Goal: Information Seeking & Learning: Learn about a topic

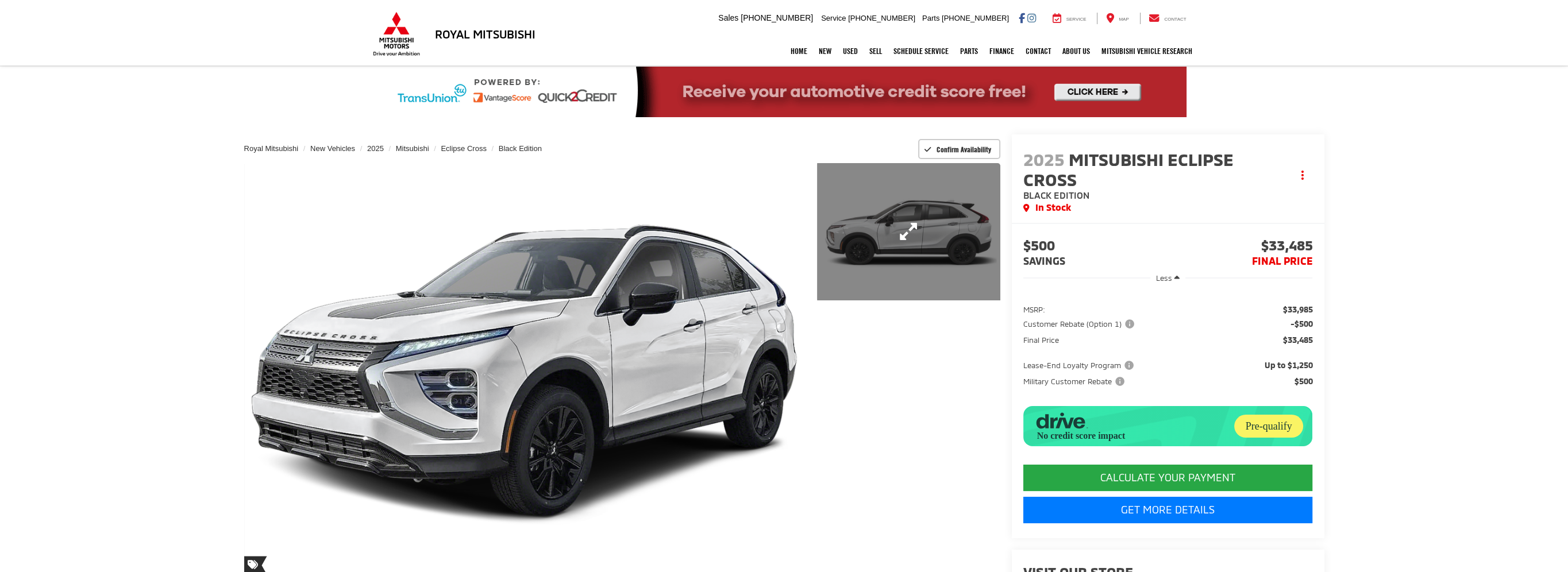
click at [921, 228] on link "Expand Photo 1" at bounding box center [908, 232] width 183 height 137
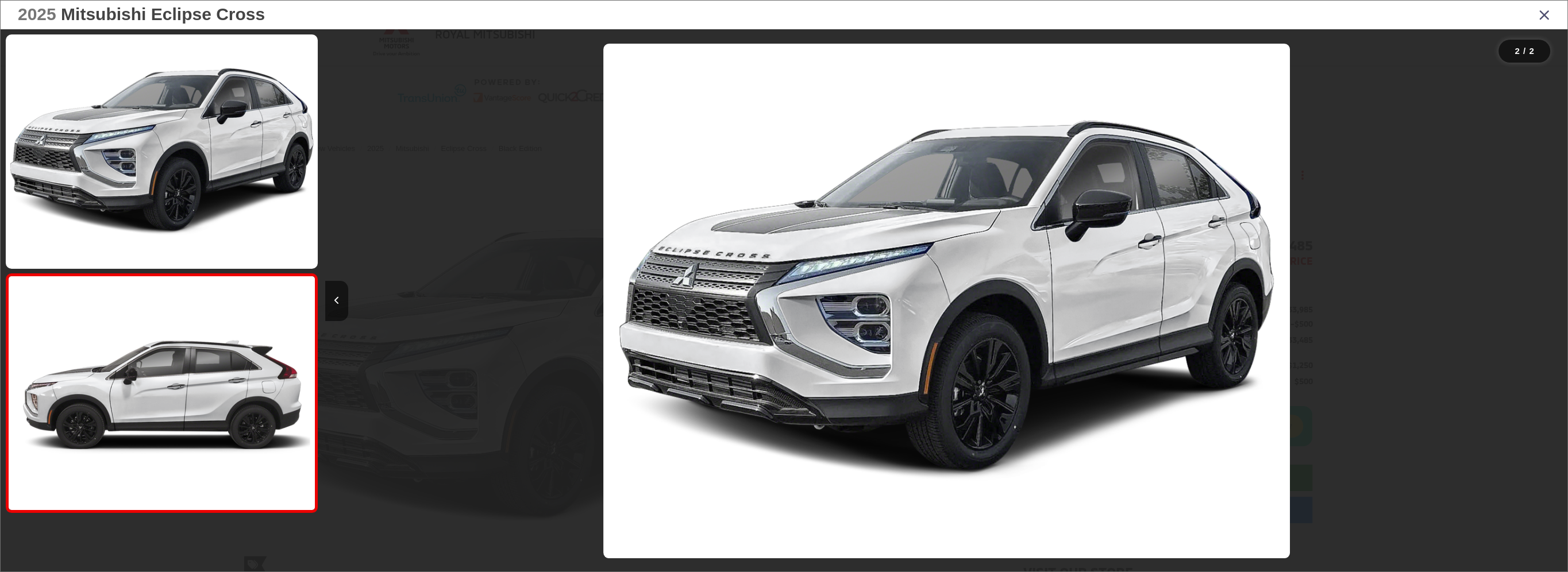
scroll to position [0, 1248]
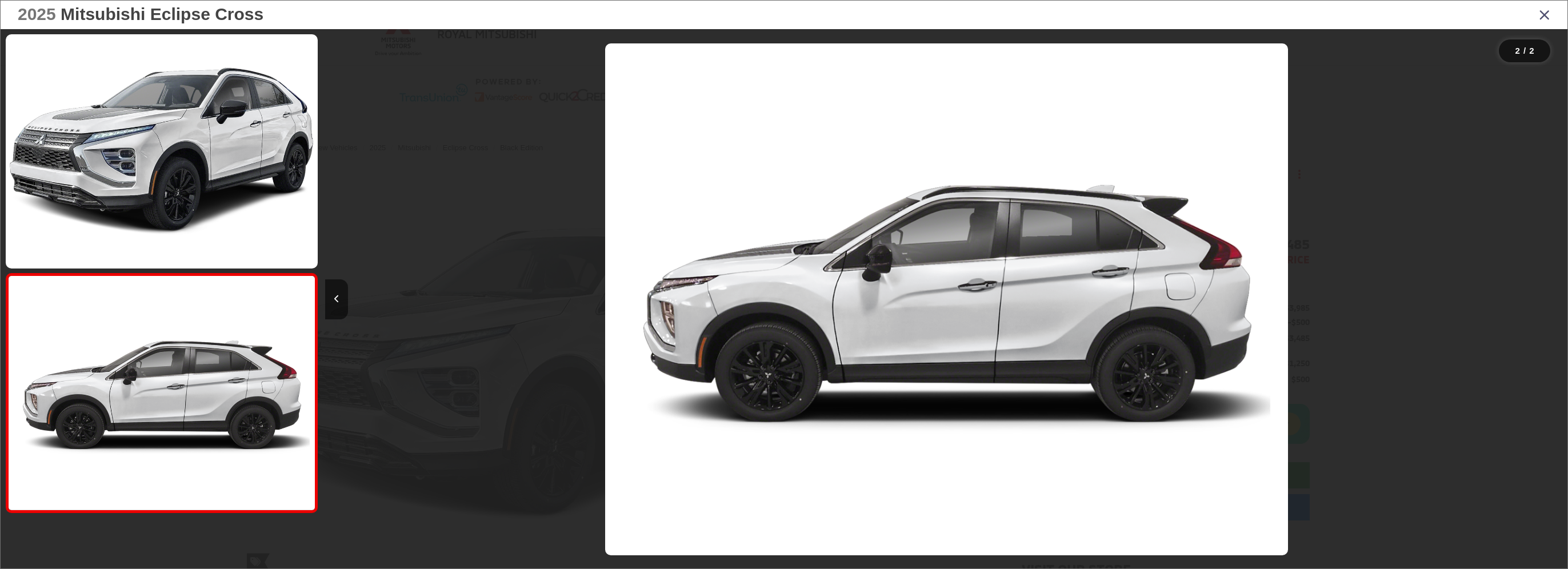
click at [1545, 13] on icon "Close gallery" at bounding box center [1545, 14] width 11 height 15
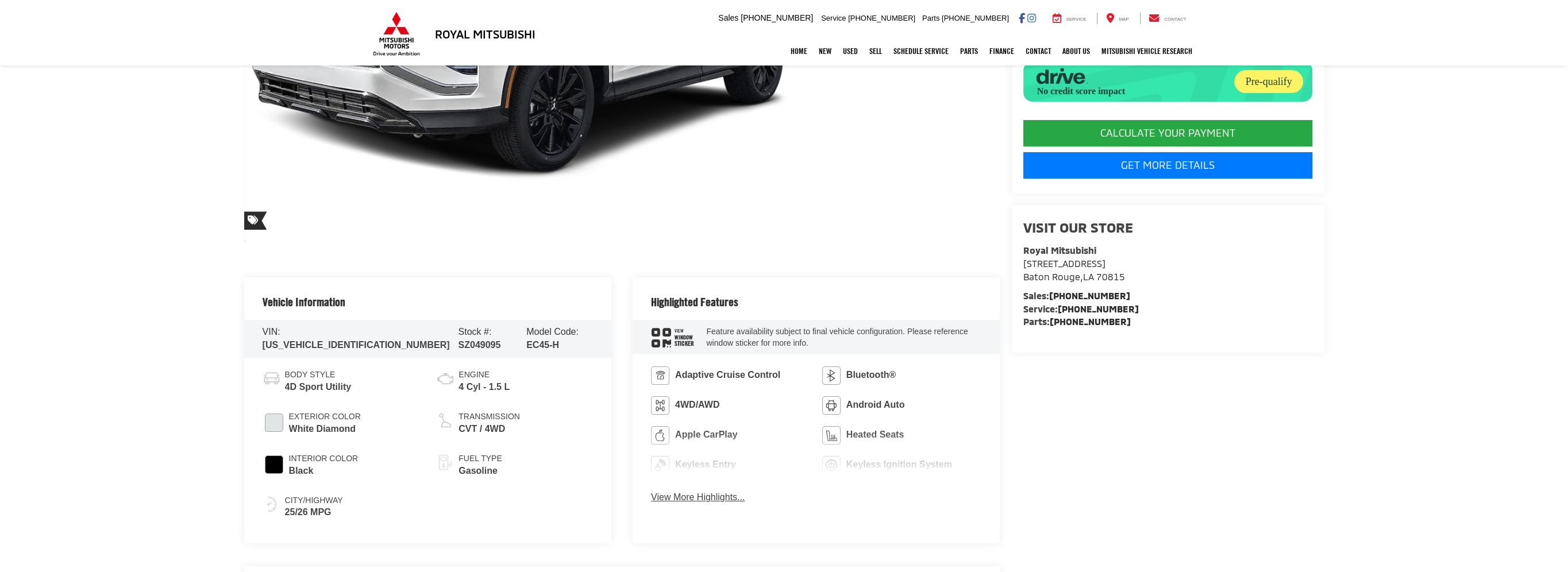
scroll to position [575, 0]
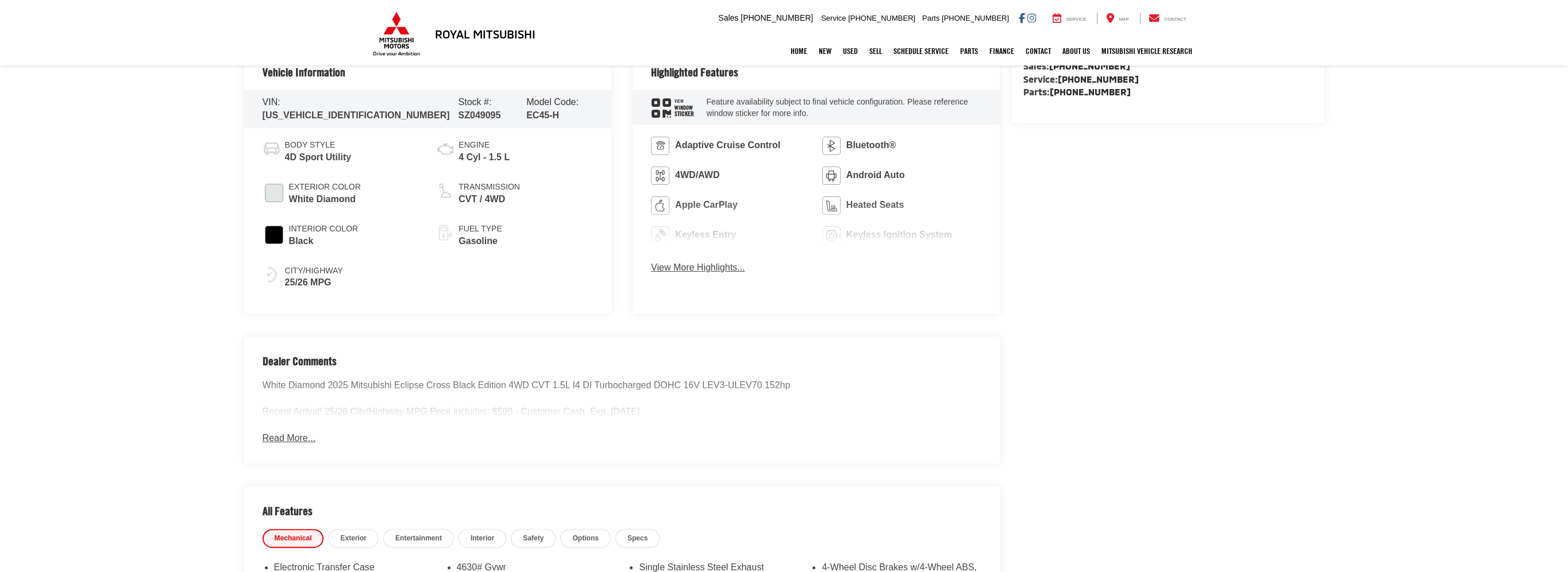
click at [745, 275] on button "View More Highlights..." at bounding box center [698, 268] width 93 height 13
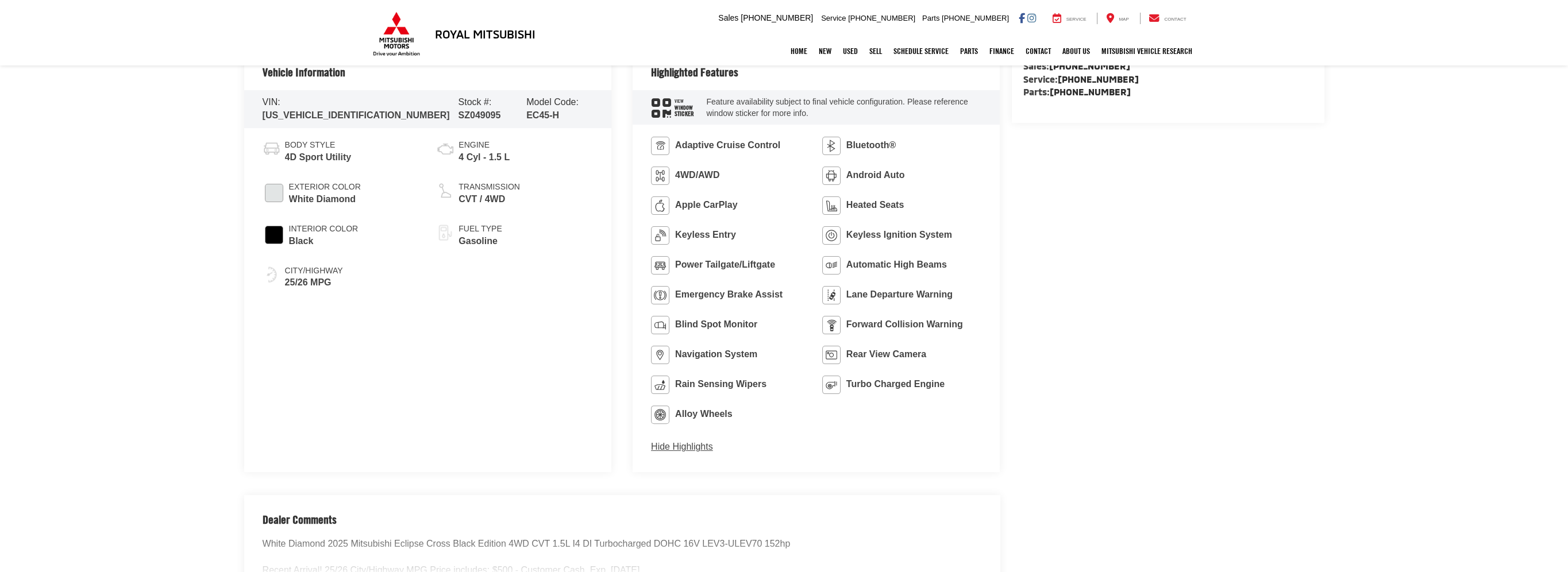
scroll to position [115, 0]
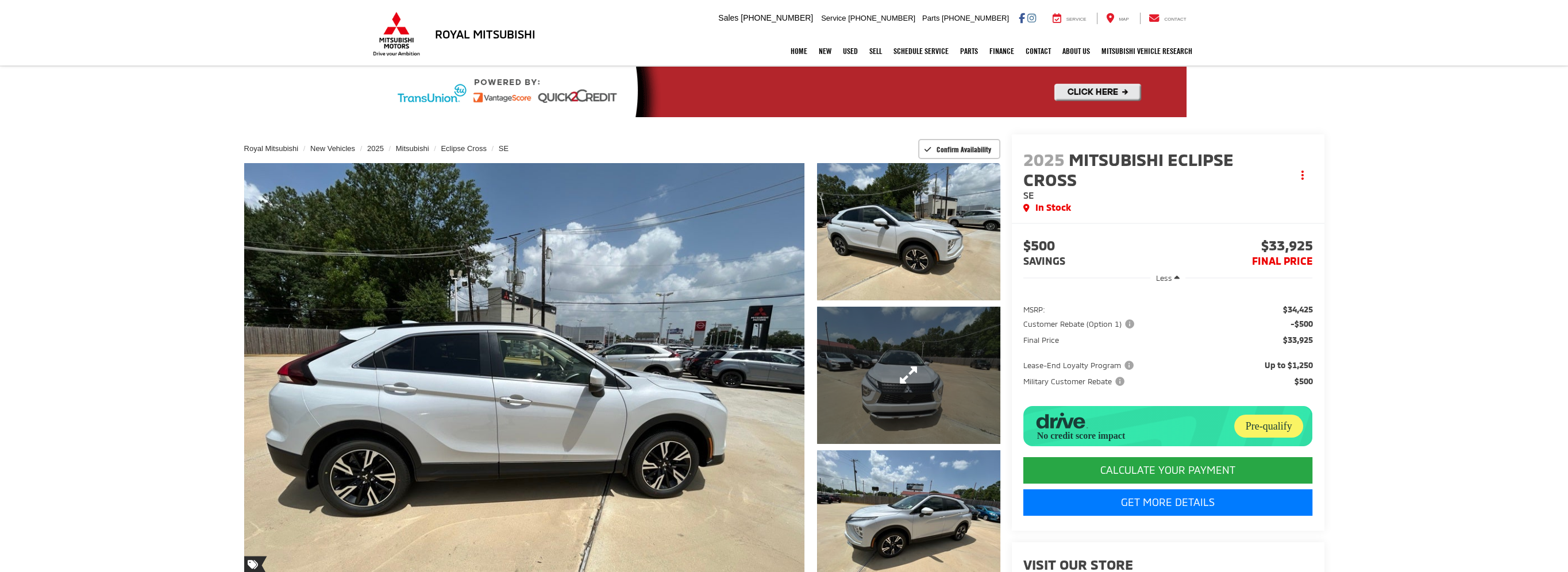
click at [922, 381] on link "Expand Photo 2" at bounding box center [908, 375] width 183 height 137
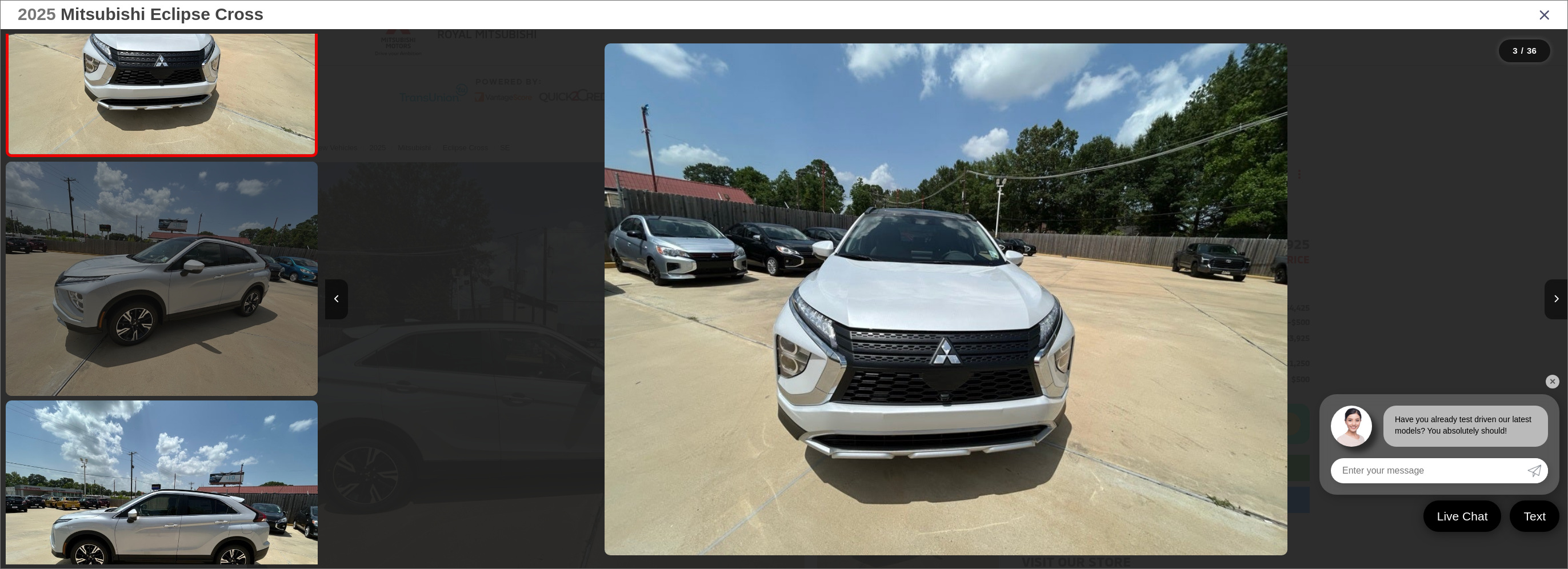
scroll to position [823, 0]
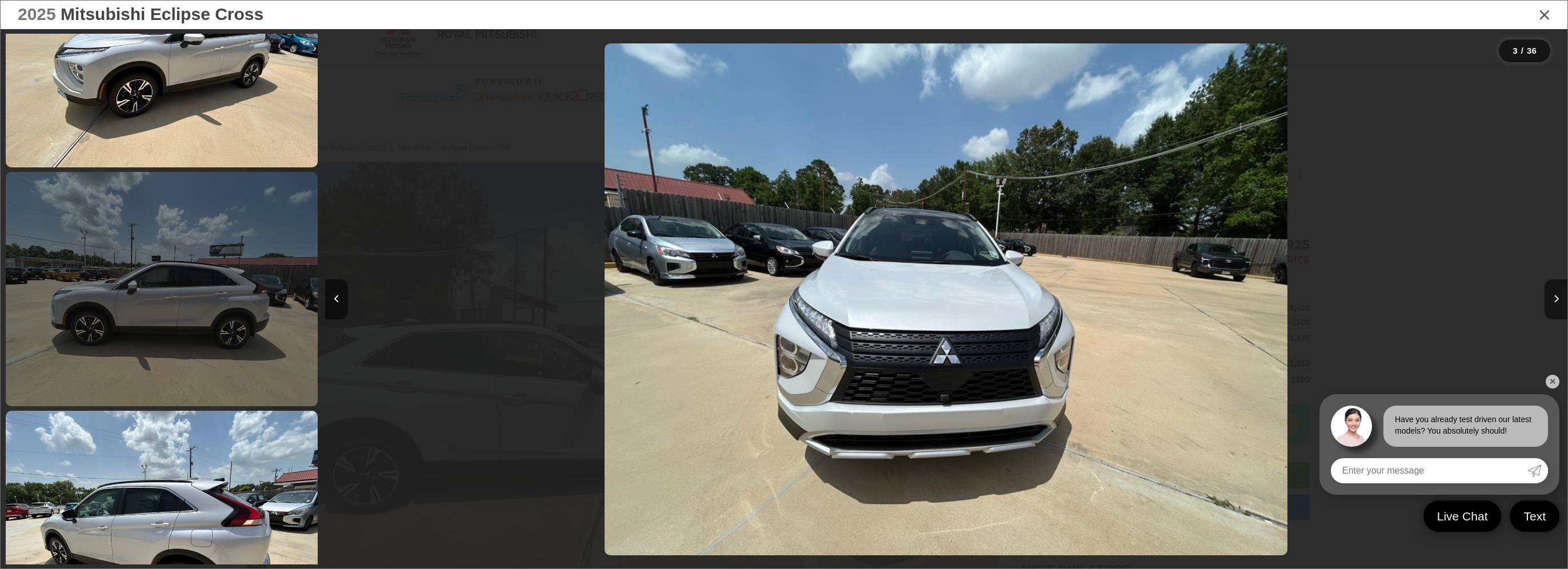
click at [221, 307] on link at bounding box center [162, 289] width 312 height 234
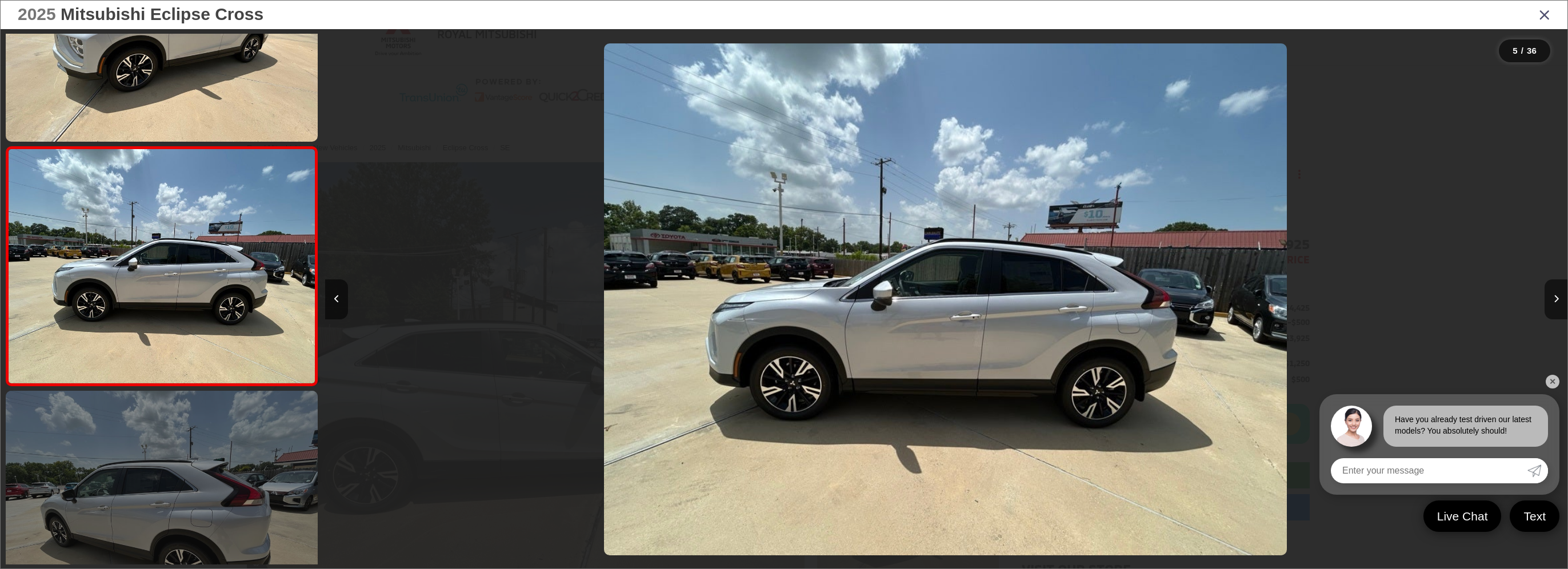
scroll to position [843, 0]
click at [185, 526] on link at bounding box center [162, 509] width 312 height 234
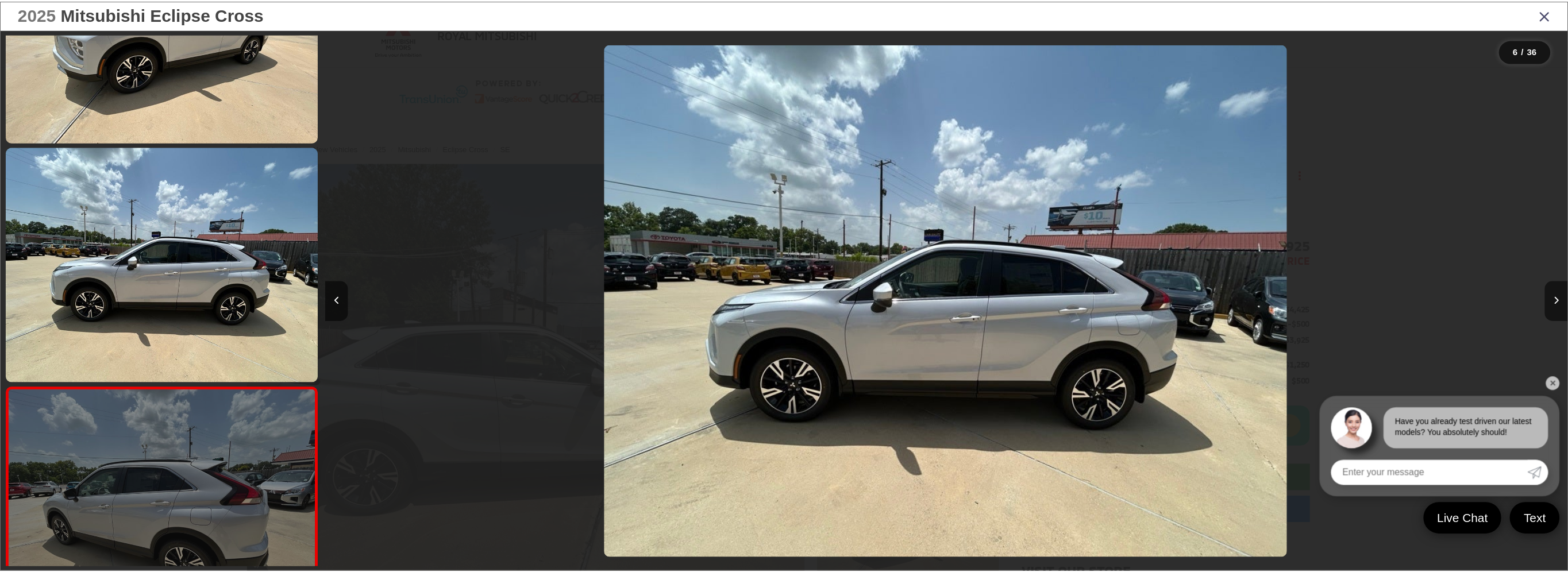
scroll to position [1087, 0]
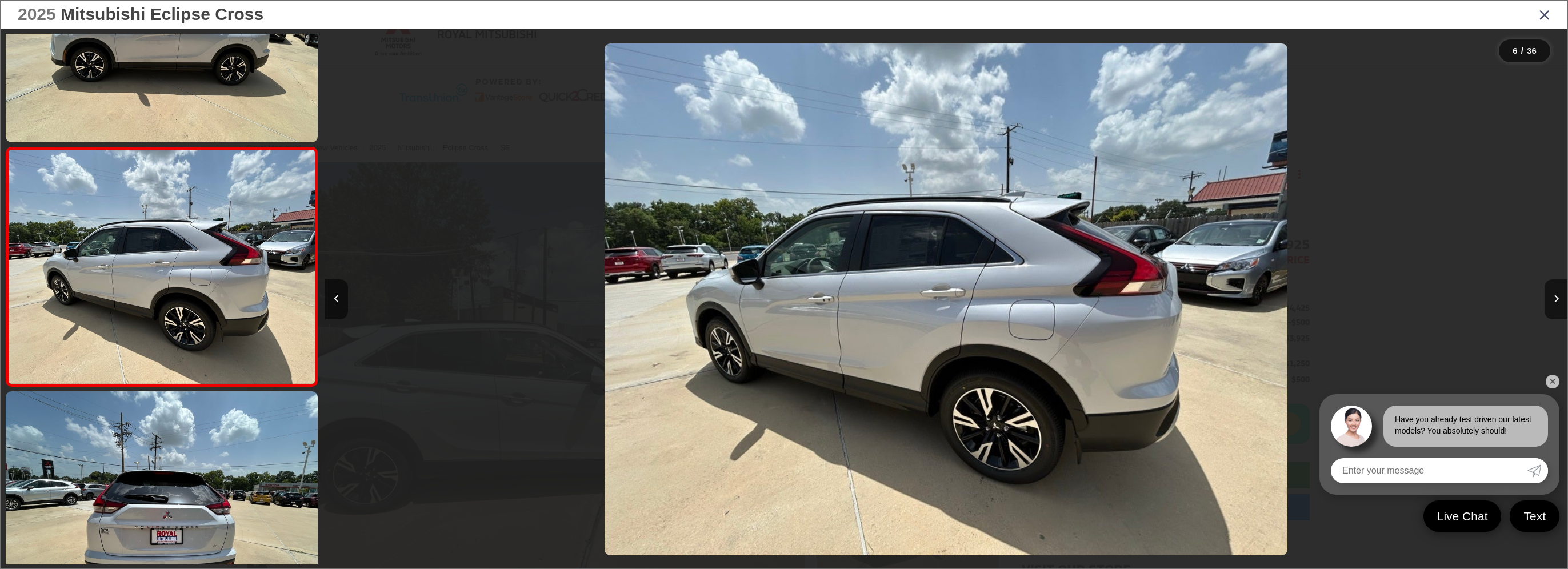
click at [1546, 13] on icon "Close gallery" at bounding box center [1545, 14] width 11 height 15
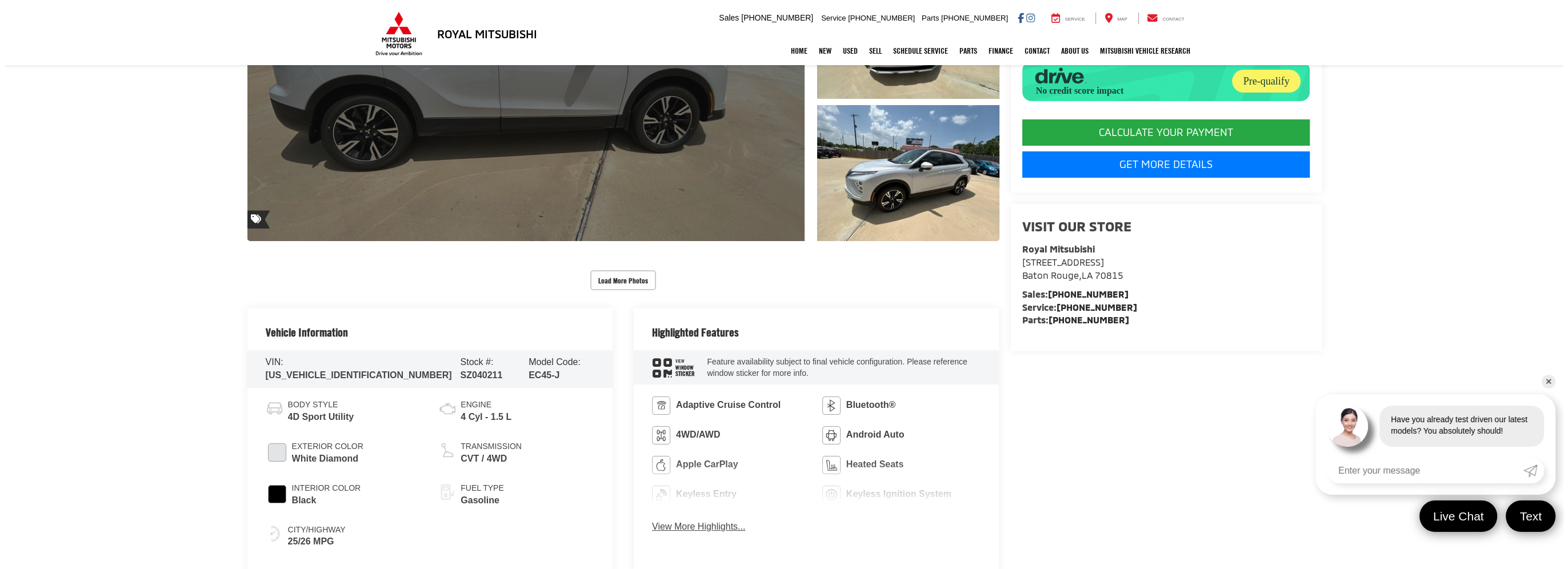
scroll to position [0, 0]
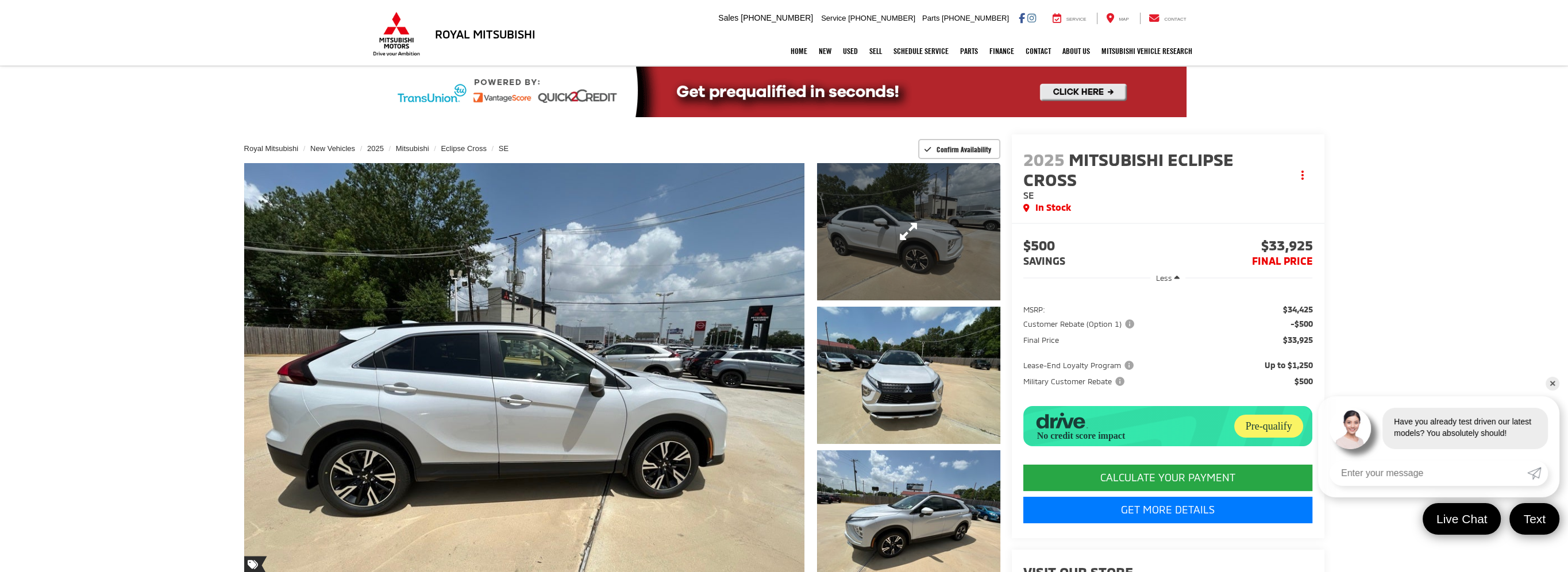
click at [877, 246] on link "Expand Photo 1" at bounding box center [908, 232] width 183 height 137
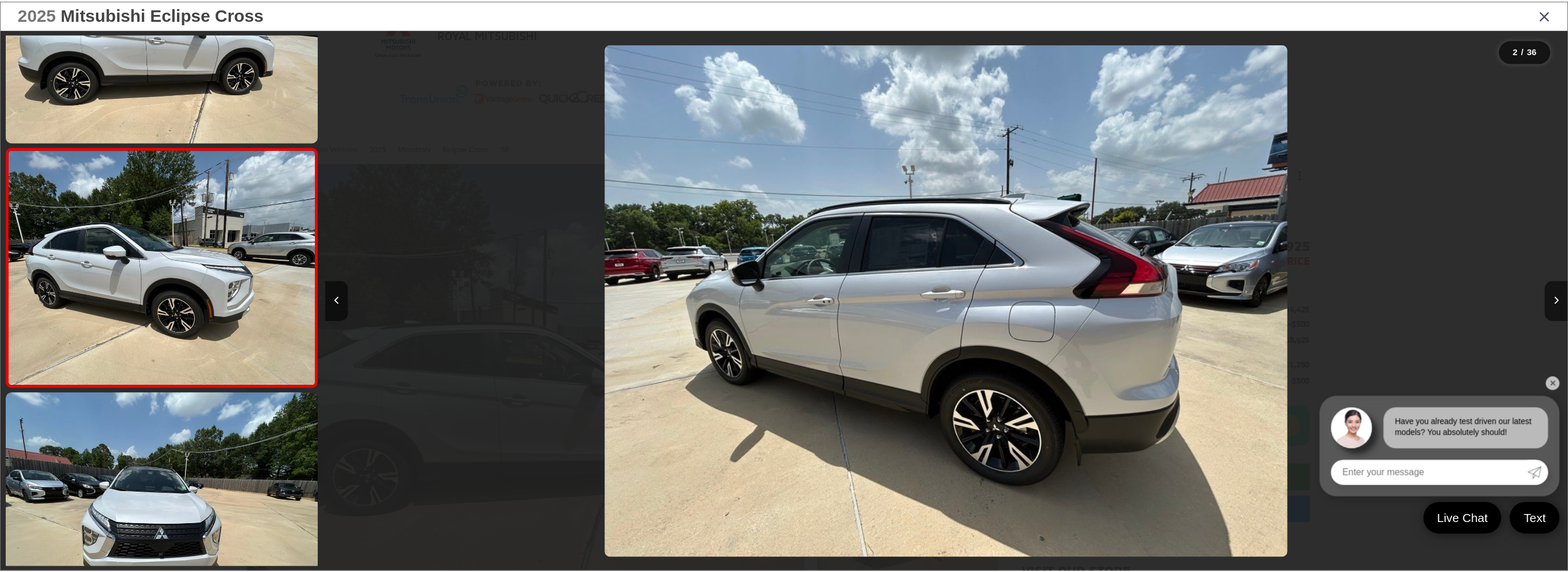
scroll to position [0, 1248]
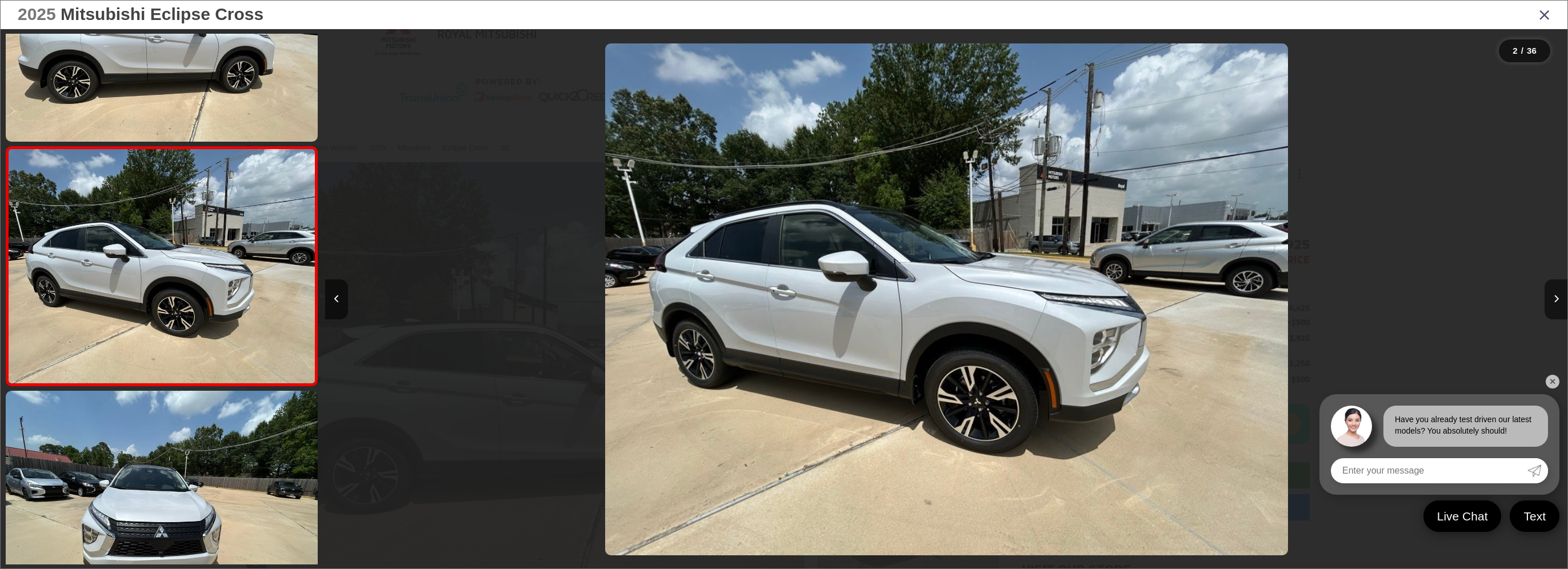
click at [1546, 9] on icon "Close gallery" at bounding box center [1545, 14] width 11 height 15
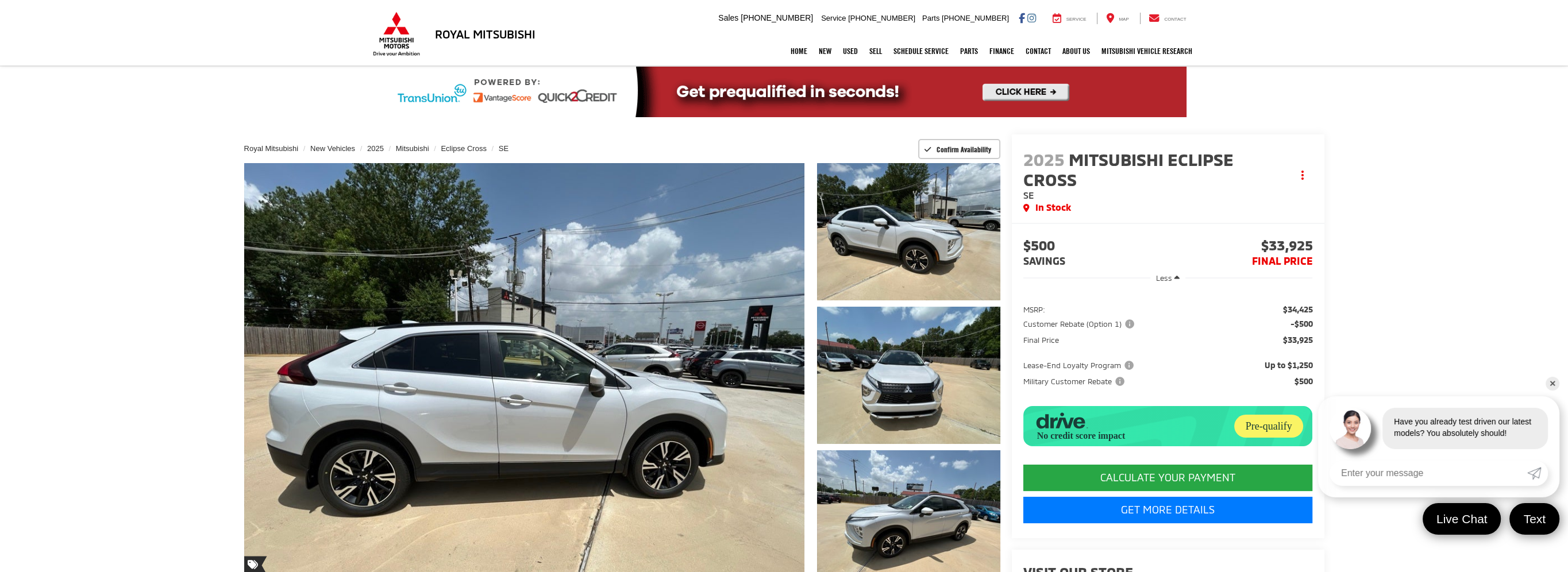
click at [1555, 377] on link "✕" at bounding box center [1552, 383] width 14 height 14
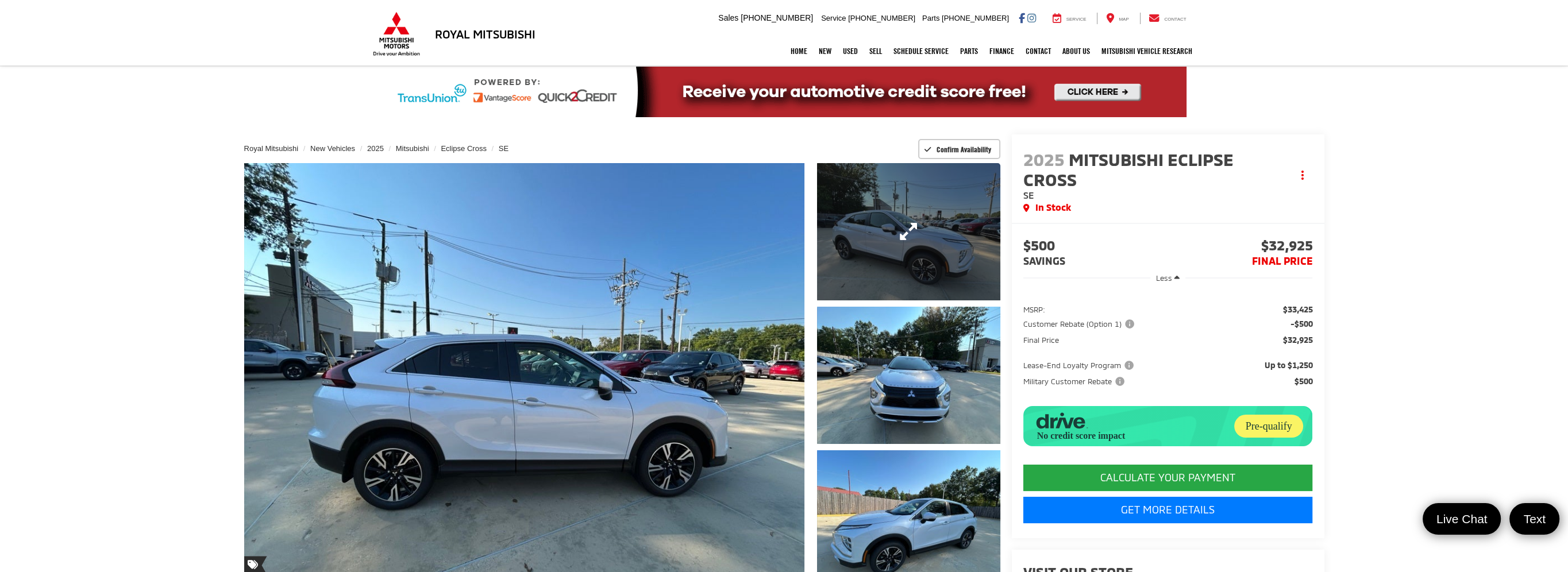
click at [896, 253] on link "Expand Photo 1" at bounding box center [908, 232] width 183 height 137
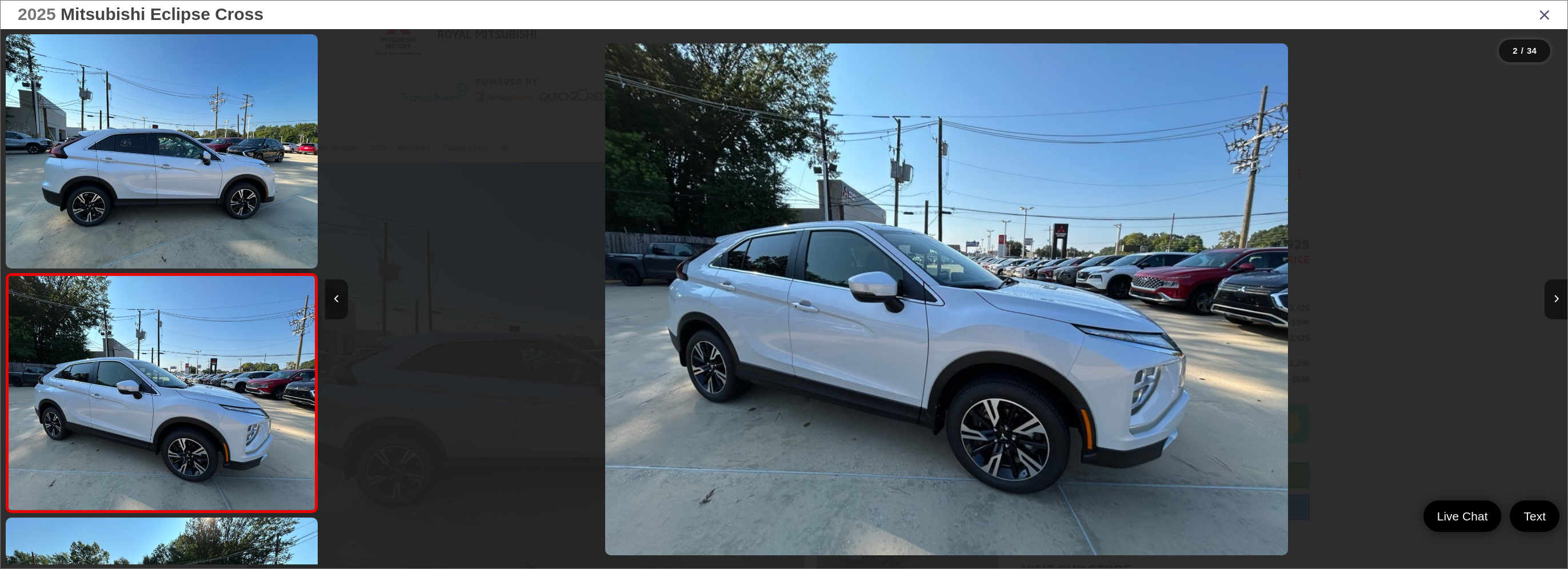
scroll to position [127, 0]
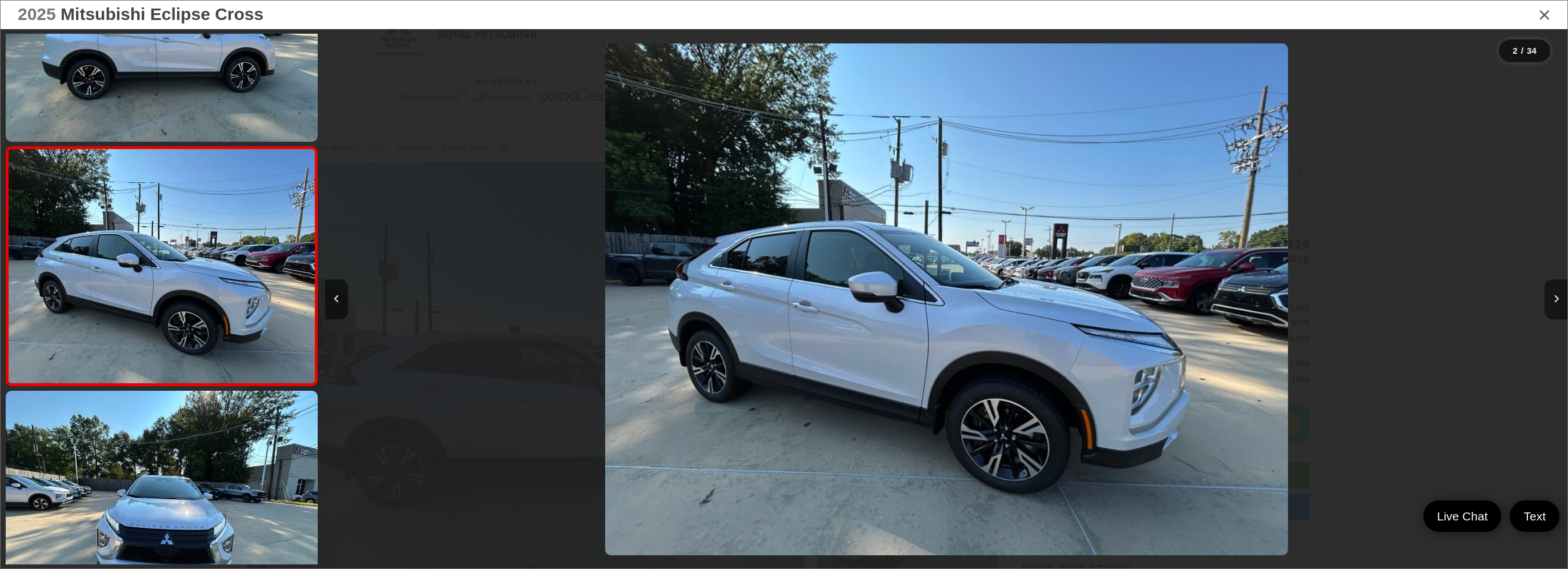
click at [1559, 299] on icon "Next image" at bounding box center [1557, 298] width 6 height 8
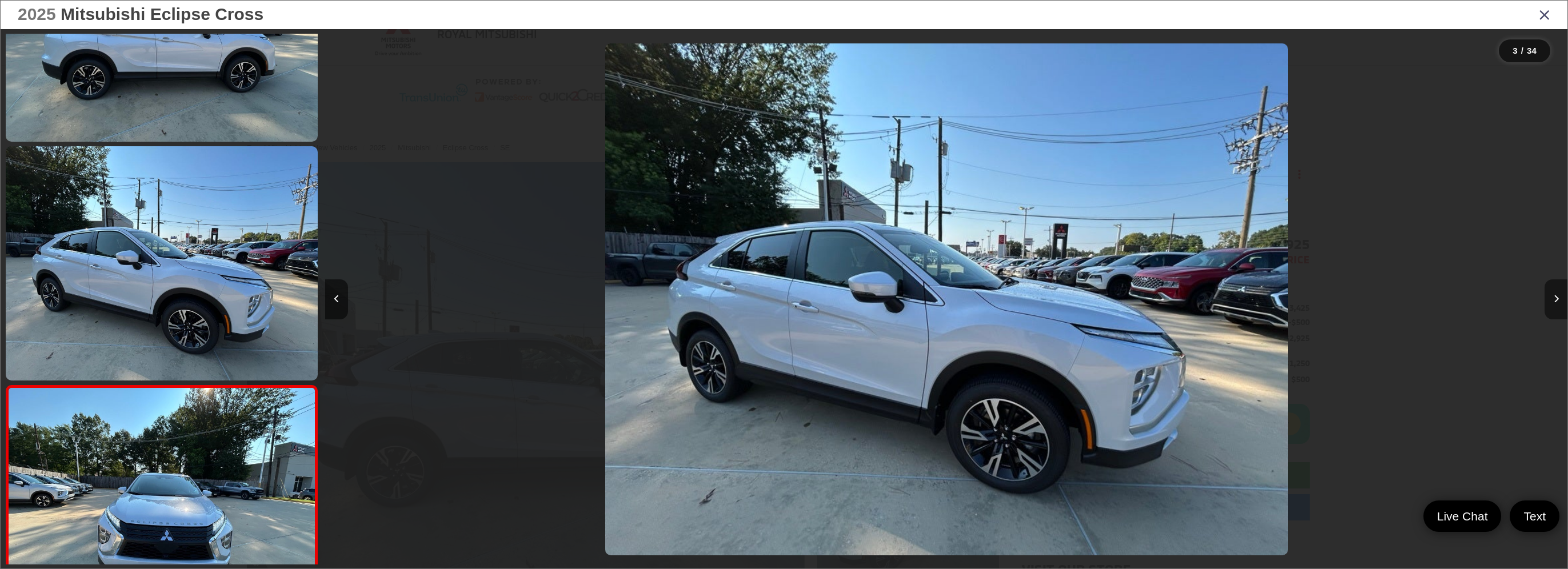
scroll to position [366, 0]
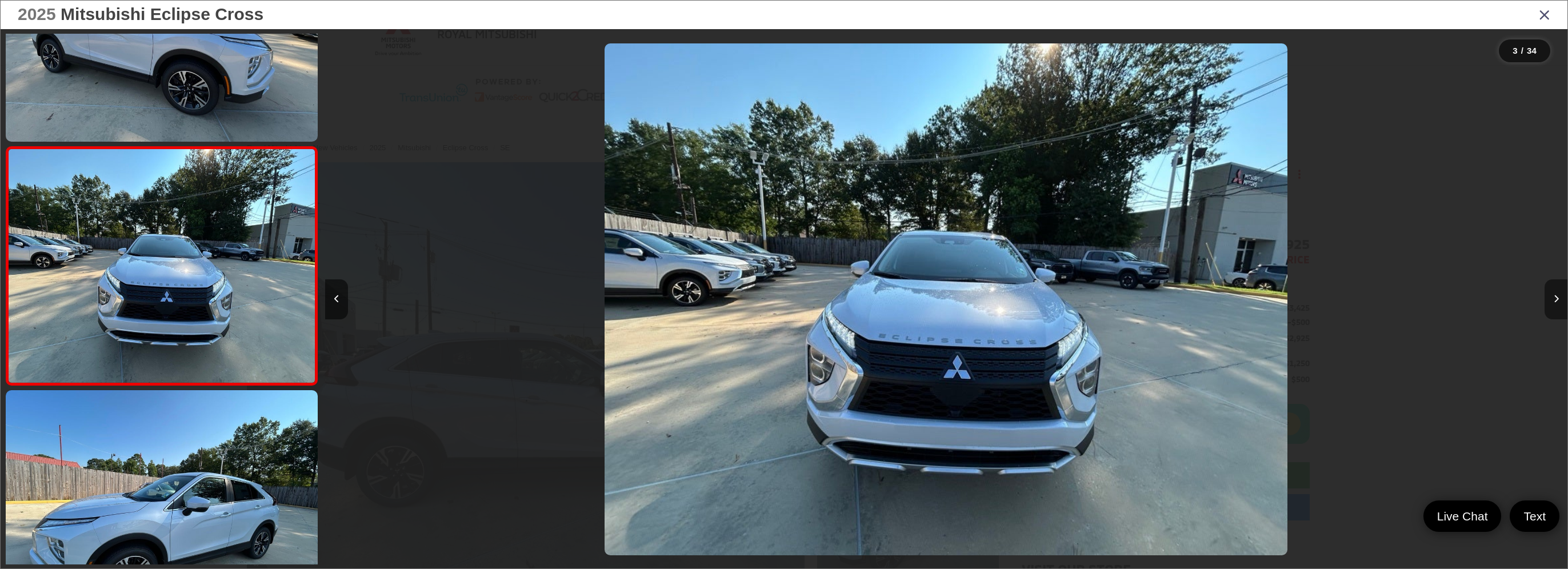
click at [1559, 299] on icon "Next image" at bounding box center [1557, 298] width 6 height 8
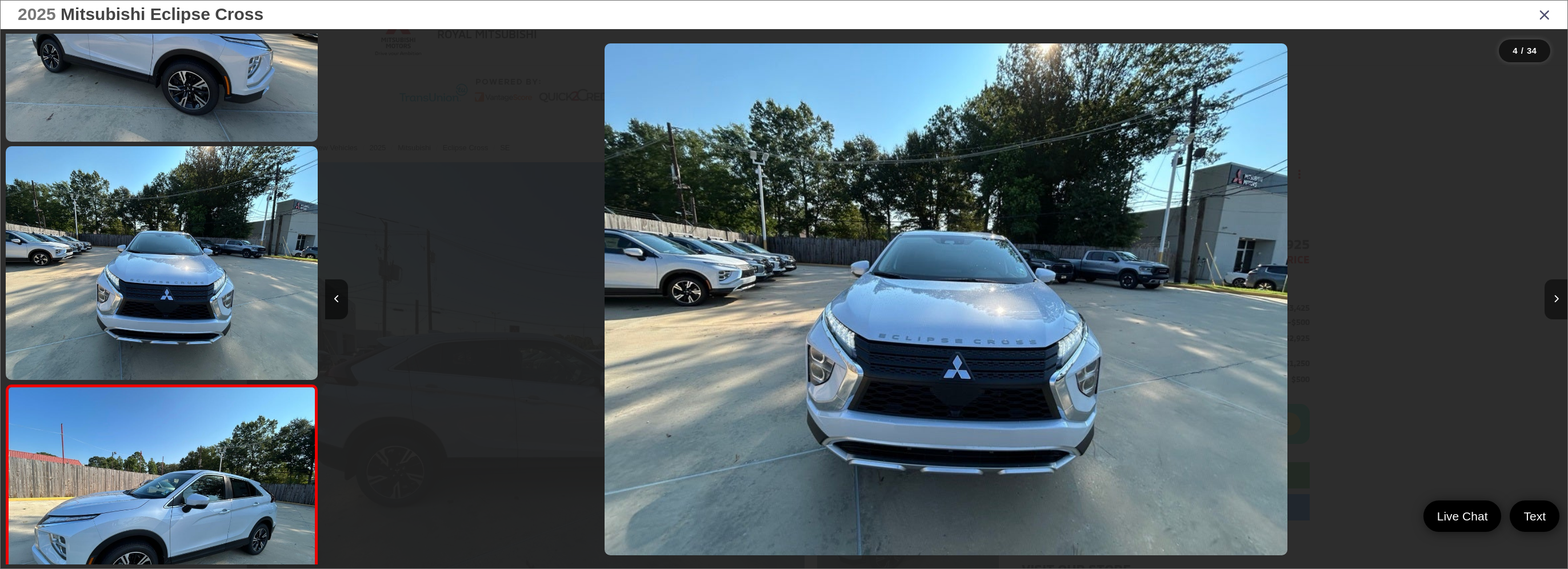
scroll to position [605, 0]
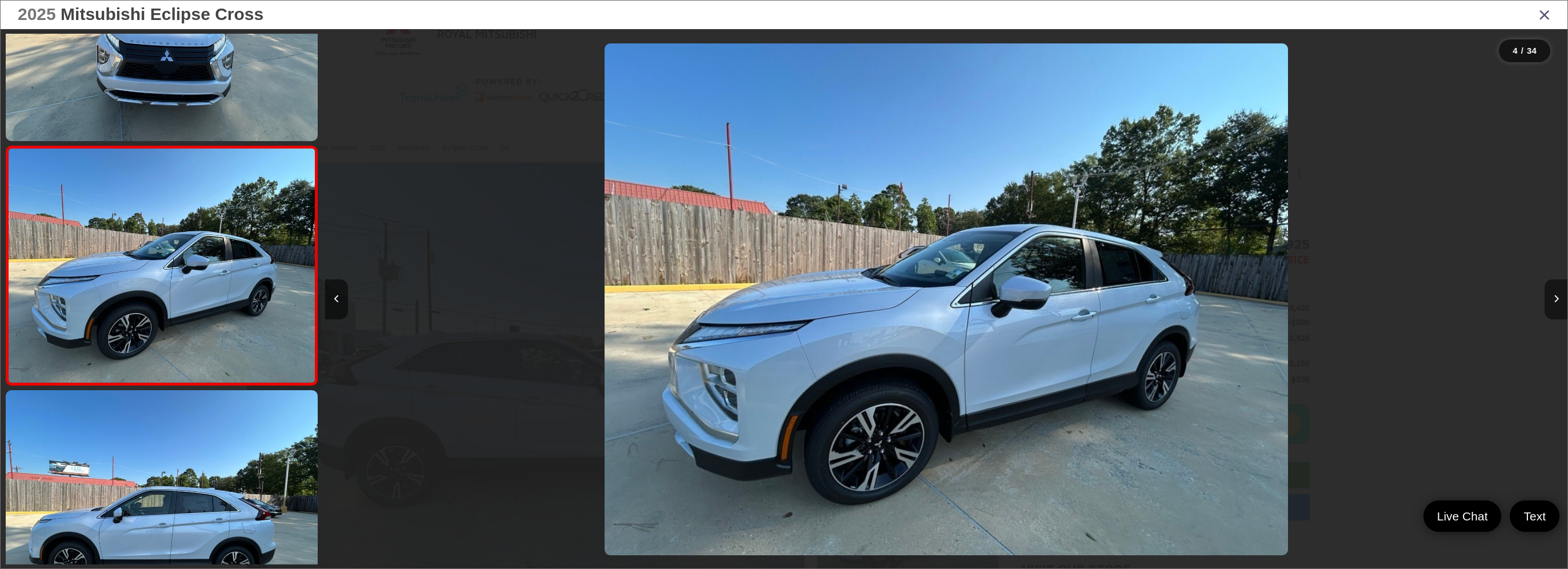
click at [1559, 299] on icon "Next image" at bounding box center [1557, 298] width 6 height 8
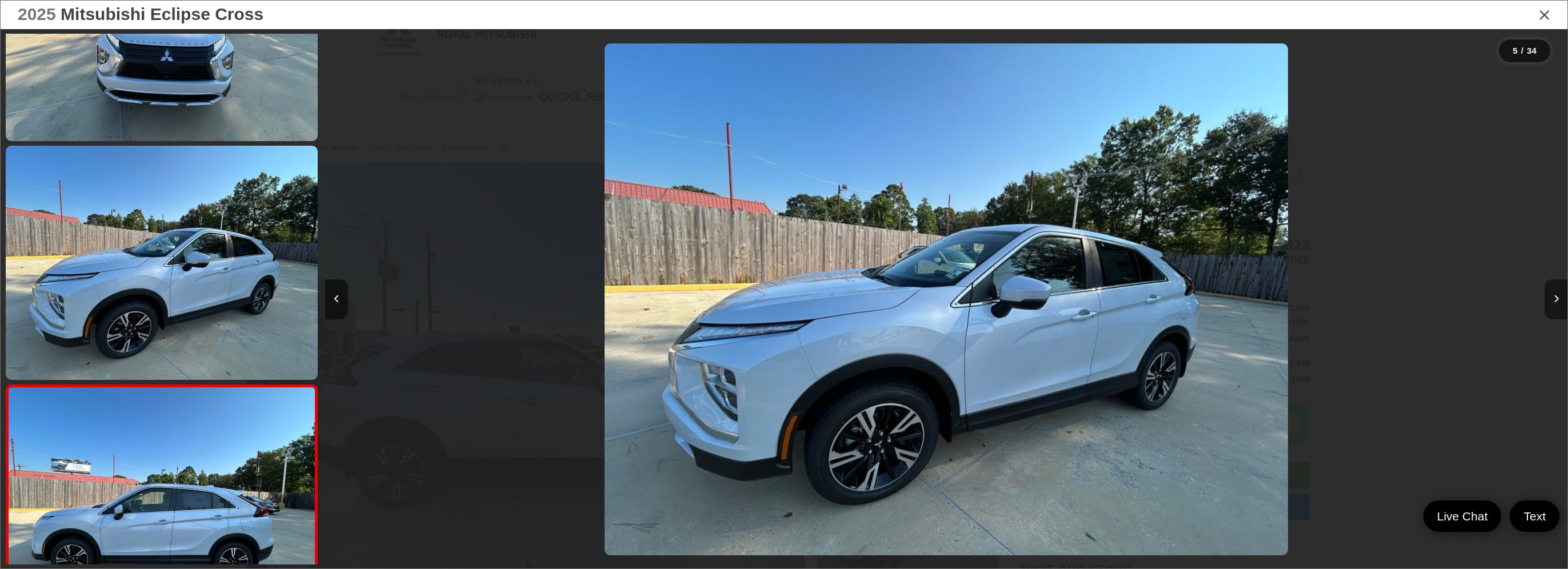
scroll to position [843, 0]
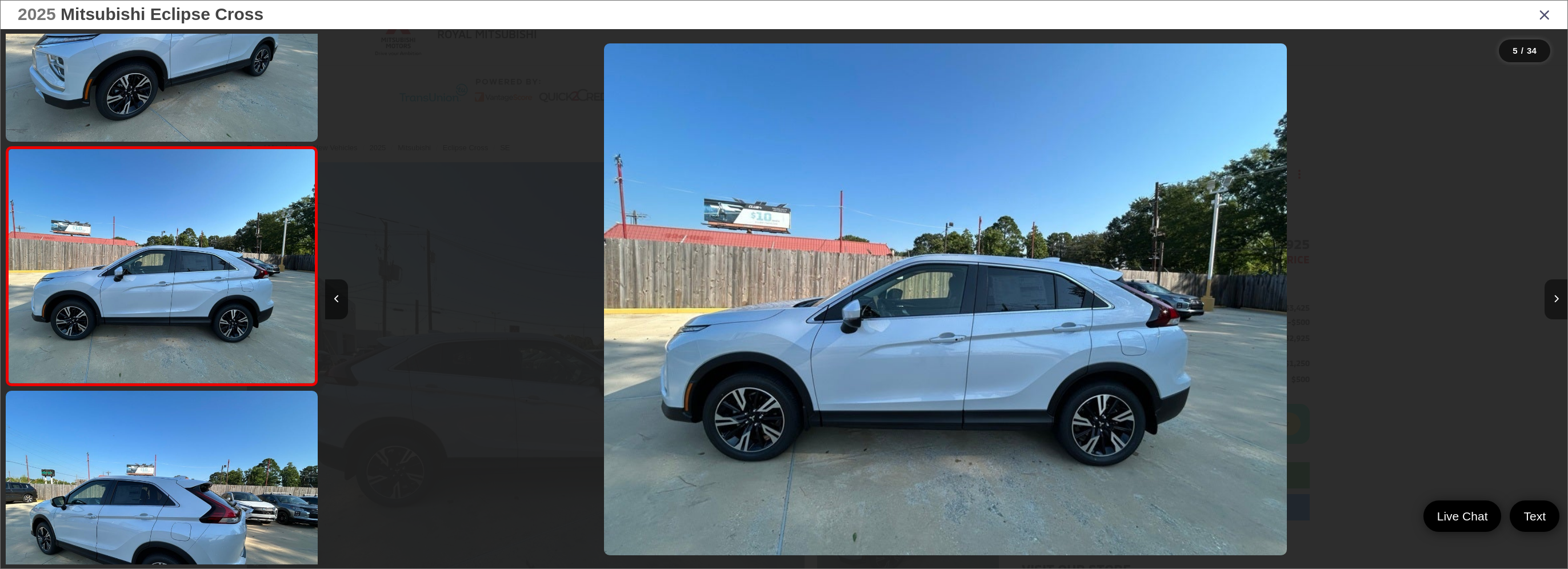
click at [1559, 299] on icon "Next image" at bounding box center [1557, 298] width 6 height 8
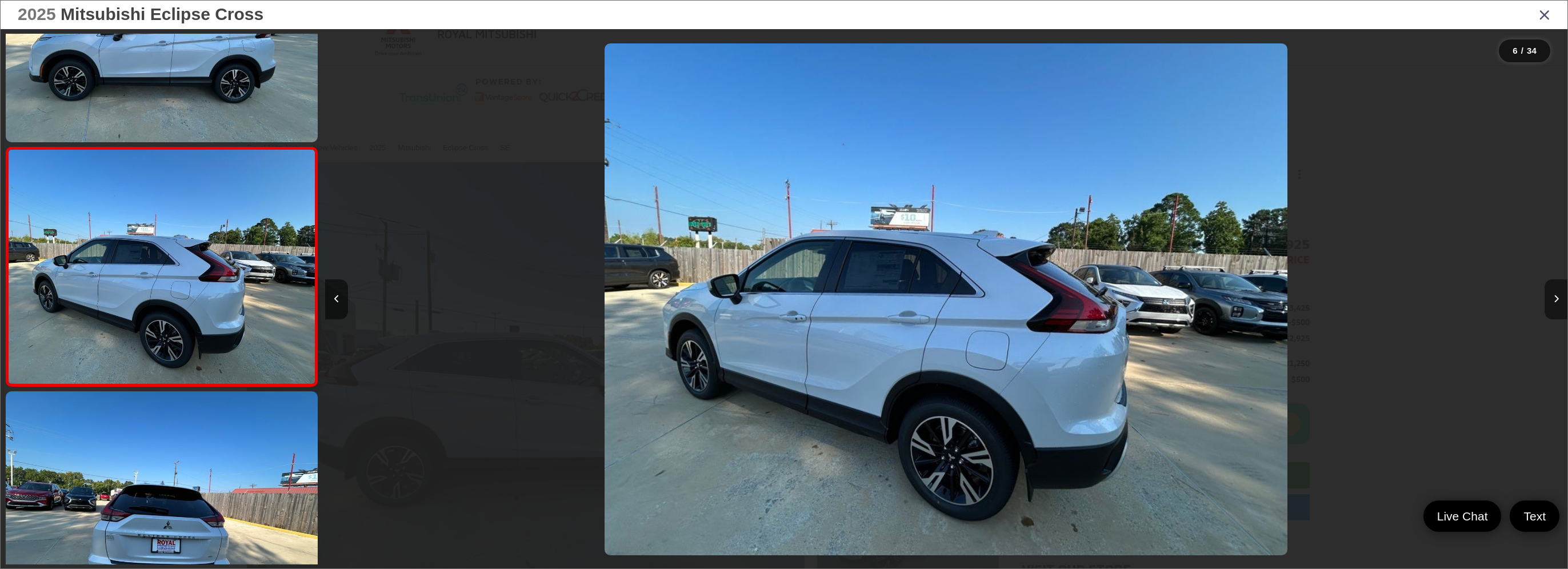
click at [1559, 299] on icon "Next image" at bounding box center [1557, 298] width 6 height 8
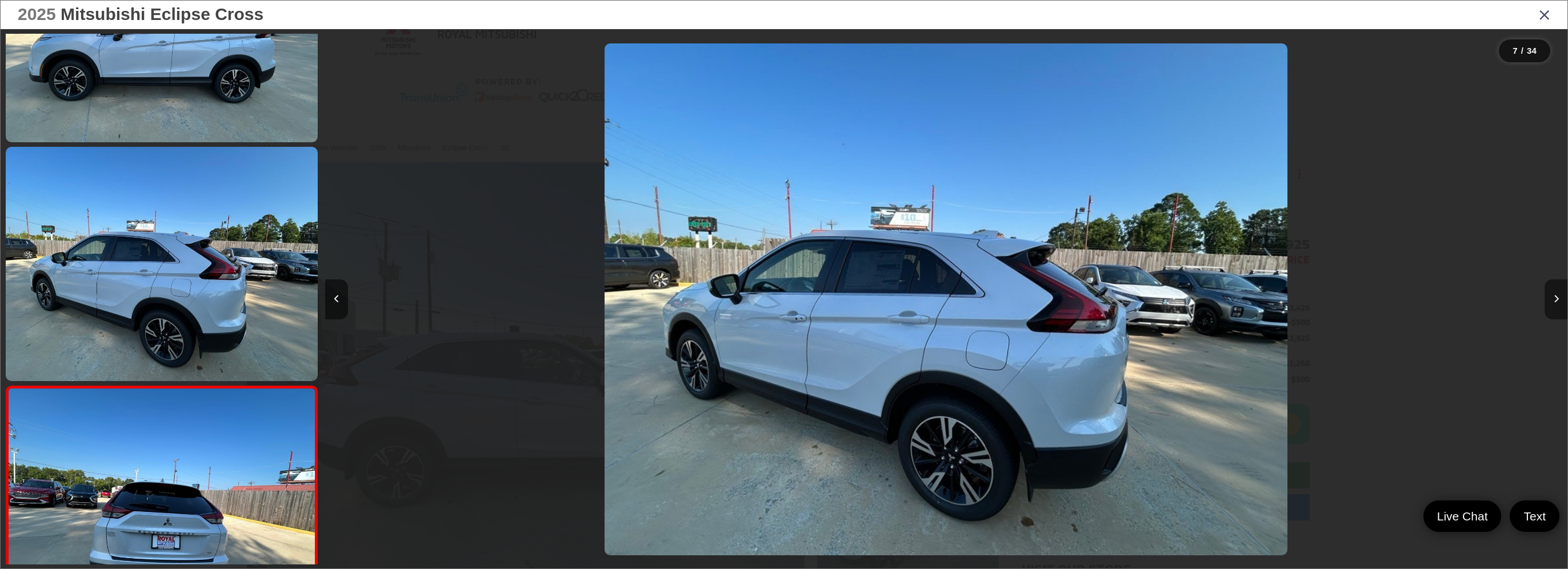
scroll to position [1321, 0]
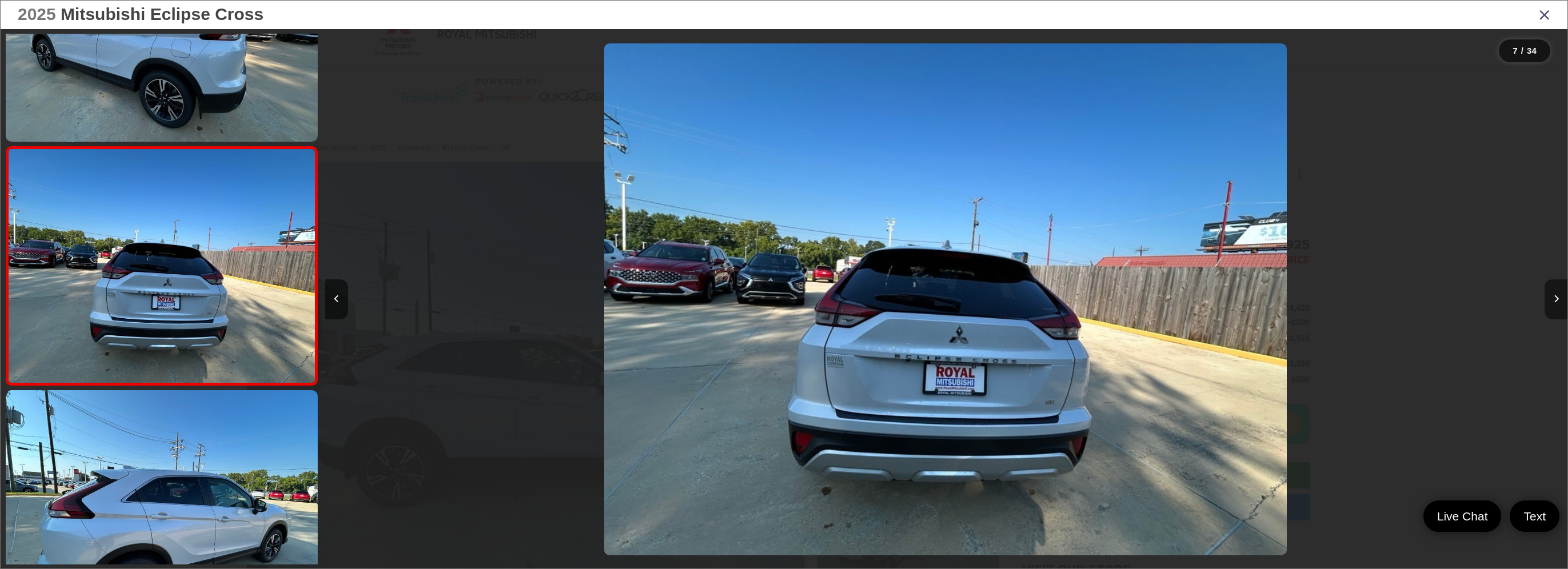
click at [1559, 299] on icon "Next image" at bounding box center [1557, 298] width 6 height 8
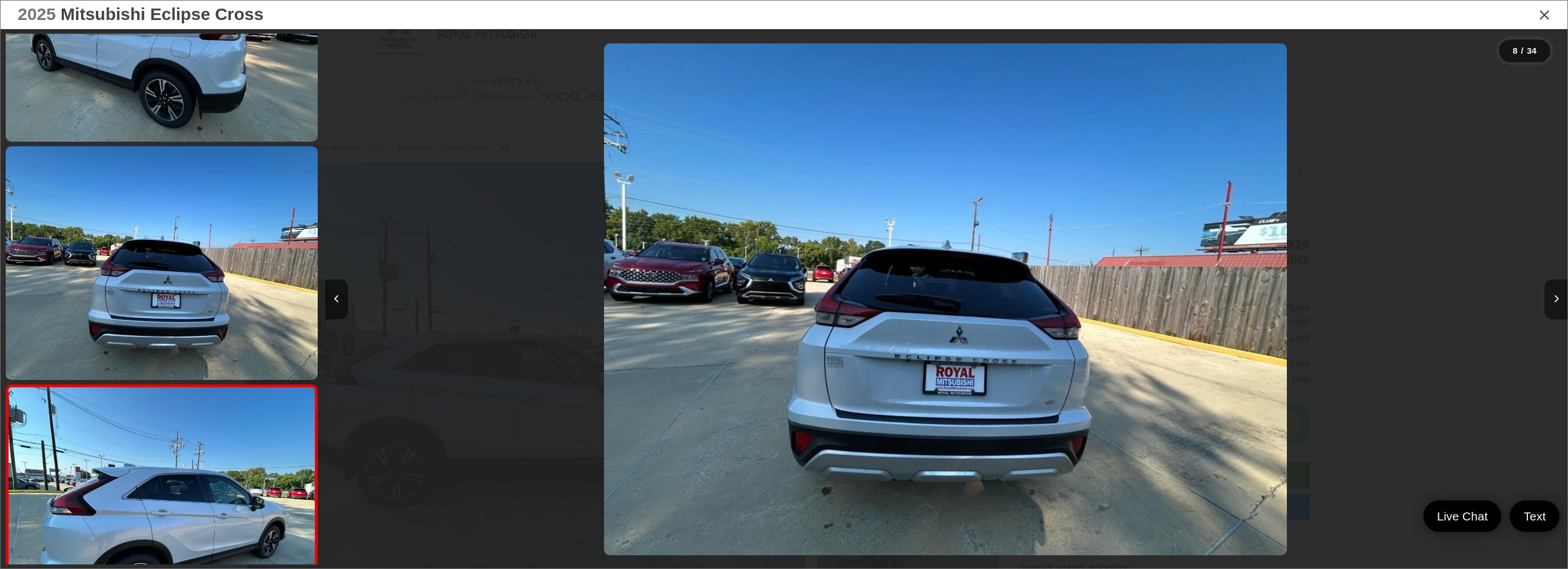
scroll to position [1559, 0]
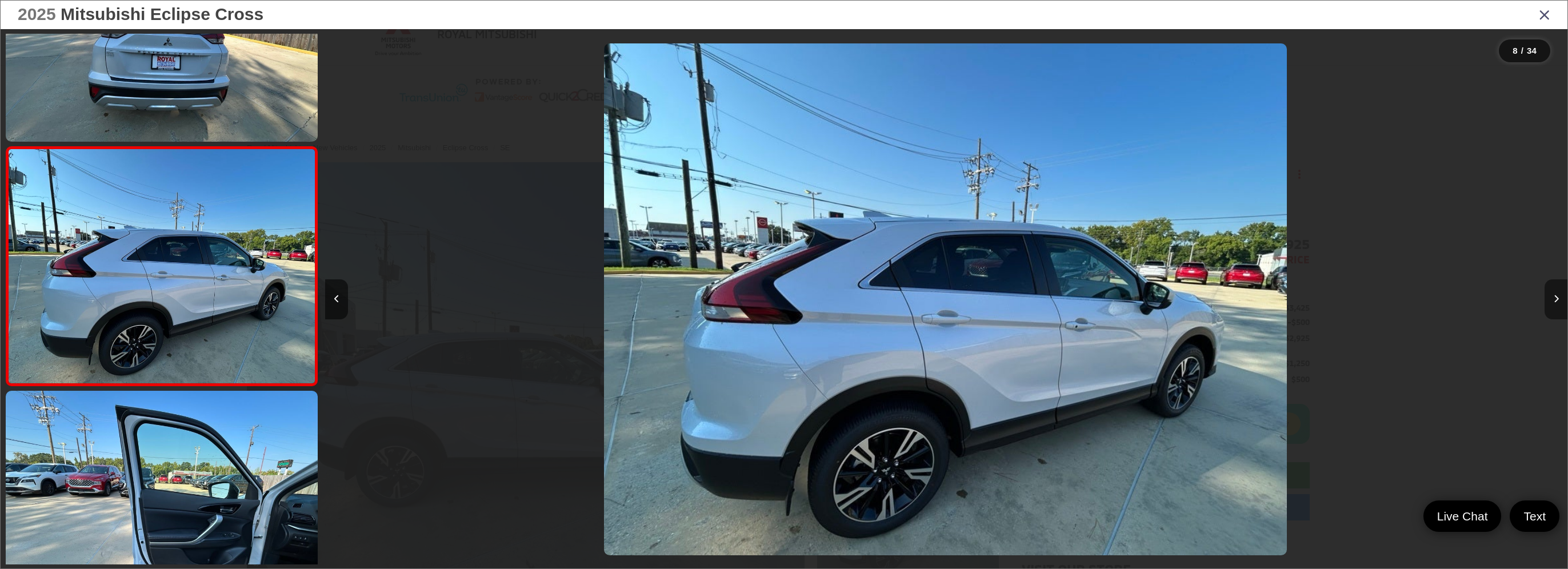
click at [1559, 299] on icon "Next image" at bounding box center [1557, 298] width 6 height 8
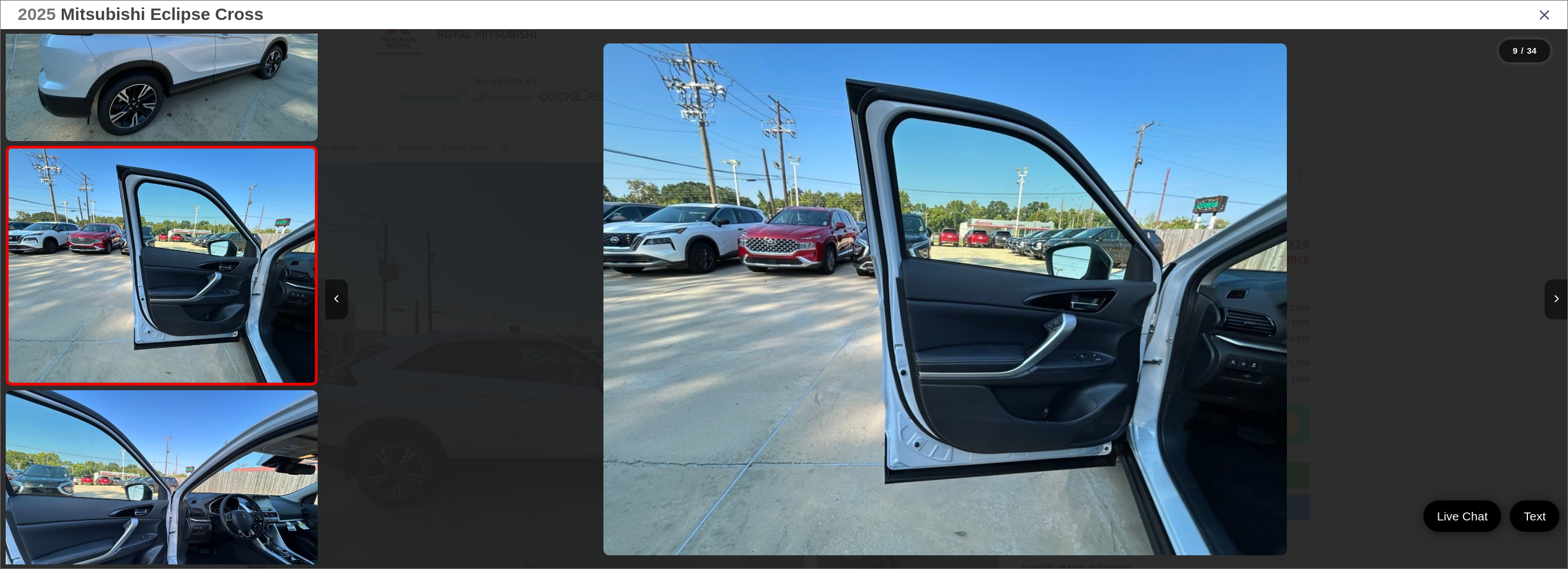
click at [1559, 299] on icon "Next image" at bounding box center [1557, 298] width 6 height 8
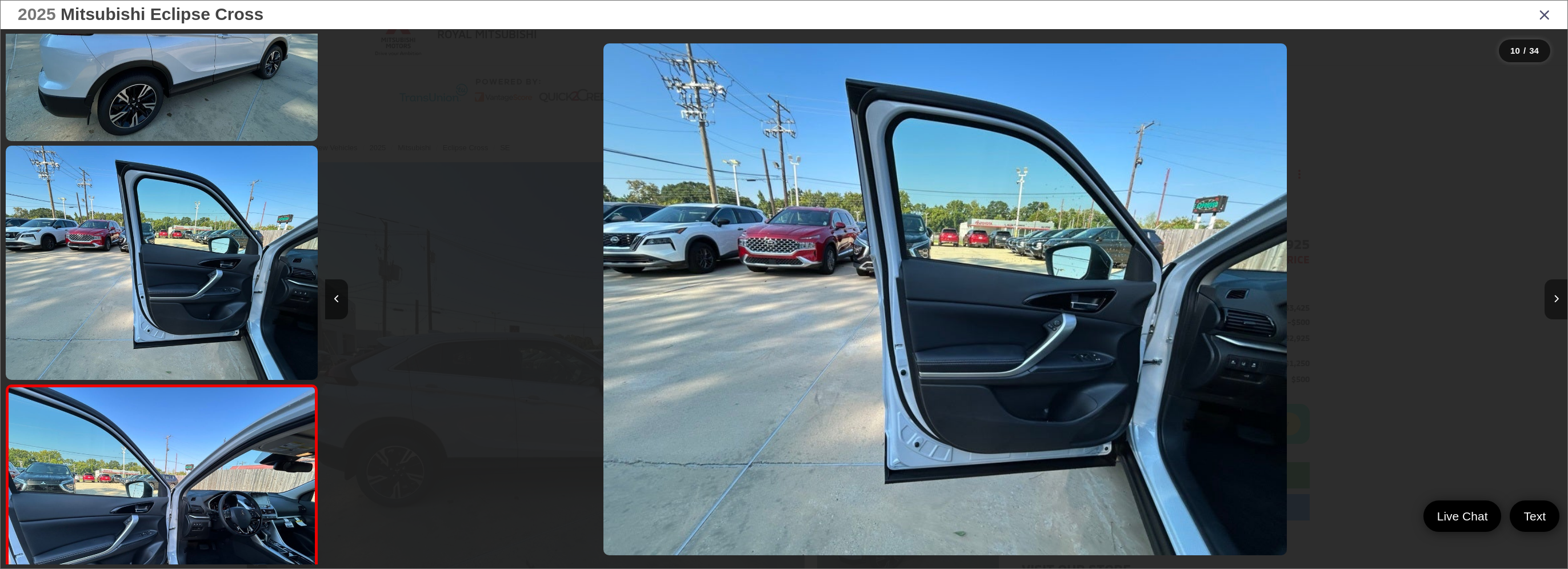
scroll to position [2038, 0]
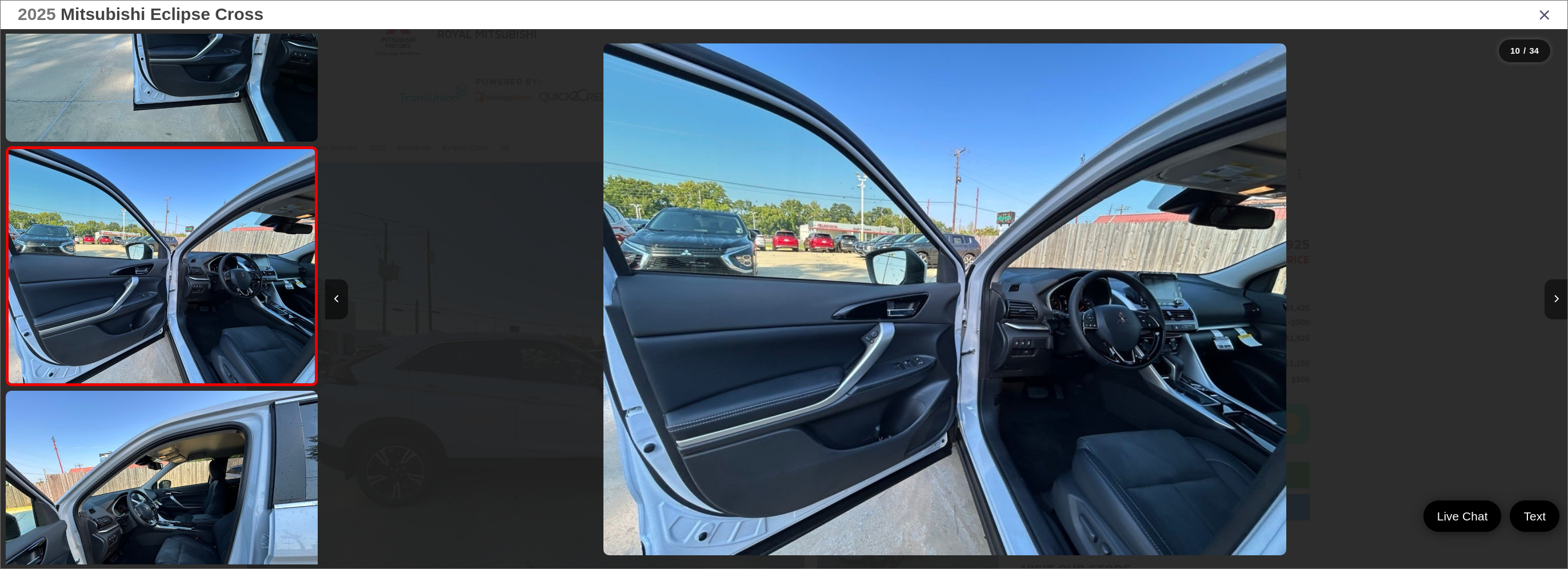
click at [1559, 299] on icon "Next image" at bounding box center [1557, 298] width 6 height 8
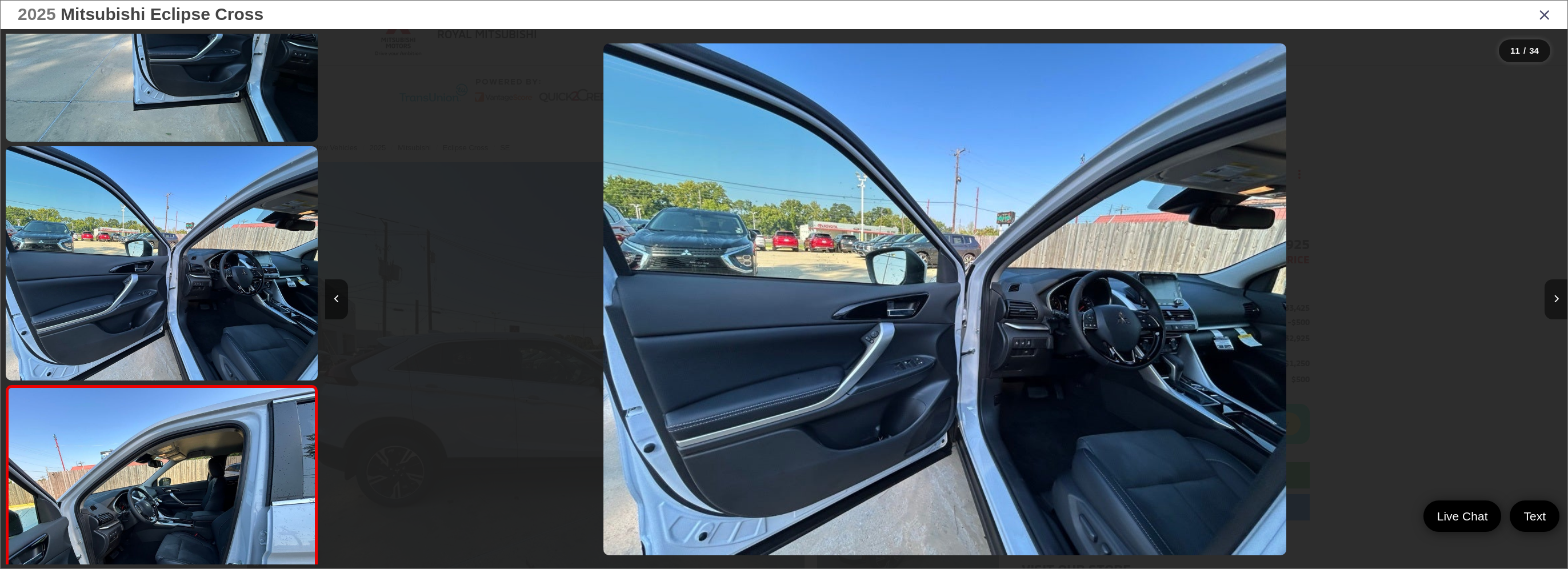
scroll to position [2277, 0]
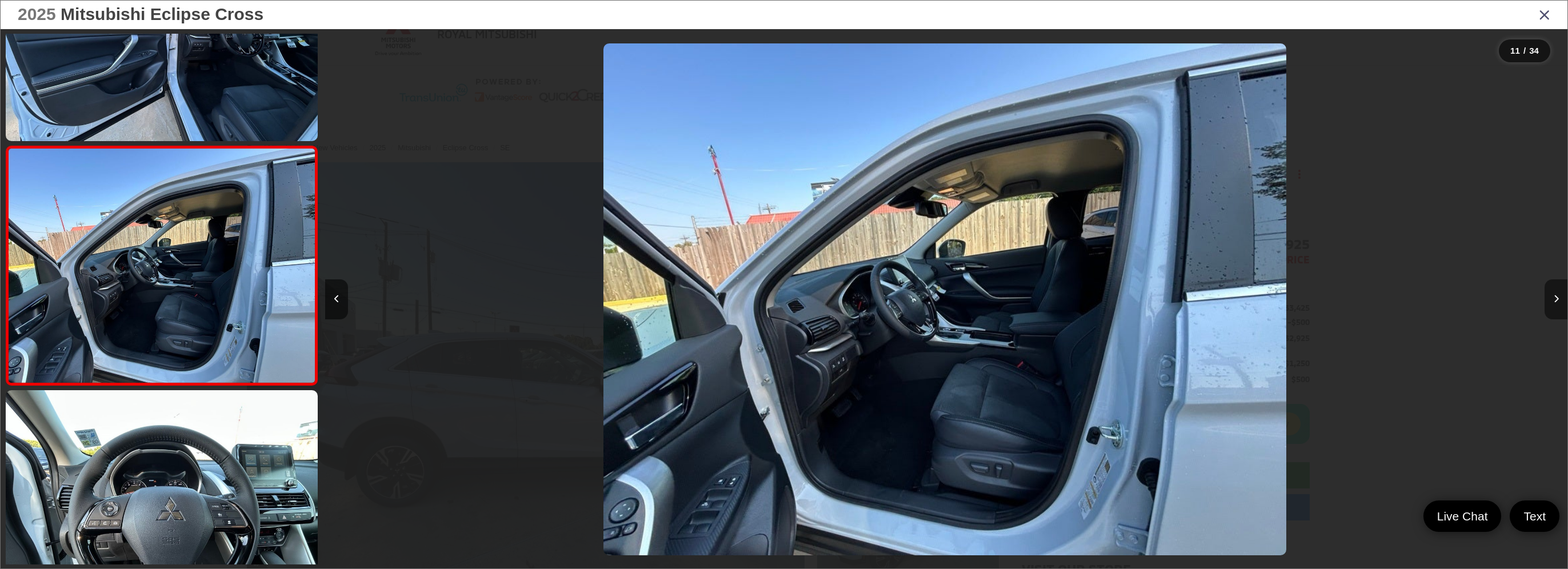
click at [1559, 299] on icon "Next image" at bounding box center [1557, 298] width 6 height 8
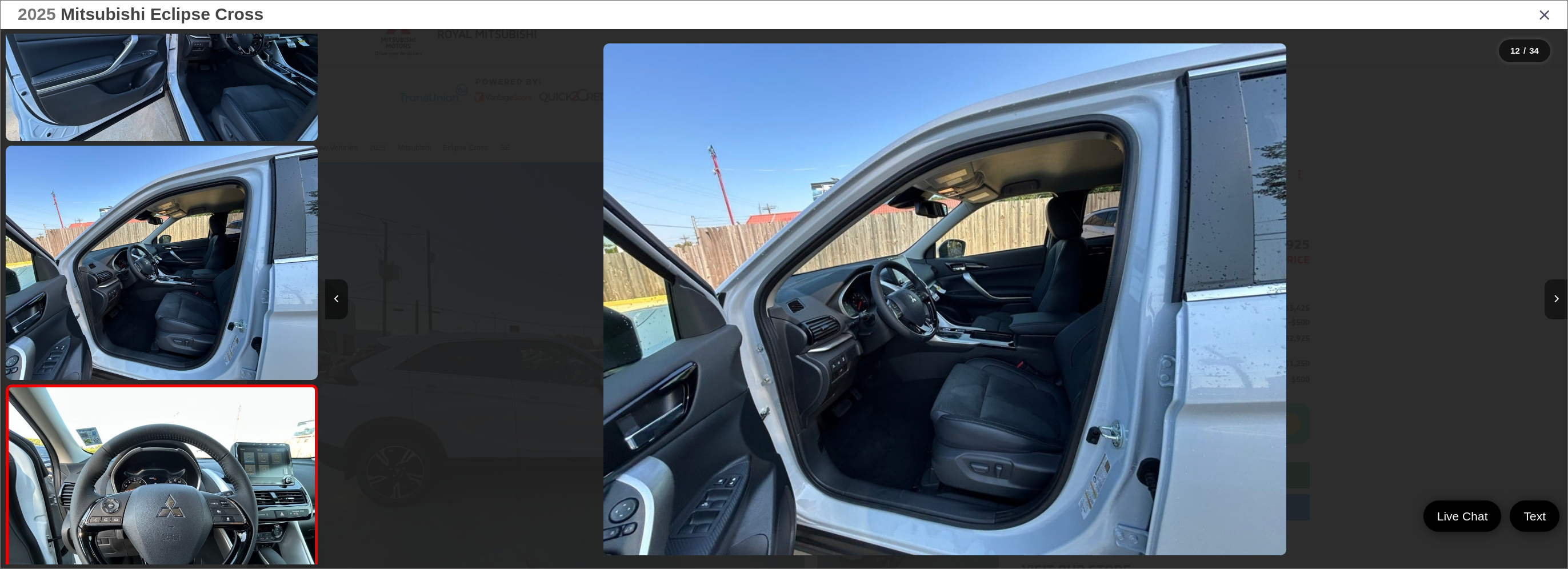
scroll to position [2516, 0]
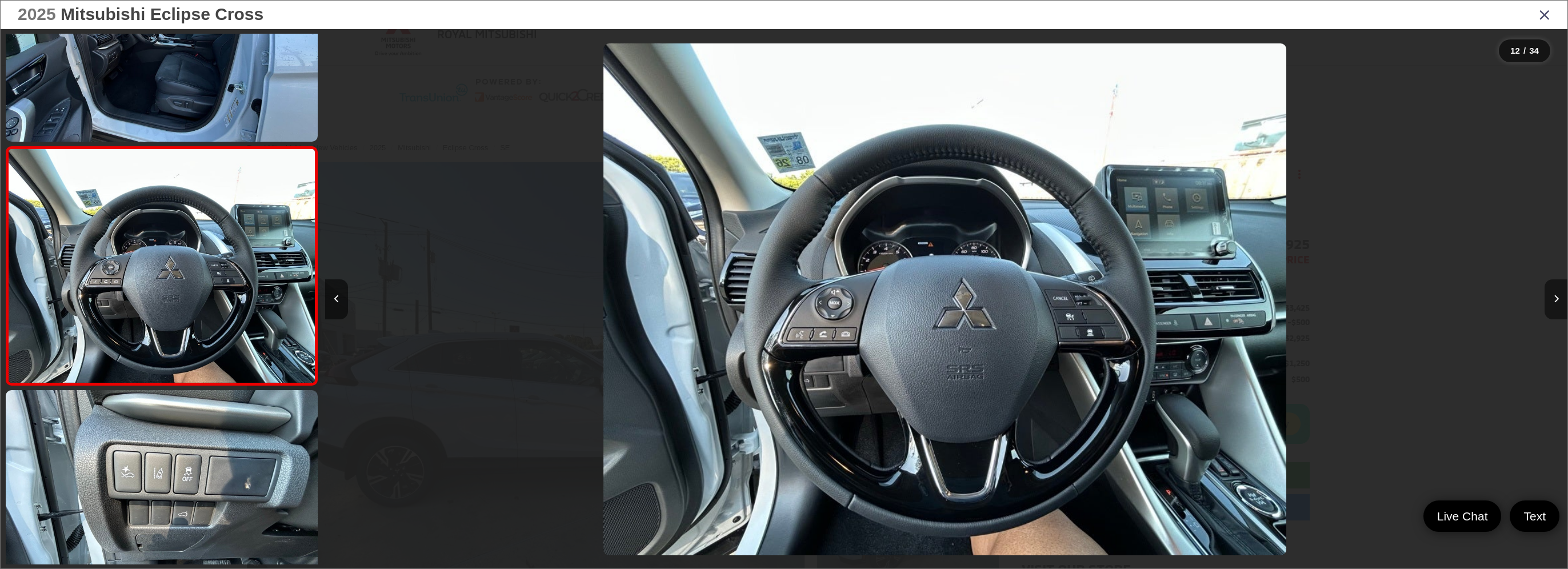
click at [1559, 299] on icon "Next image" at bounding box center [1557, 298] width 6 height 8
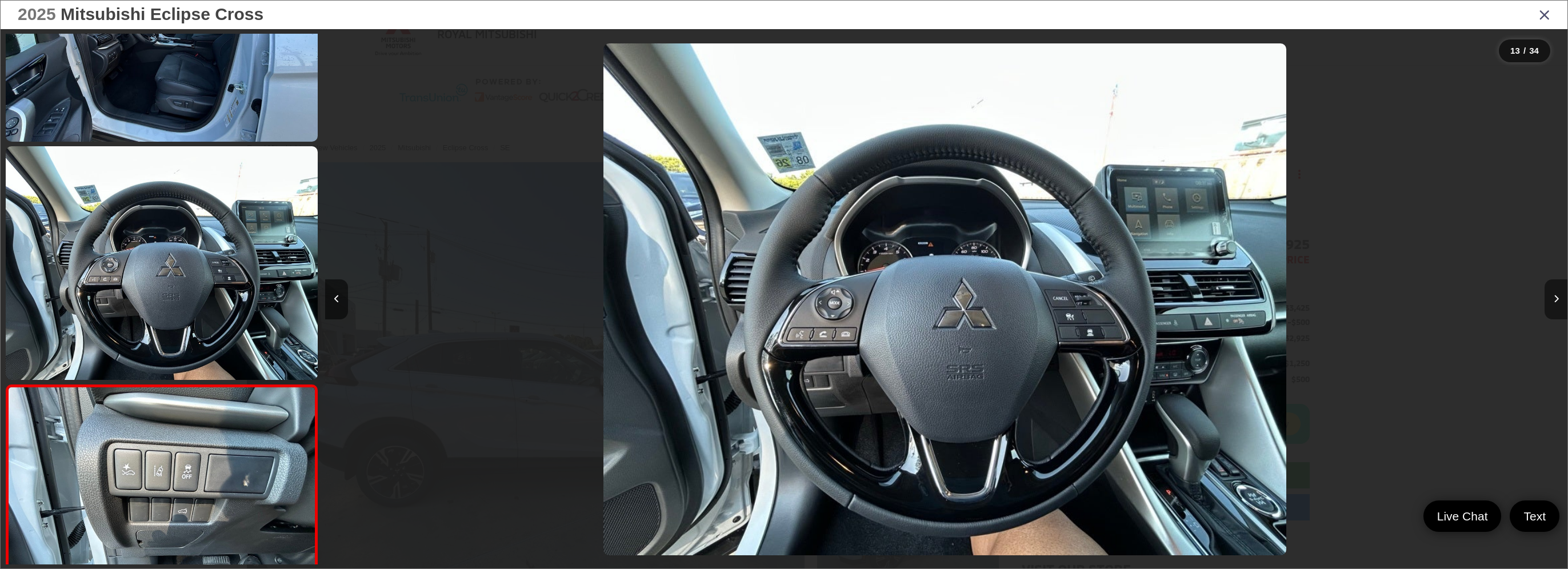
scroll to position [2755, 0]
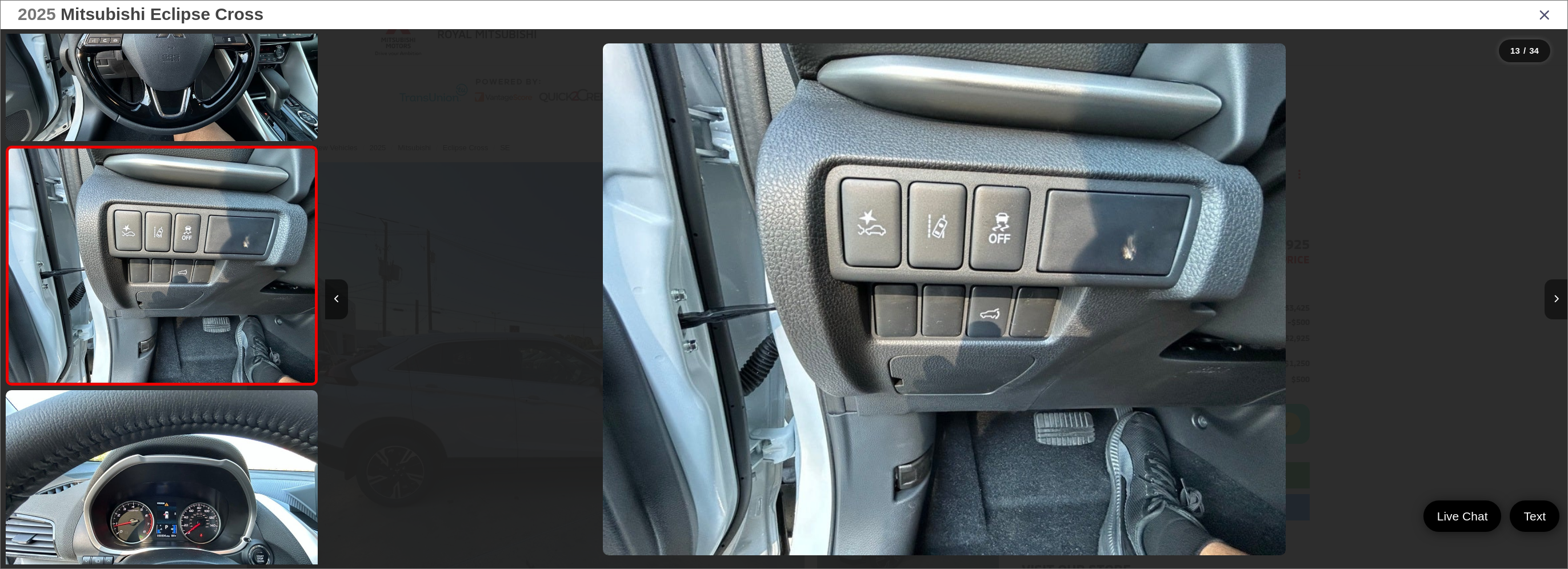
click at [1559, 299] on icon "Next image" at bounding box center [1557, 298] width 6 height 8
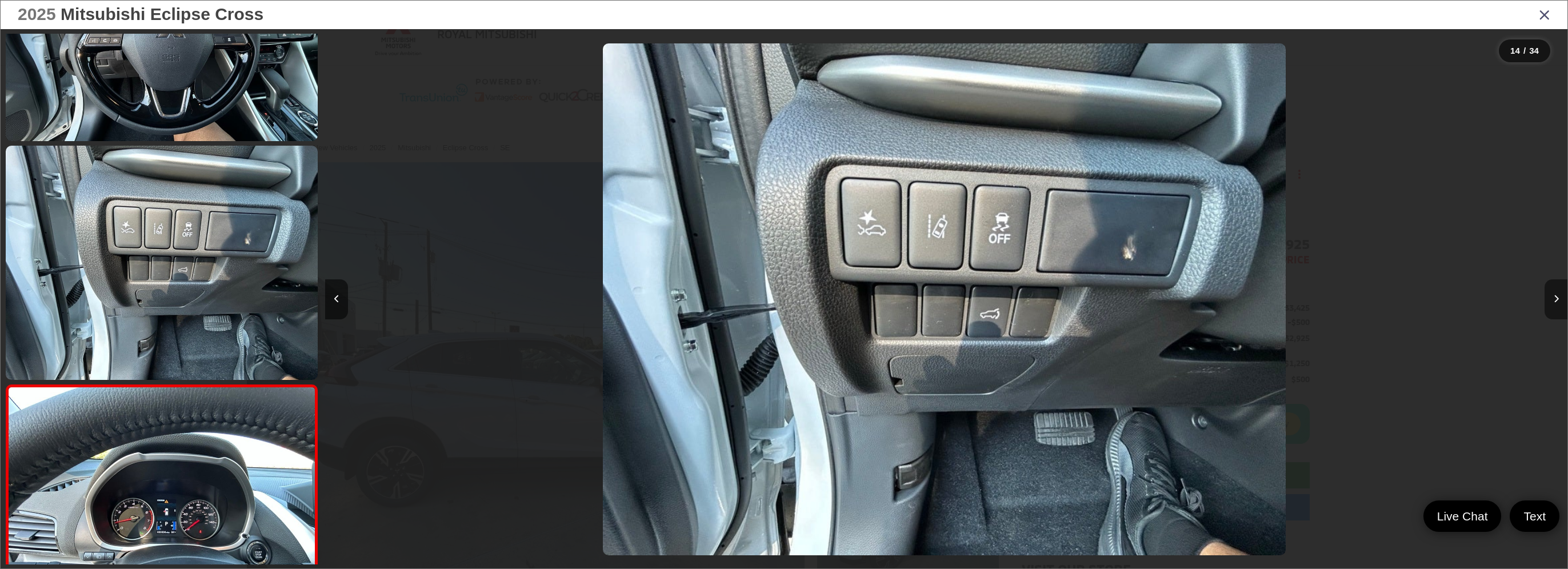
scroll to position [2994, 0]
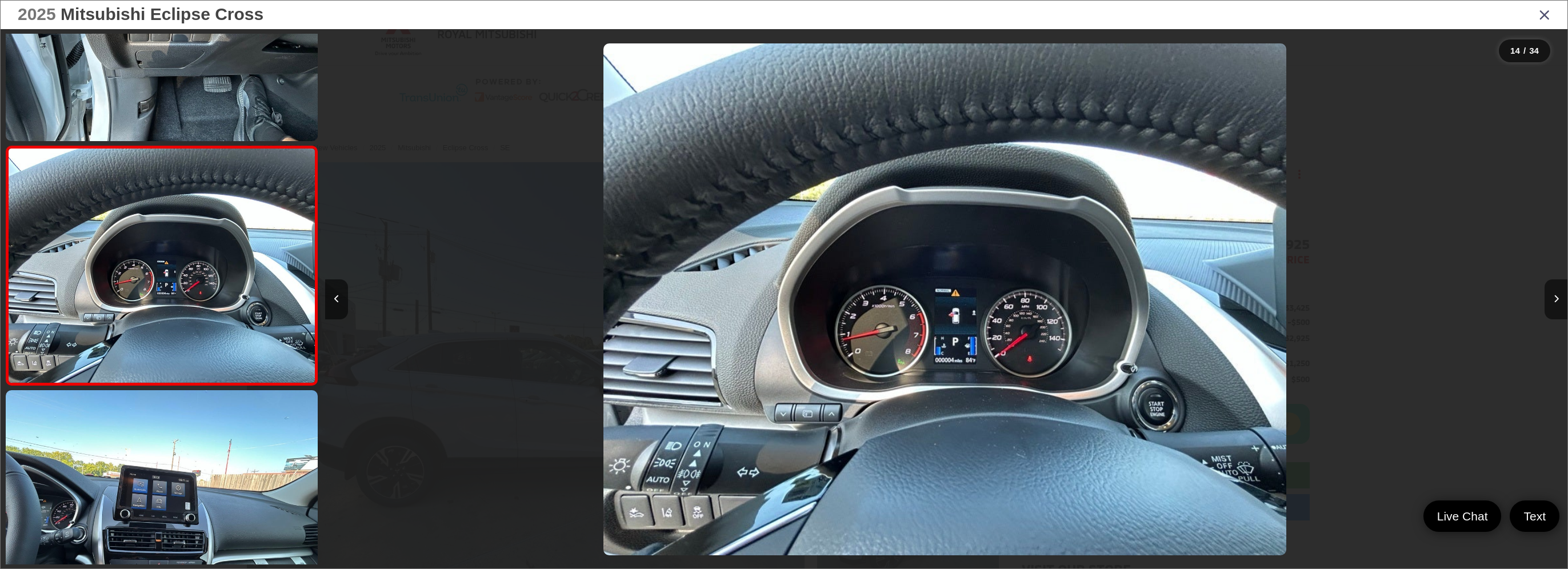
click at [996, 334] on img "2025 Mitsubishi Eclipse Cross SE 13" at bounding box center [944, 299] width 683 height 512
click at [1558, 306] on button "Next image" at bounding box center [1556, 299] width 23 height 40
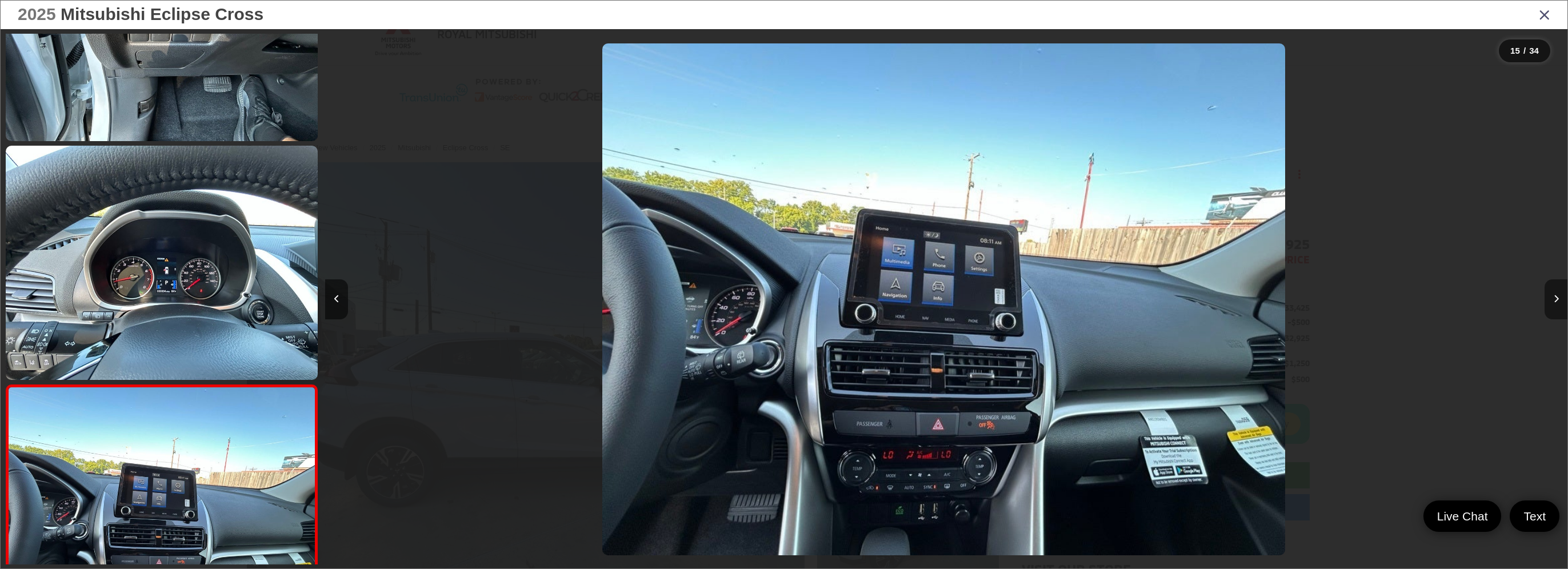
scroll to position [3233, 0]
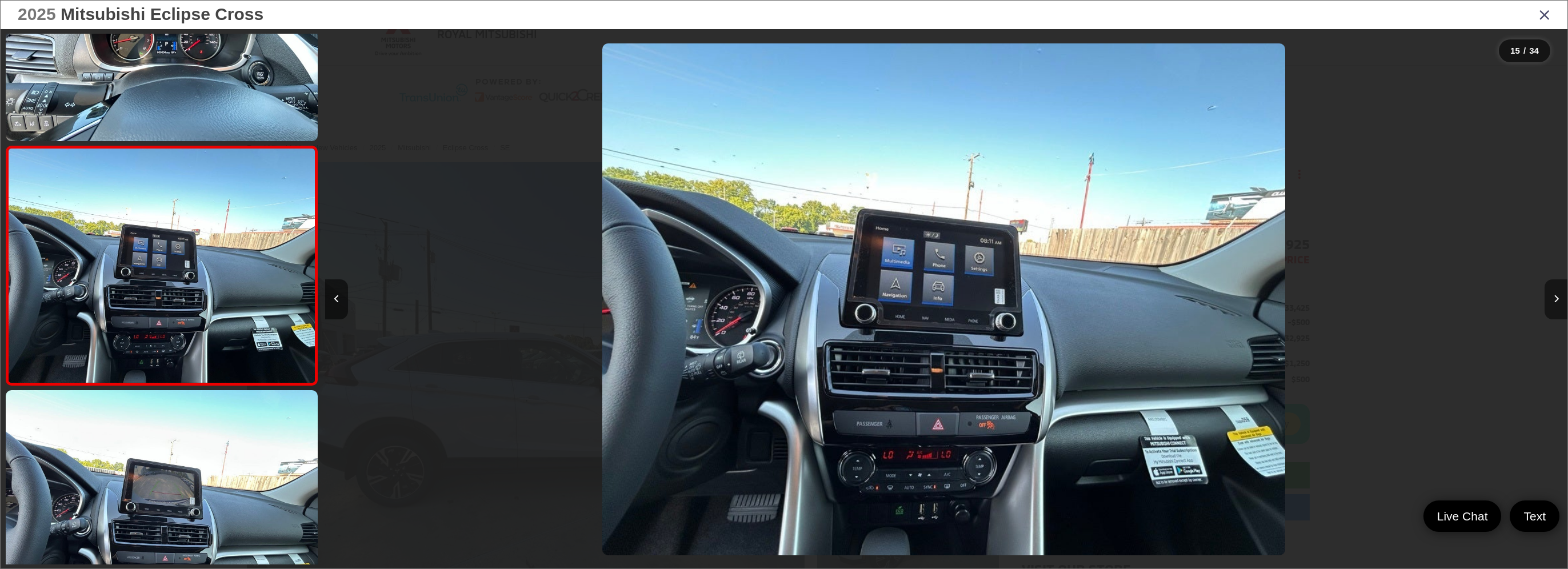
click at [1556, 293] on button "Next image" at bounding box center [1556, 299] width 23 height 40
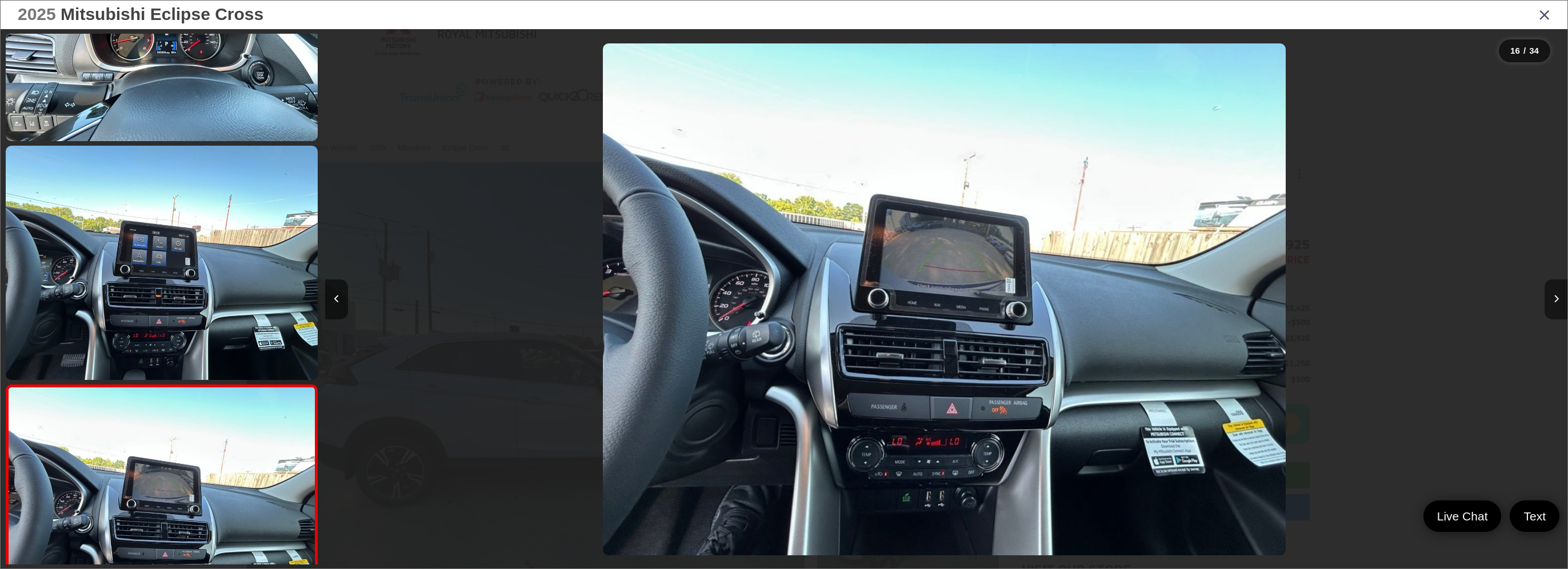
scroll to position [3472, 0]
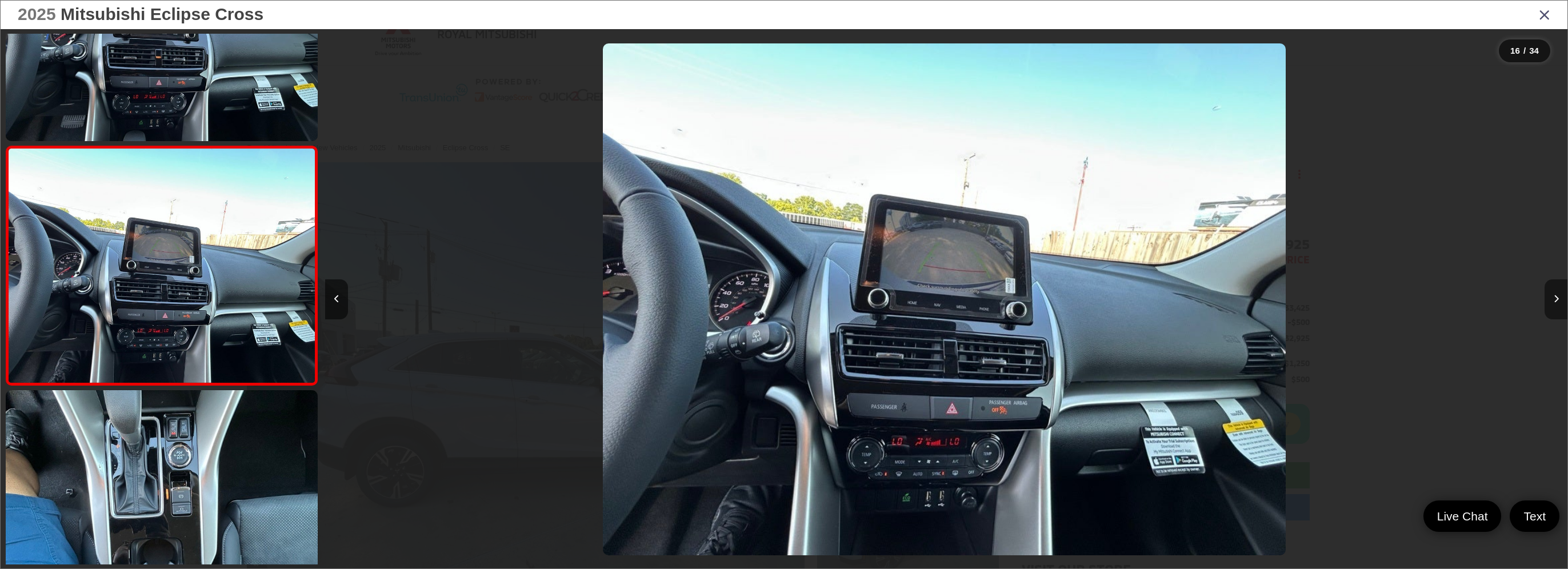
click at [1556, 293] on button "Next image" at bounding box center [1556, 299] width 23 height 40
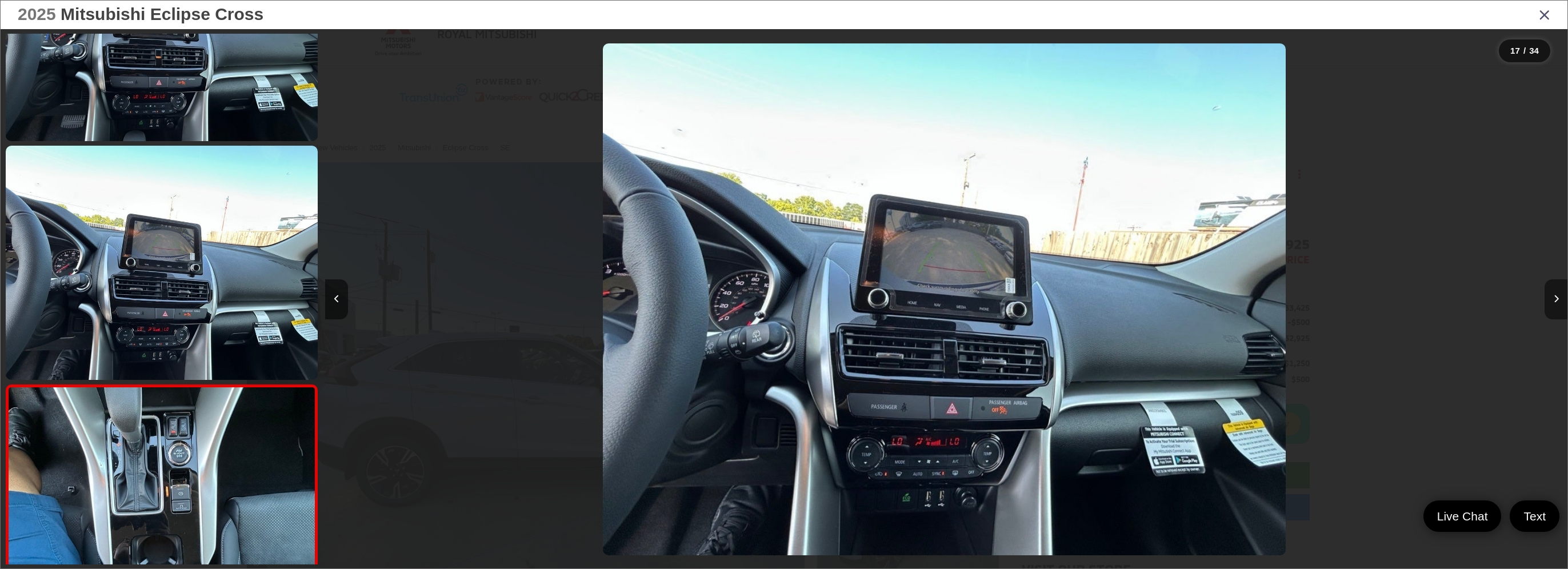
scroll to position [0, 0]
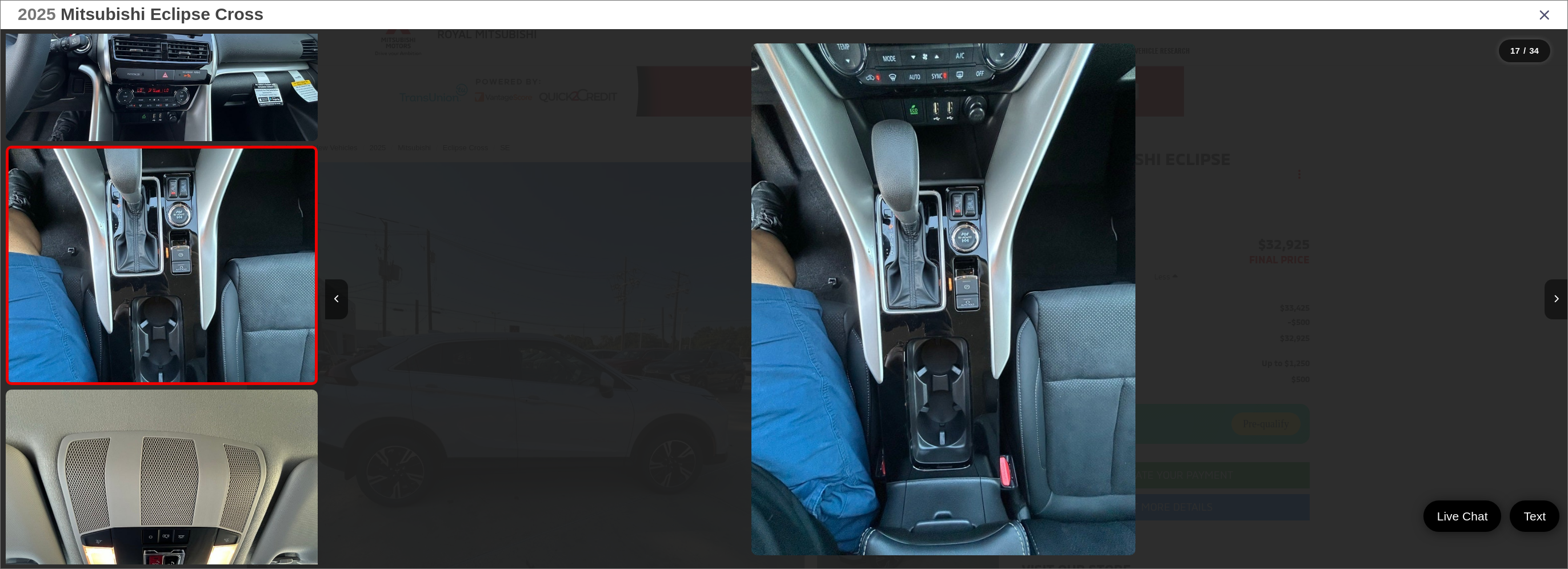
click at [1556, 293] on button "Next image" at bounding box center [1556, 299] width 23 height 40
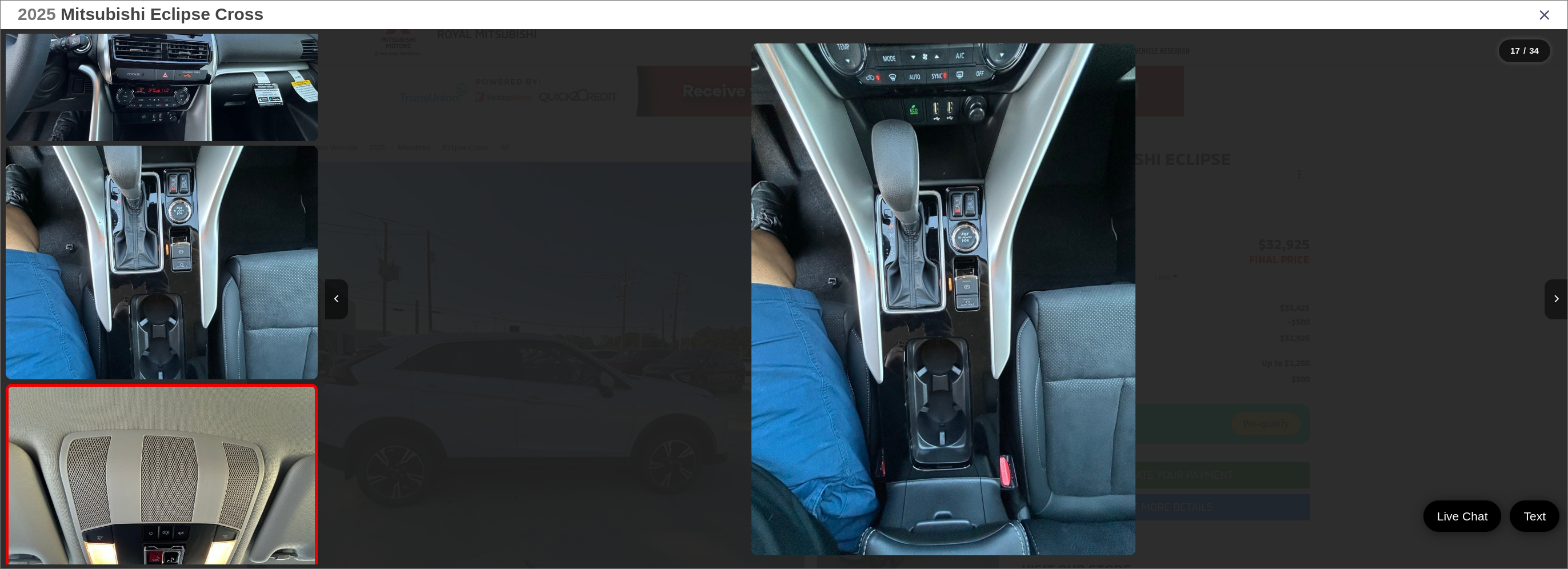
scroll to position [3949, 0]
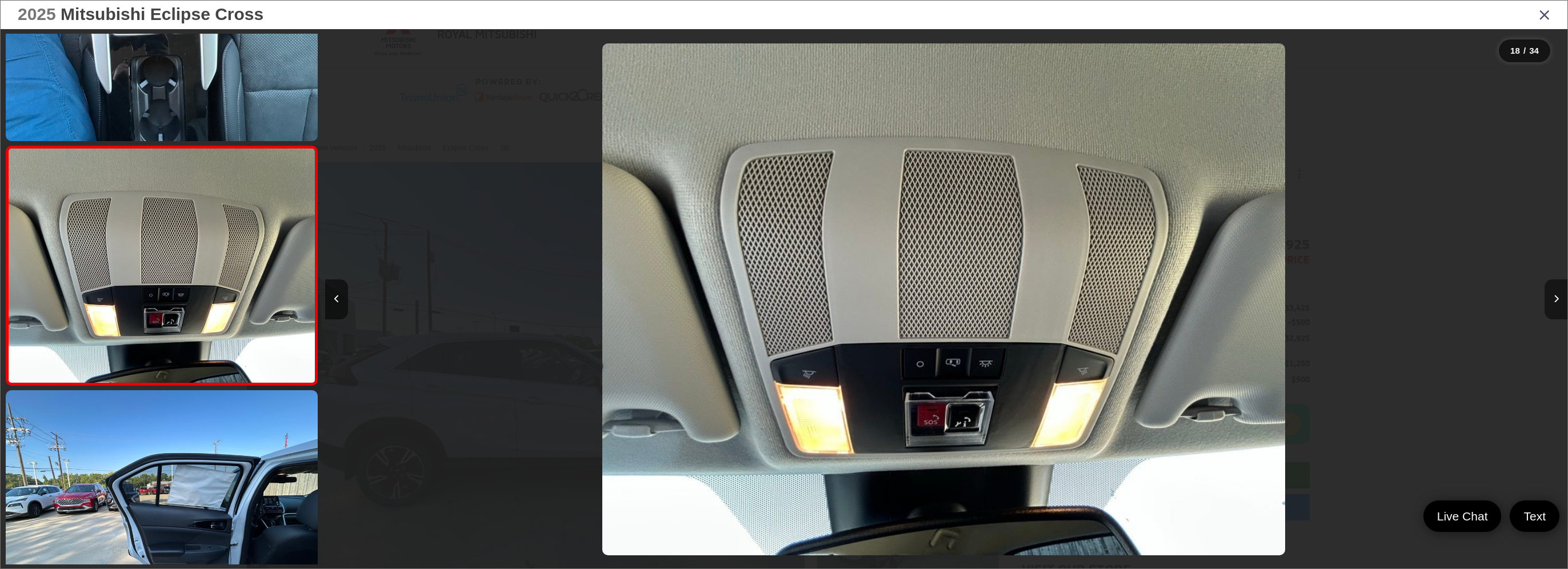
click at [1556, 293] on button "Next image" at bounding box center [1556, 299] width 23 height 40
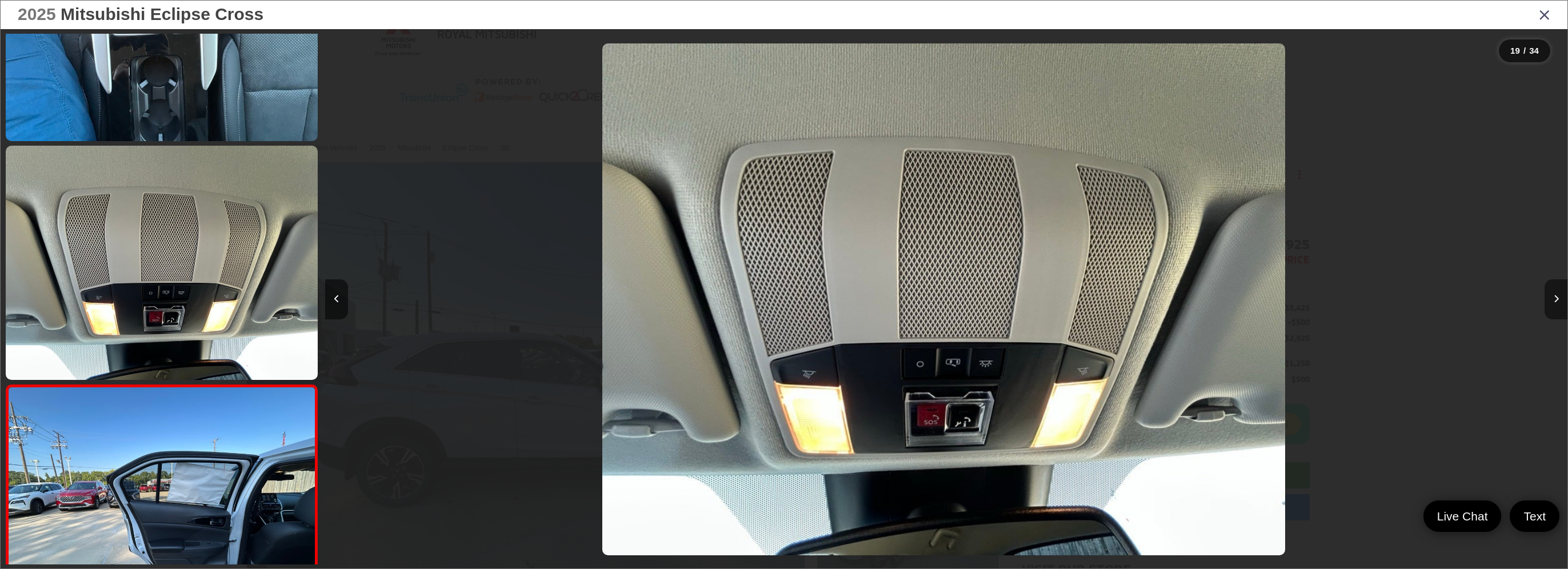
scroll to position [4188, 0]
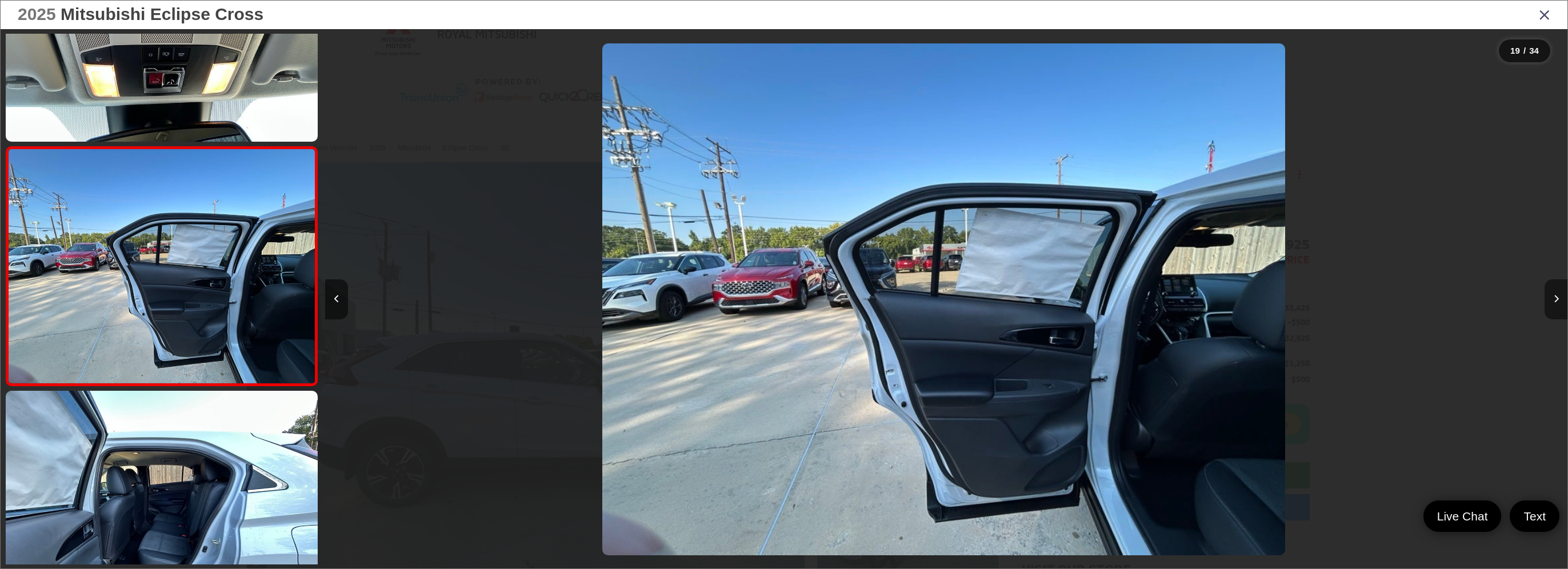
click at [1556, 293] on button "Next image" at bounding box center [1556, 299] width 23 height 40
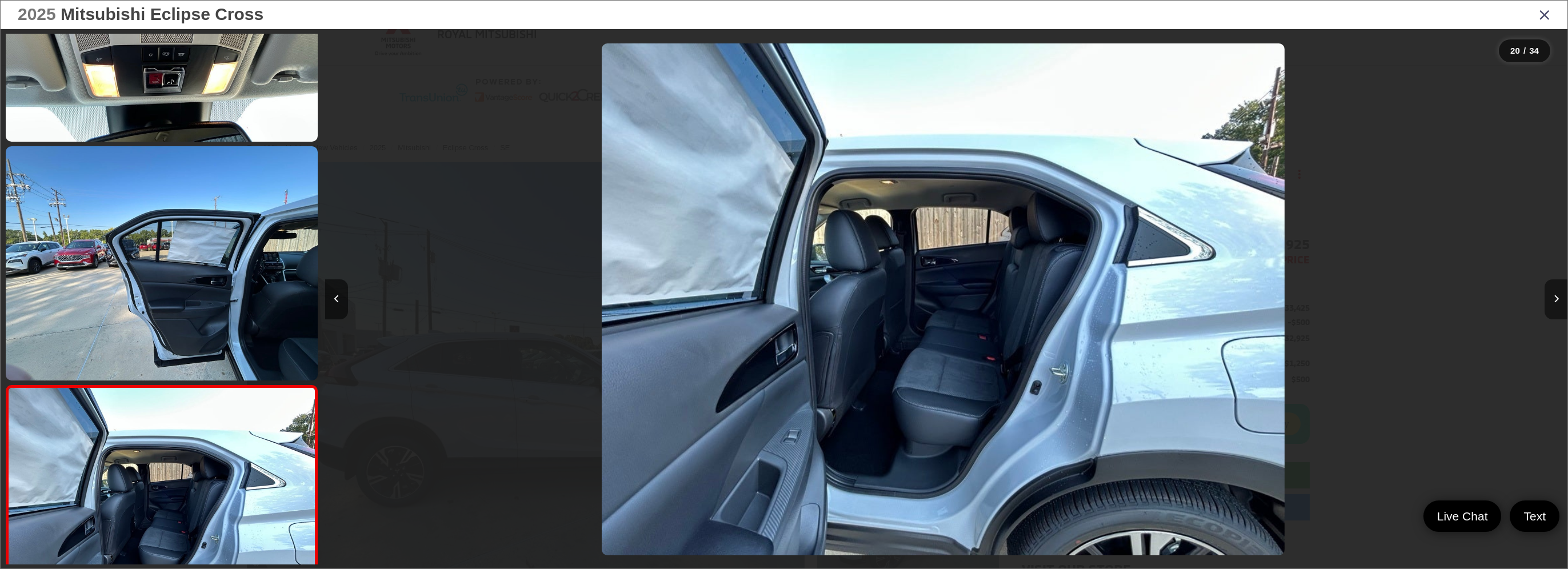
scroll to position [4426, 0]
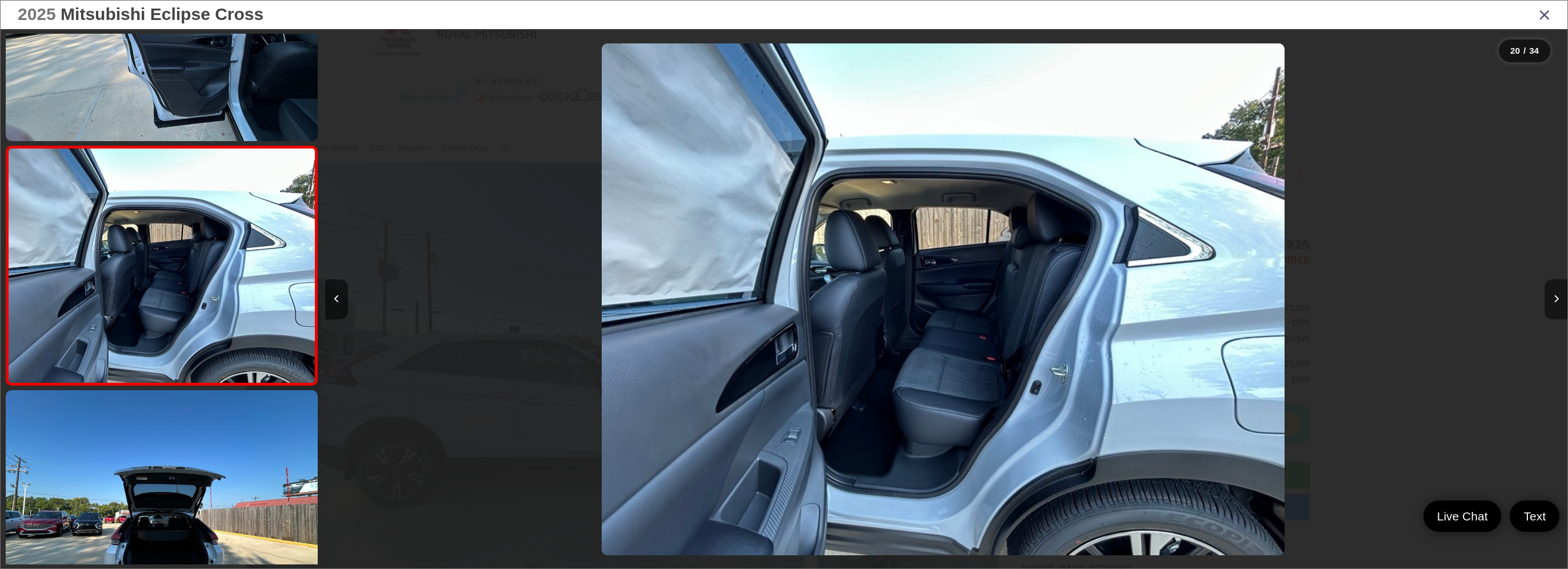
click at [1556, 293] on button "Next image" at bounding box center [1556, 299] width 23 height 40
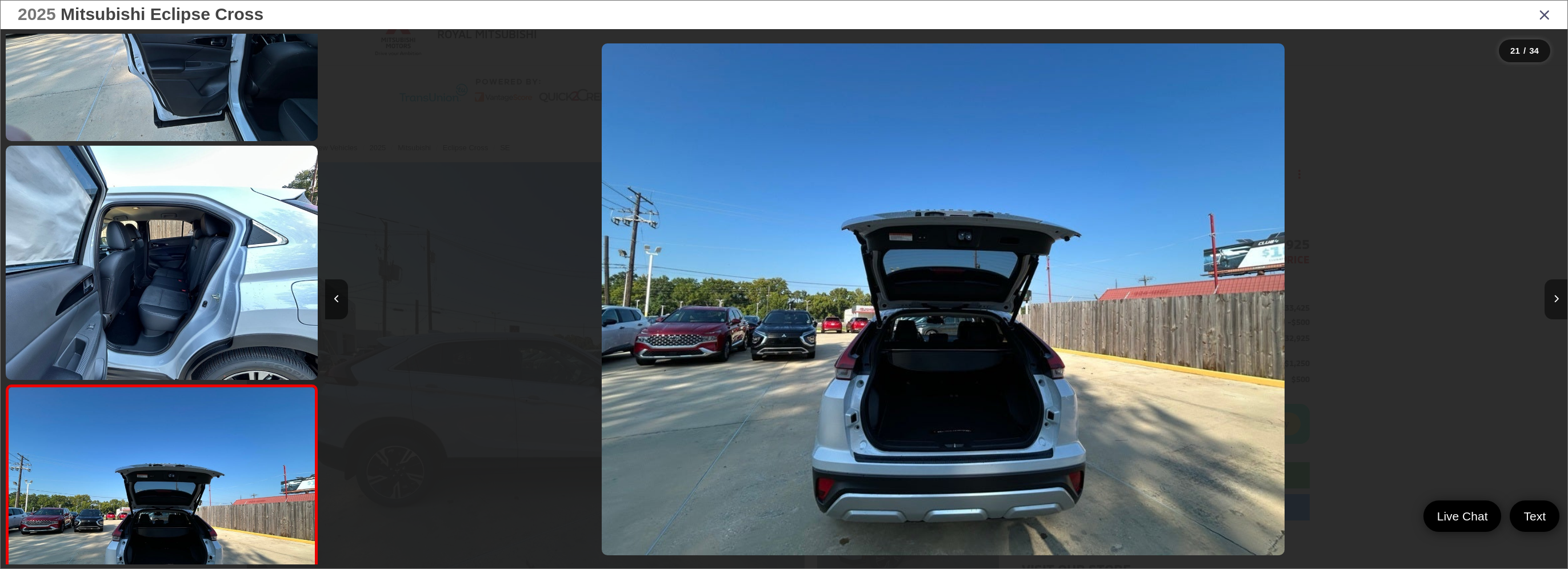
scroll to position [4665, 0]
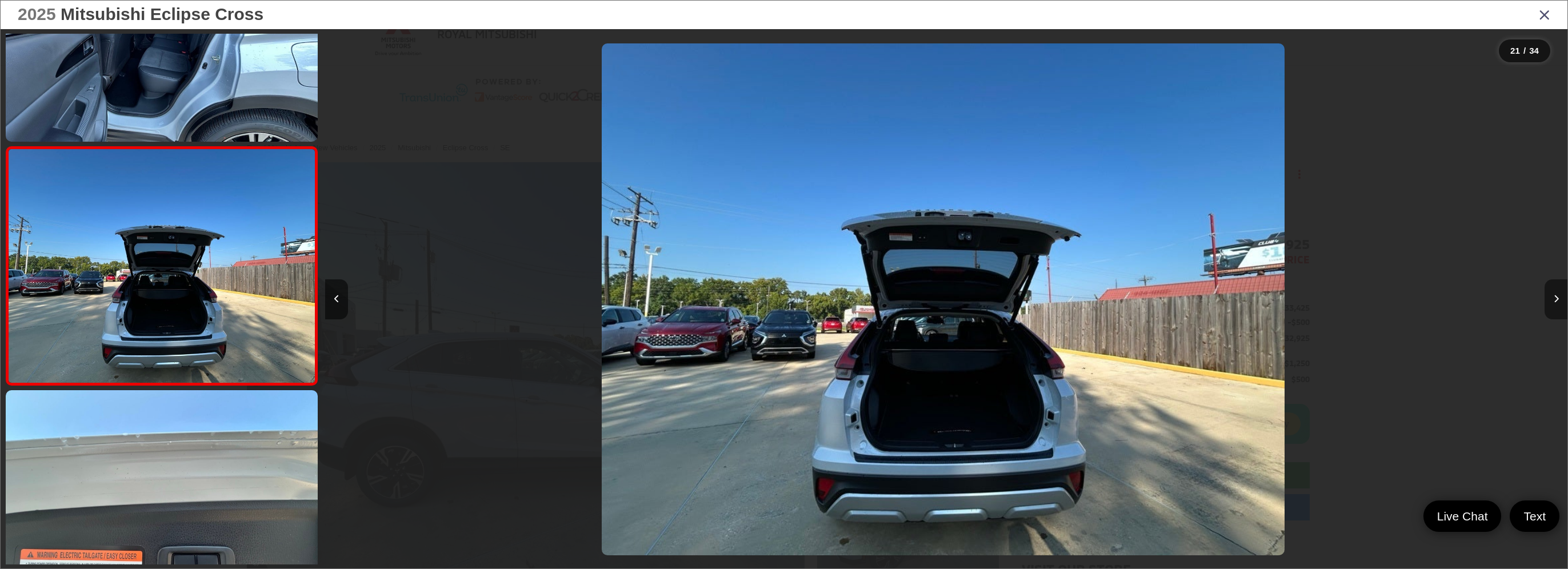
click at [1556, 293] on button "Next image" at bounding box center [1556, 299] width 23 height 40
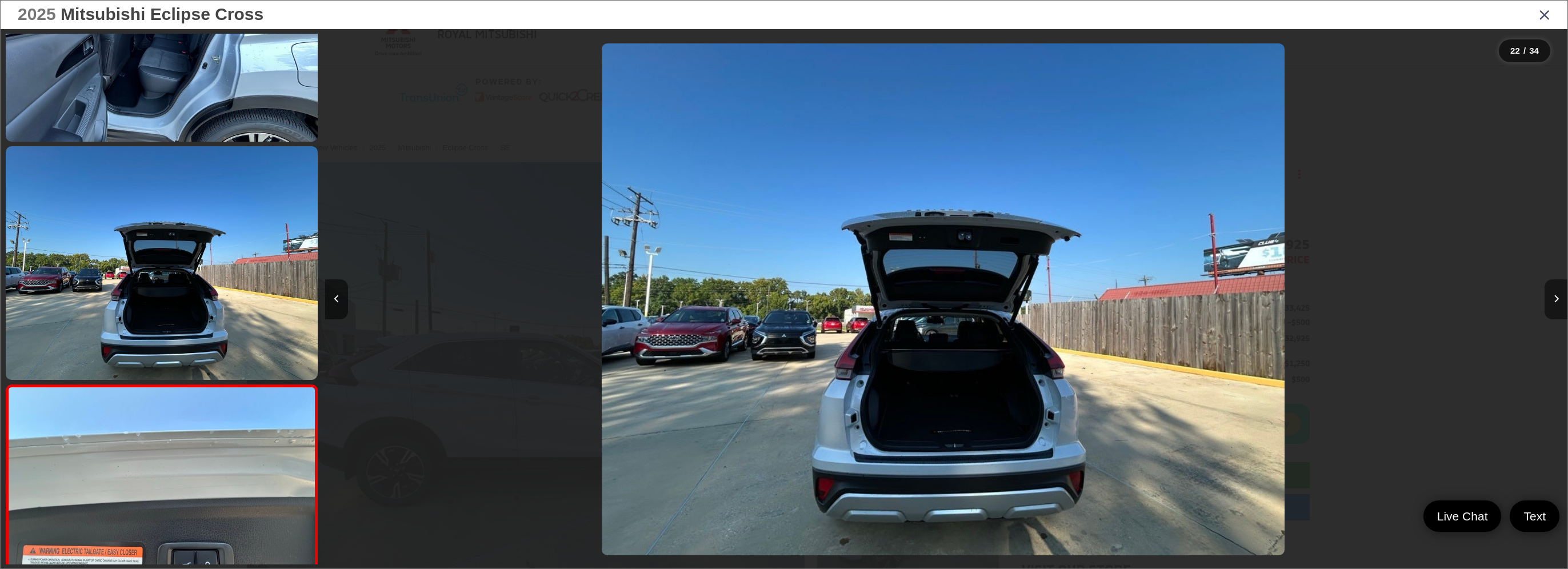
scroll to position [4904, 0]
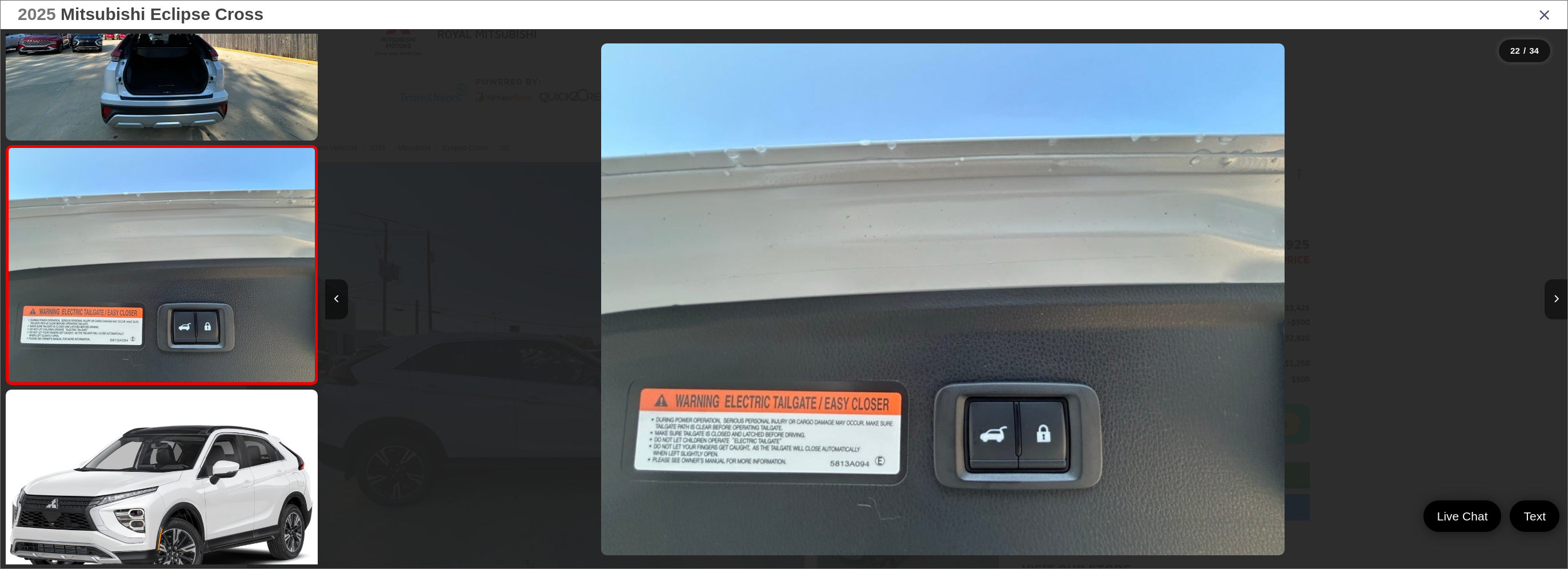
click at [1556, 293] on button "Next image" at bounding box center [1556, 299] width 23 height 40
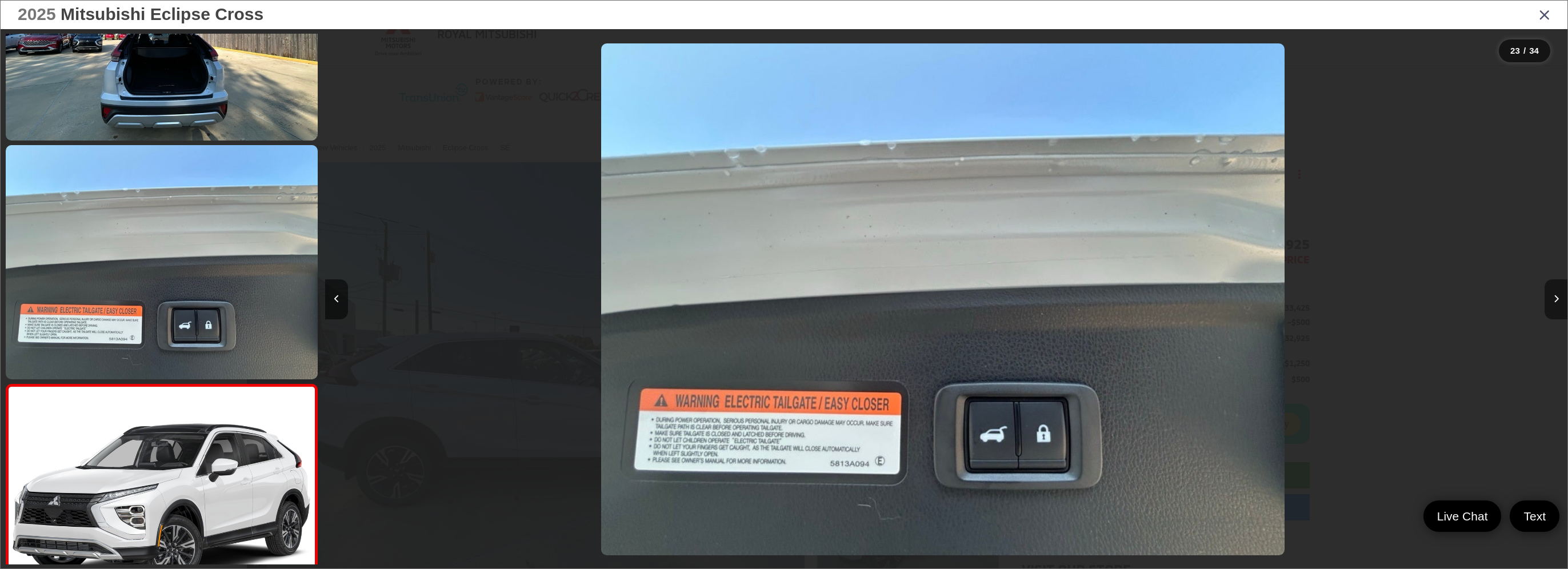
scroll to position [5143, 0]
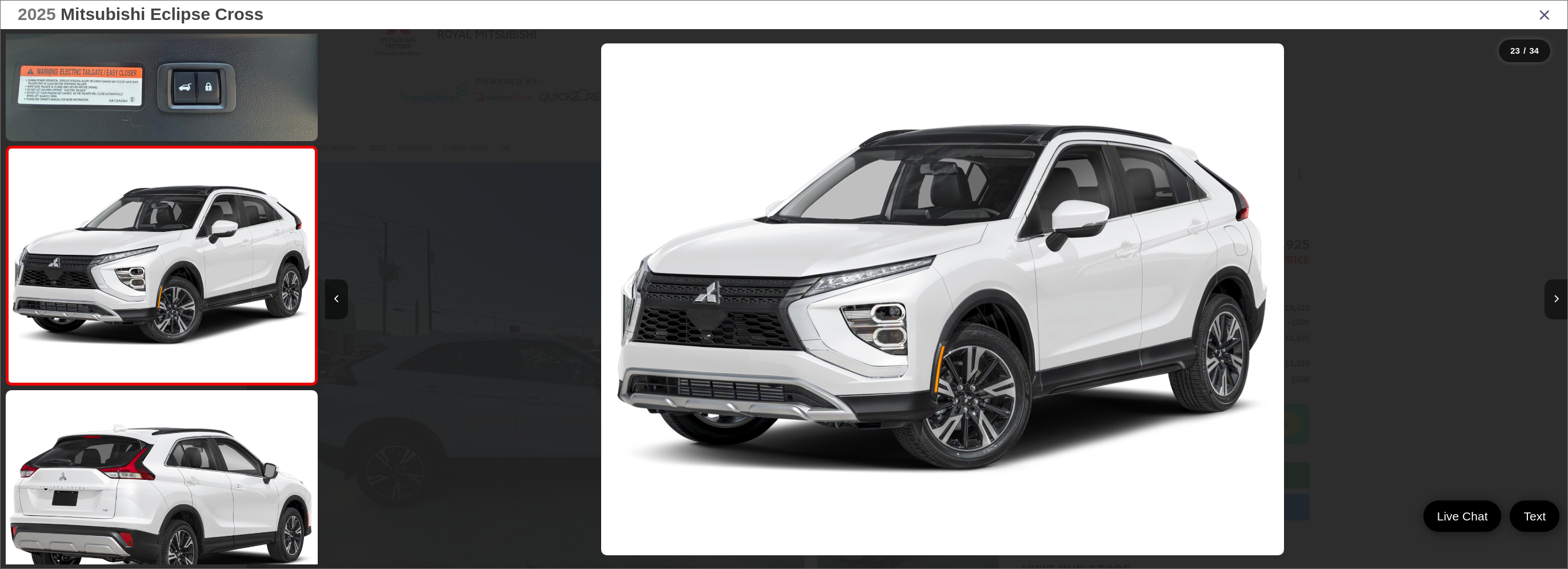
click at [1556, 293] on button "Next image" at bounding box center [1556, 299] width 23 height 40
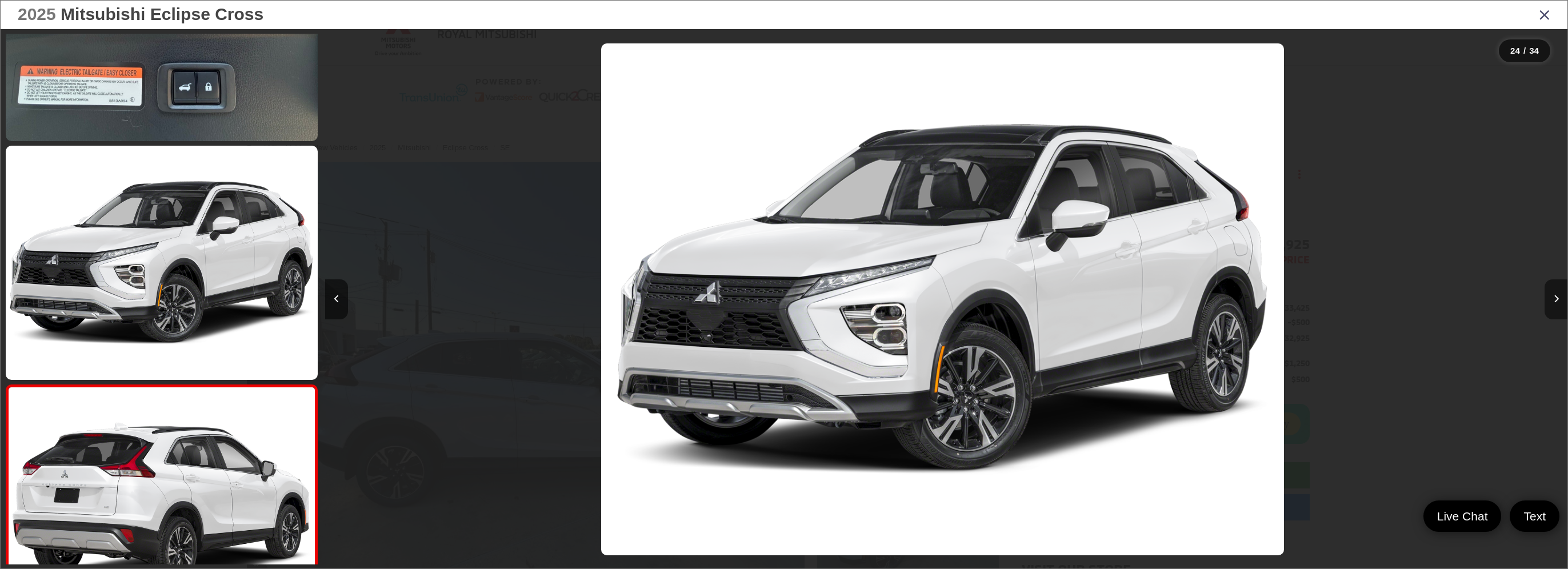
scroll to position [5382, 0]
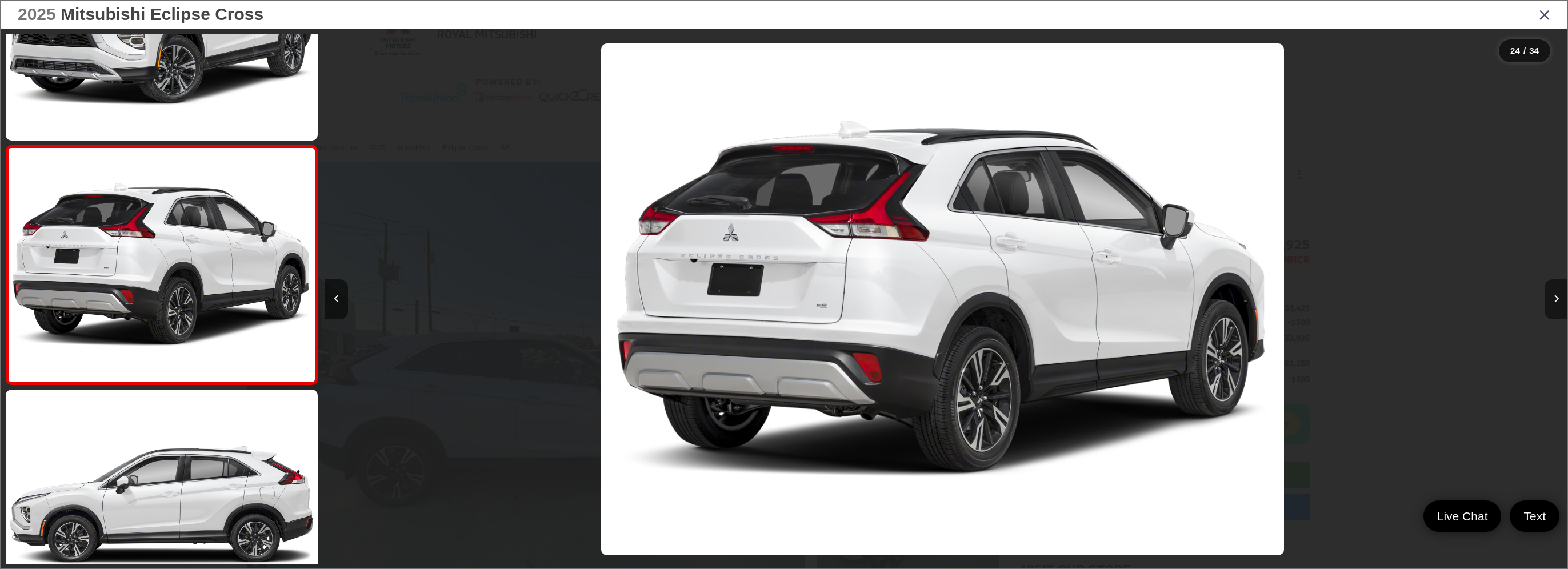
click at [1556, 293] on button "Next image" at bounding box center [1556, 299] width 23 height 40
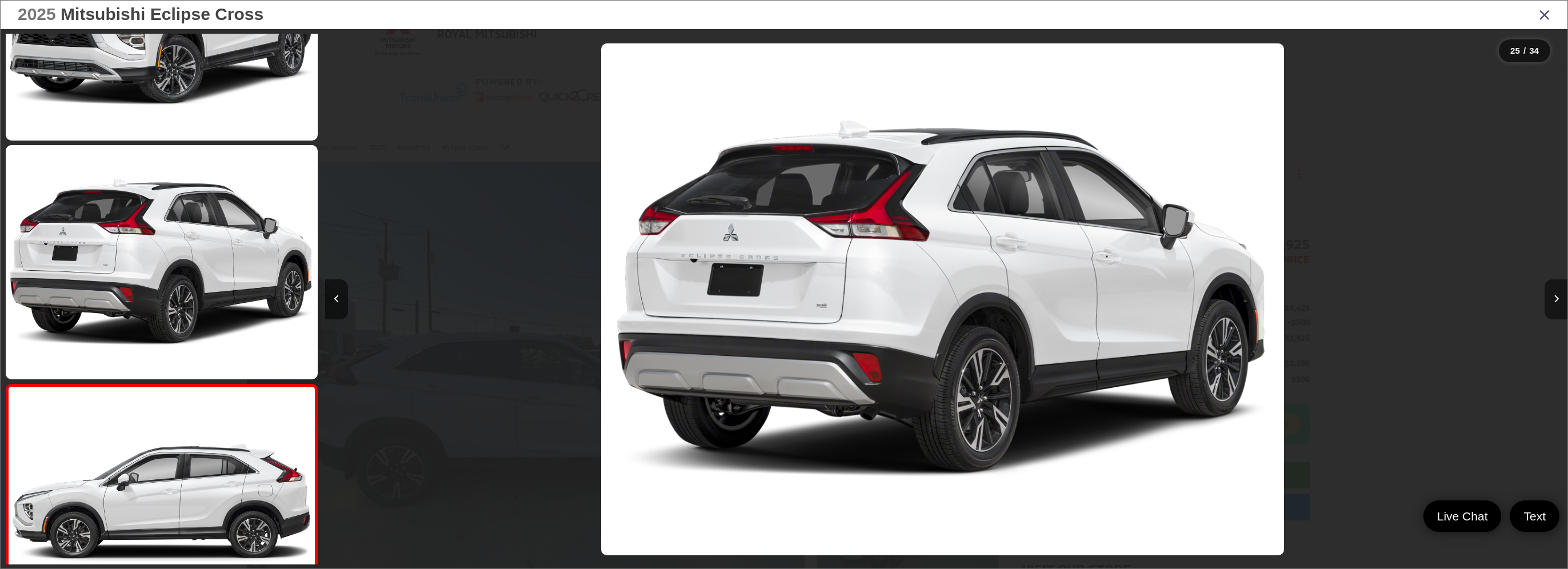
scroll to position [5621, 0]
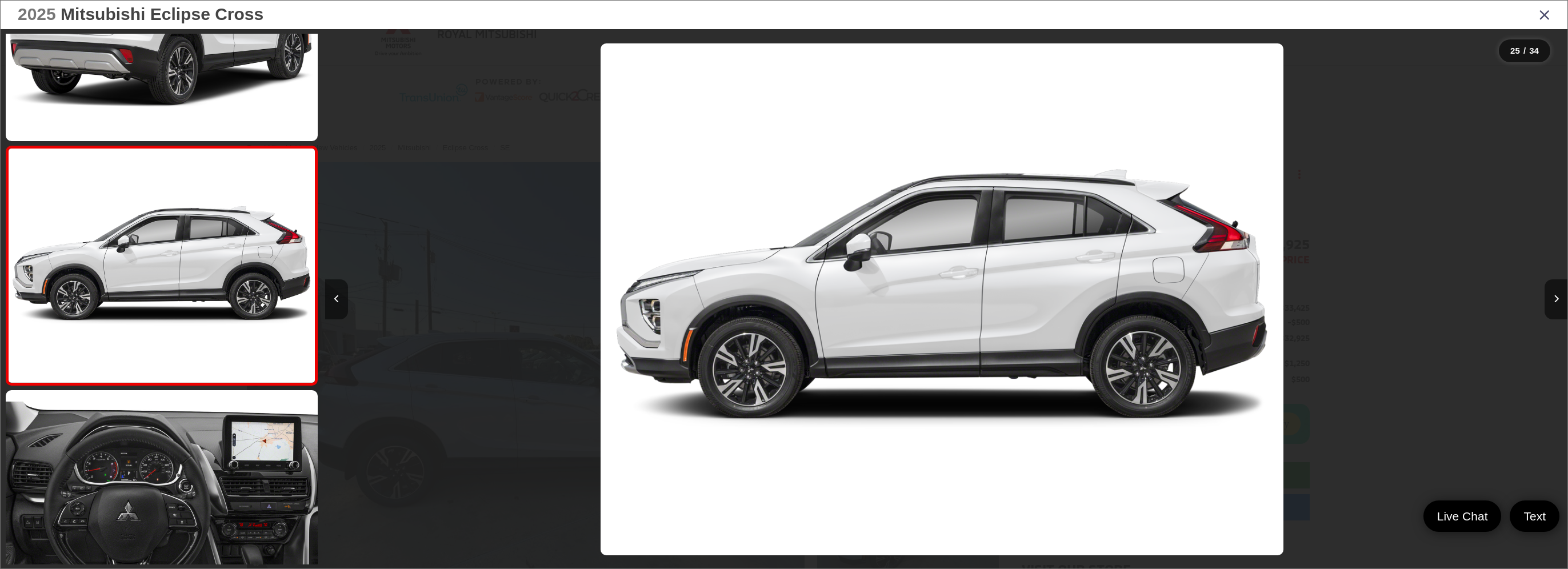
click at [329, 298] on button "Previous image" at bounding box center [336, 299] width 23 height 40
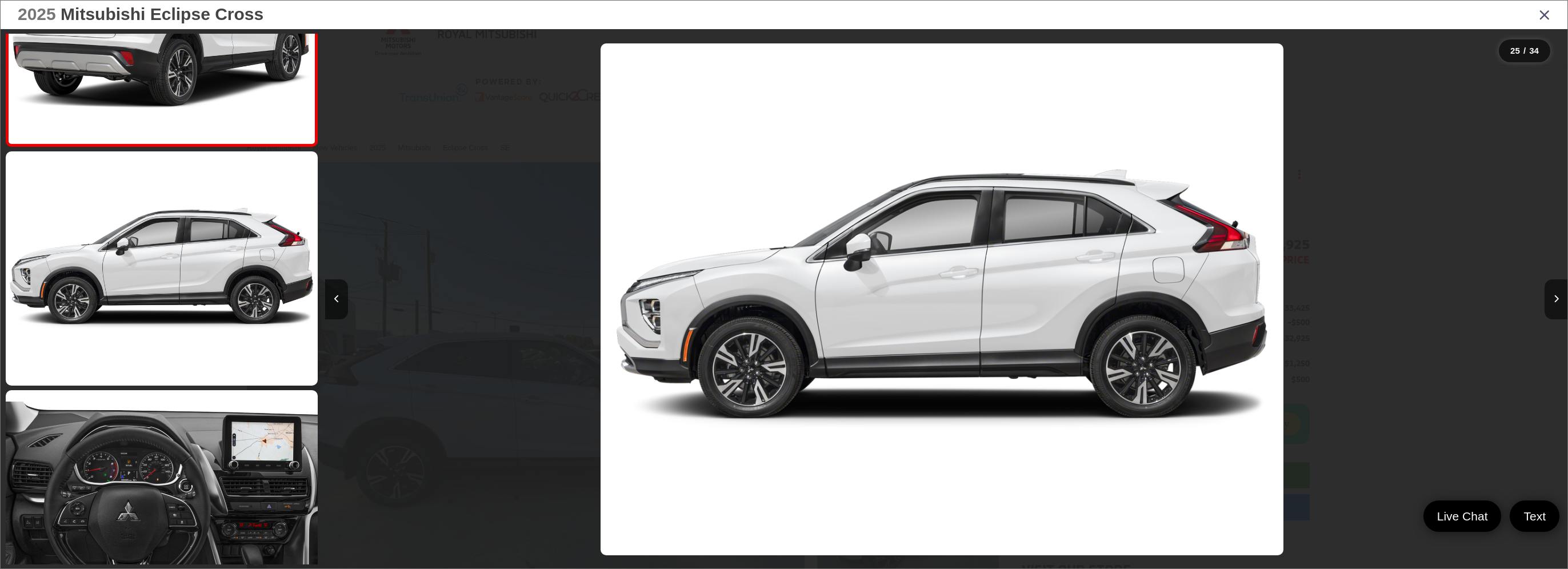
scroll to position [5382, 0]
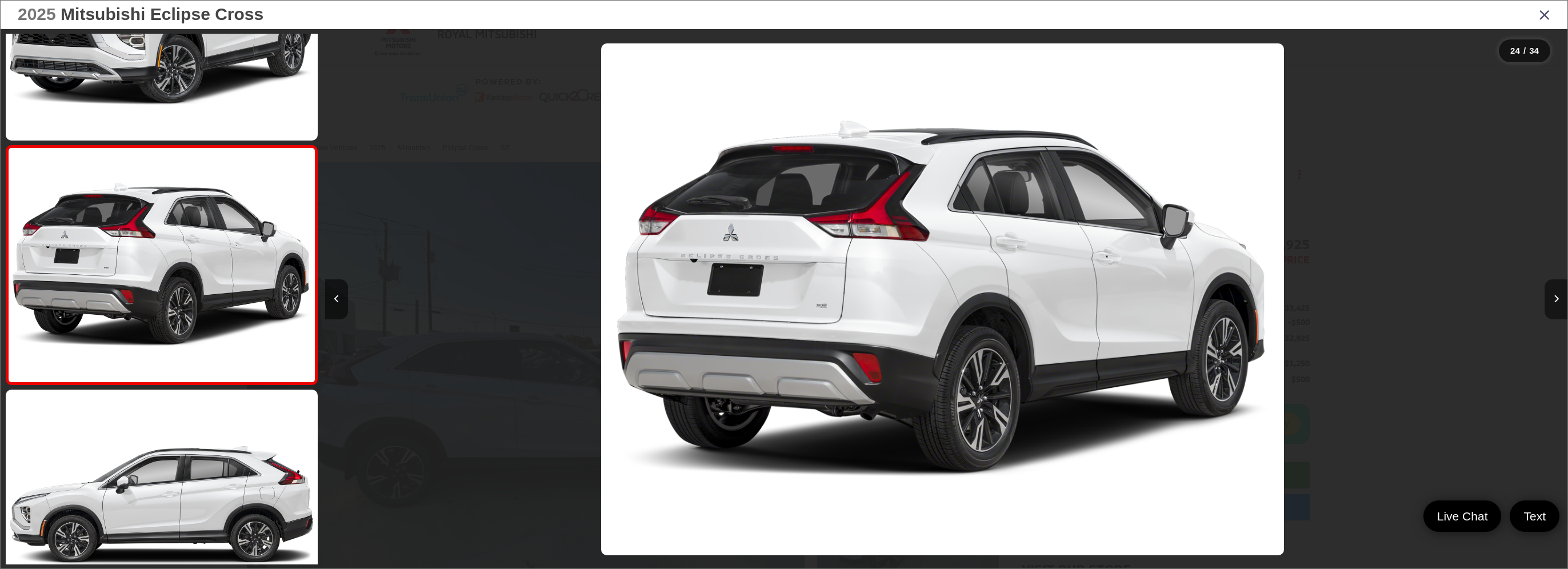
click at [1559, 298] on icon "Next image" at bounding box center [1557, 298] width 6 height 8
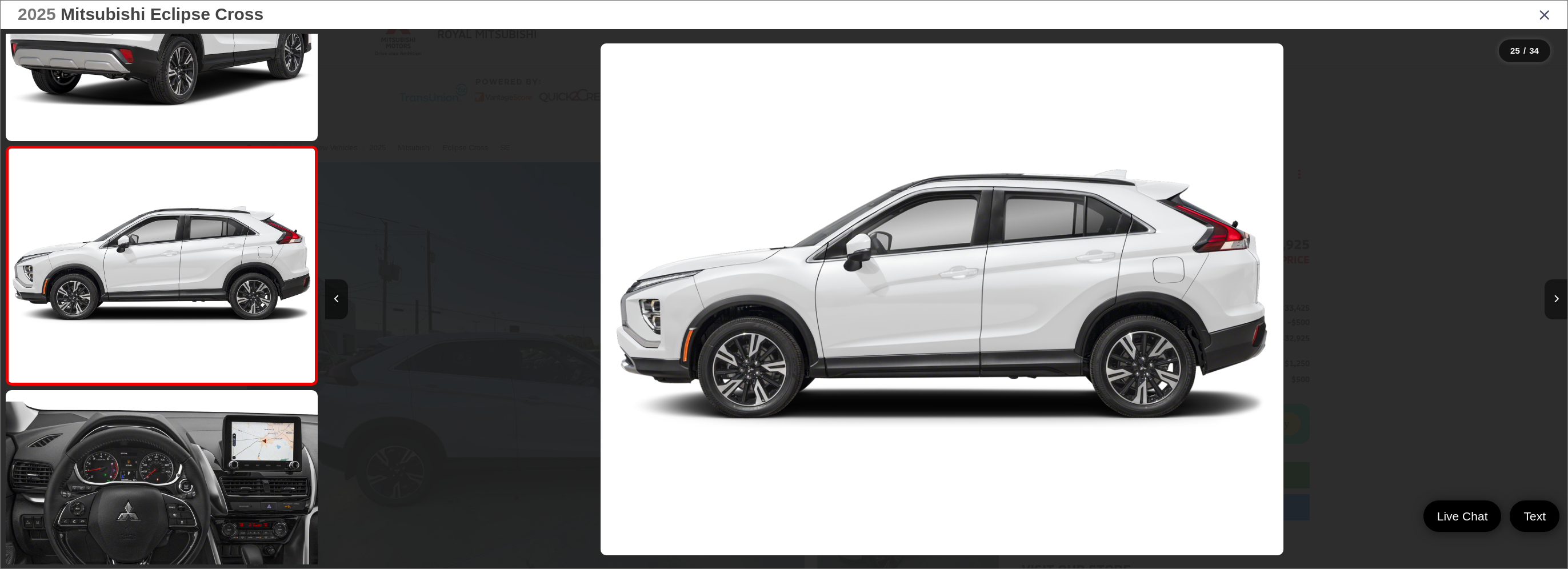
click at [1559, 298] on icon "Next image" at bounding box center [1557, 298] width 6 height 8
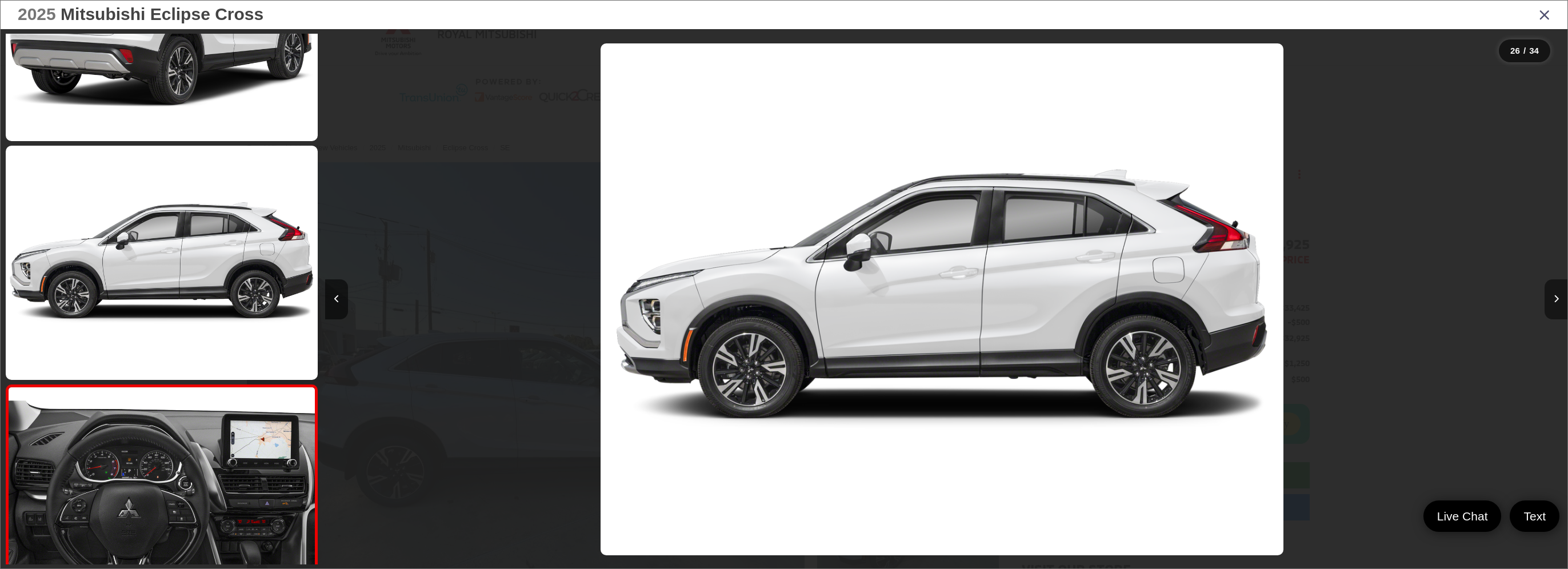
scroll to position [5860, 0]
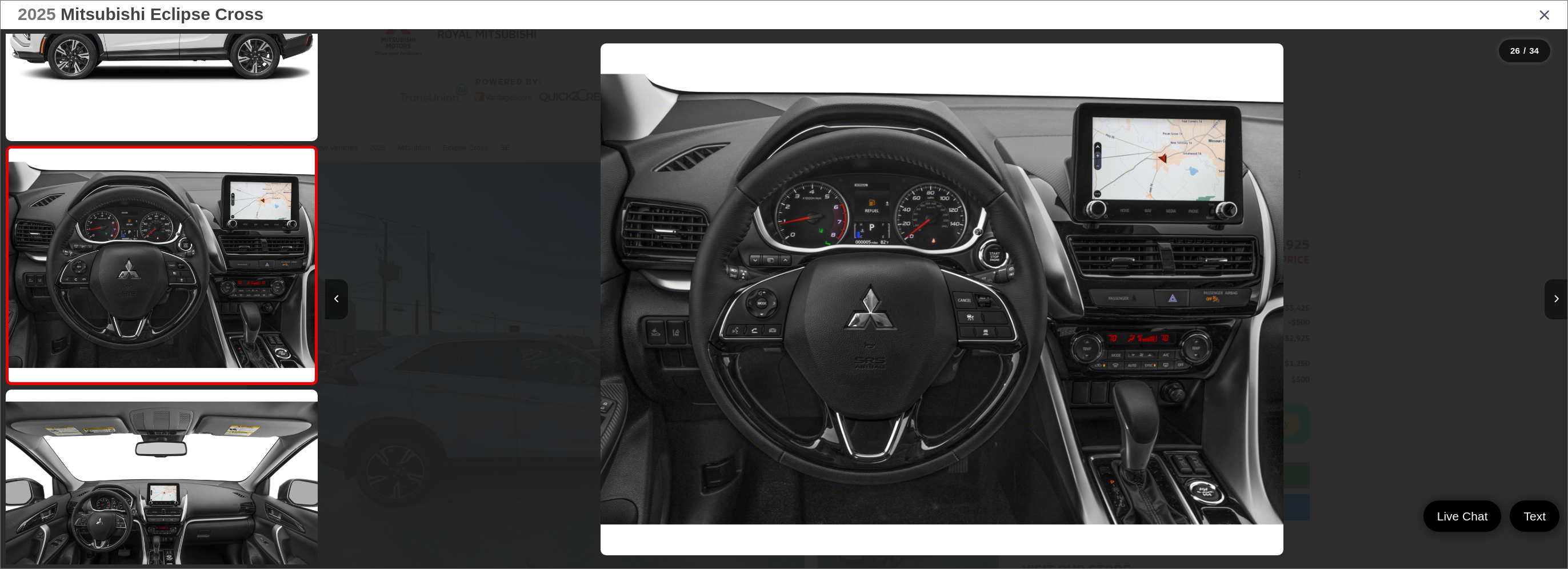
click at [1556, 302] on icon "Next image" at bounding box center [1557, 298] width 6 height 8
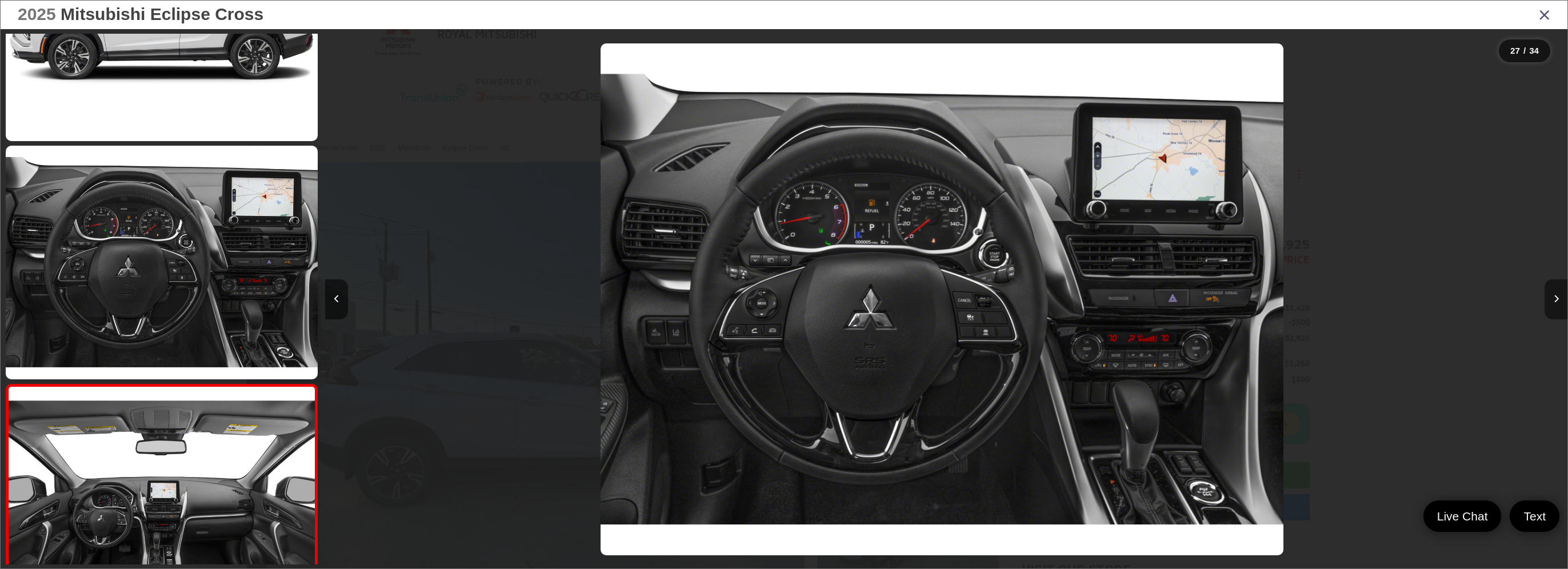
scroll to position [6099, 0]
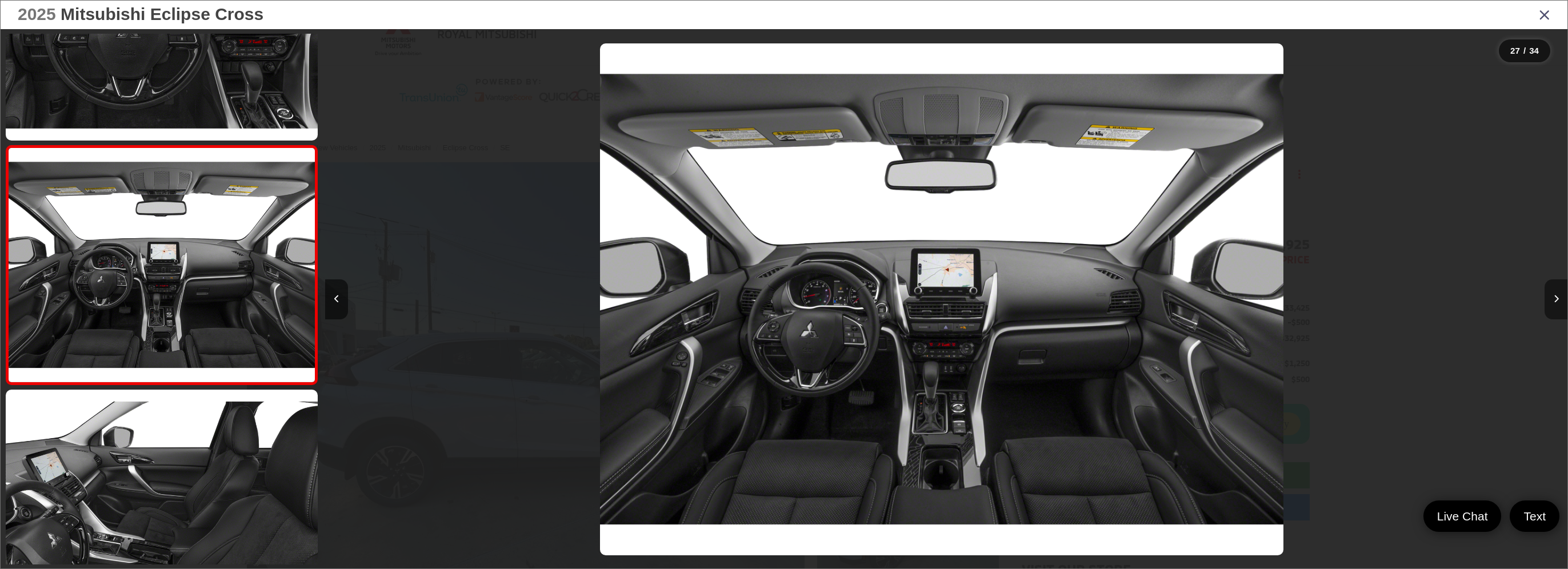
click at [1558, 299] on icon "Next image" at bounding box center [1557, 298] width 6 height 8
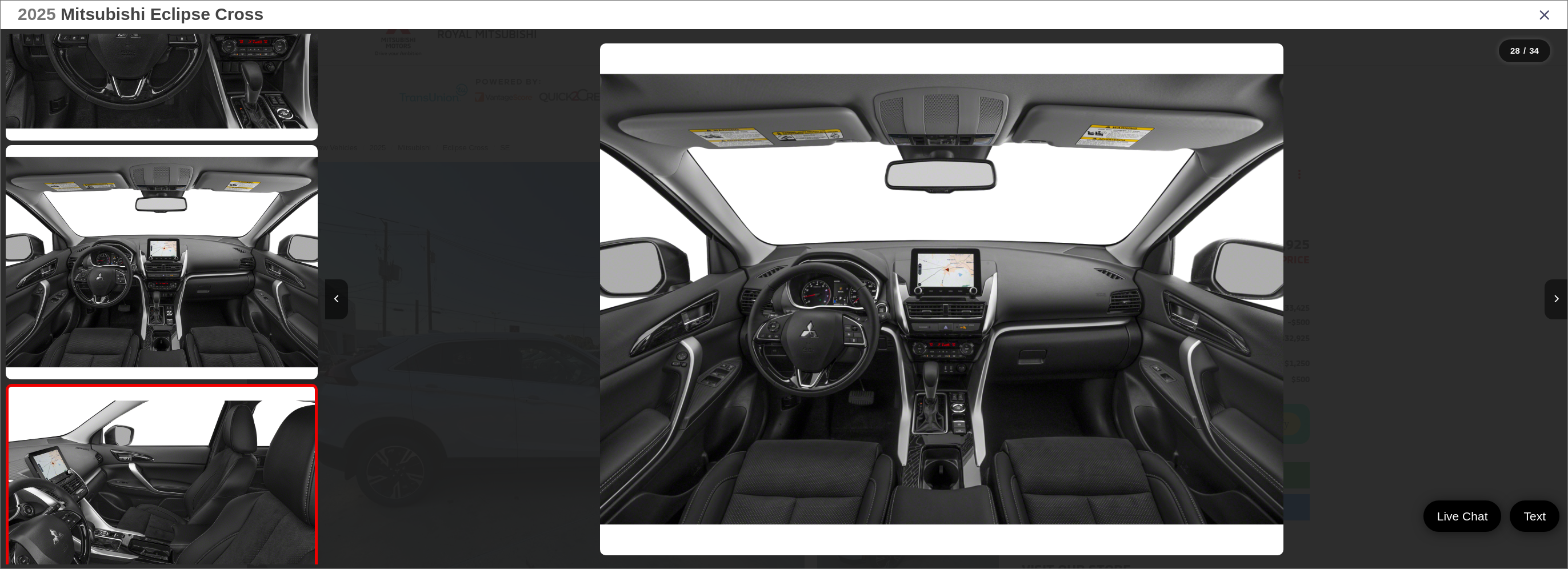
scroll to position [6338, 0]
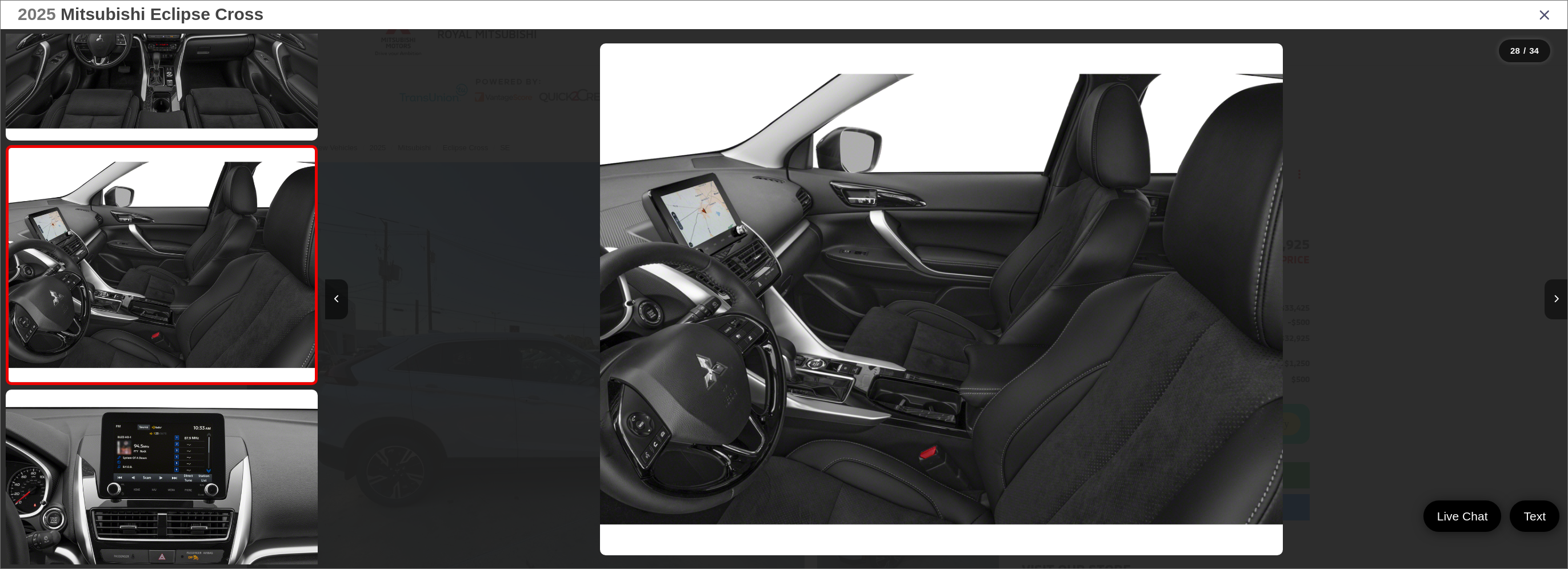
click at [1558, 299] on icon "Next image" at bounding box center [1557, 298] width 6 height 8
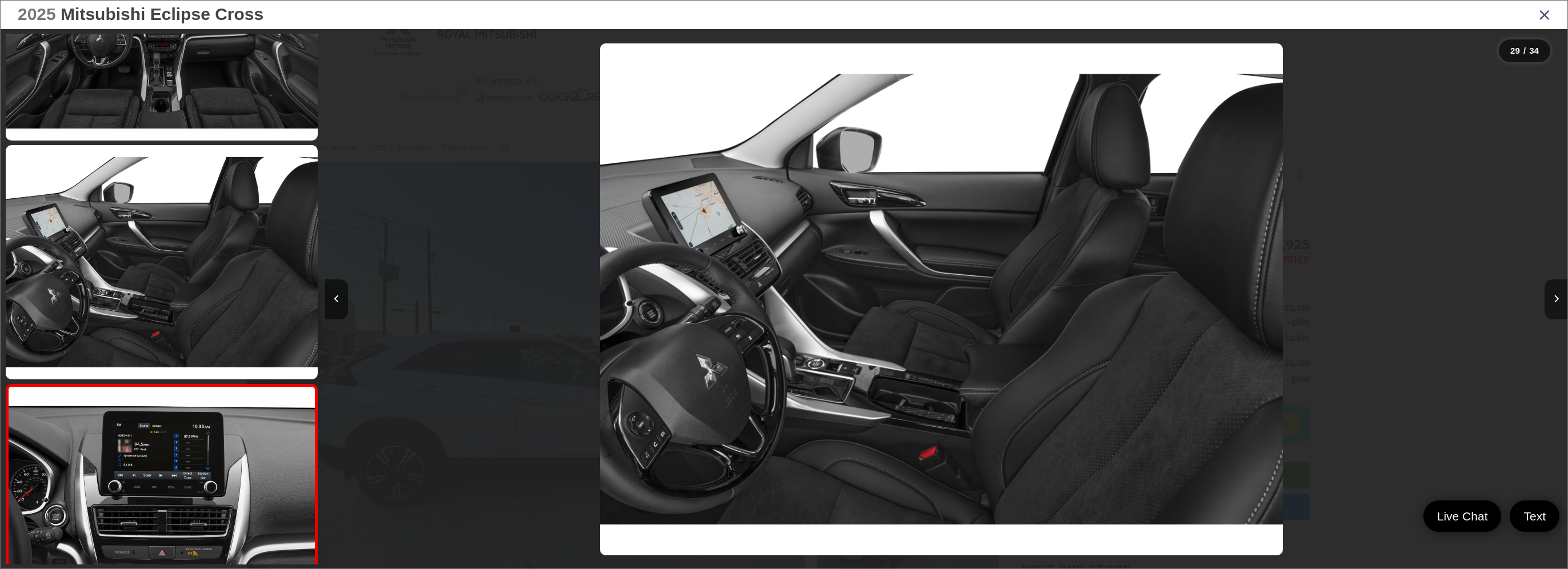
scroll to position [6577, 0]
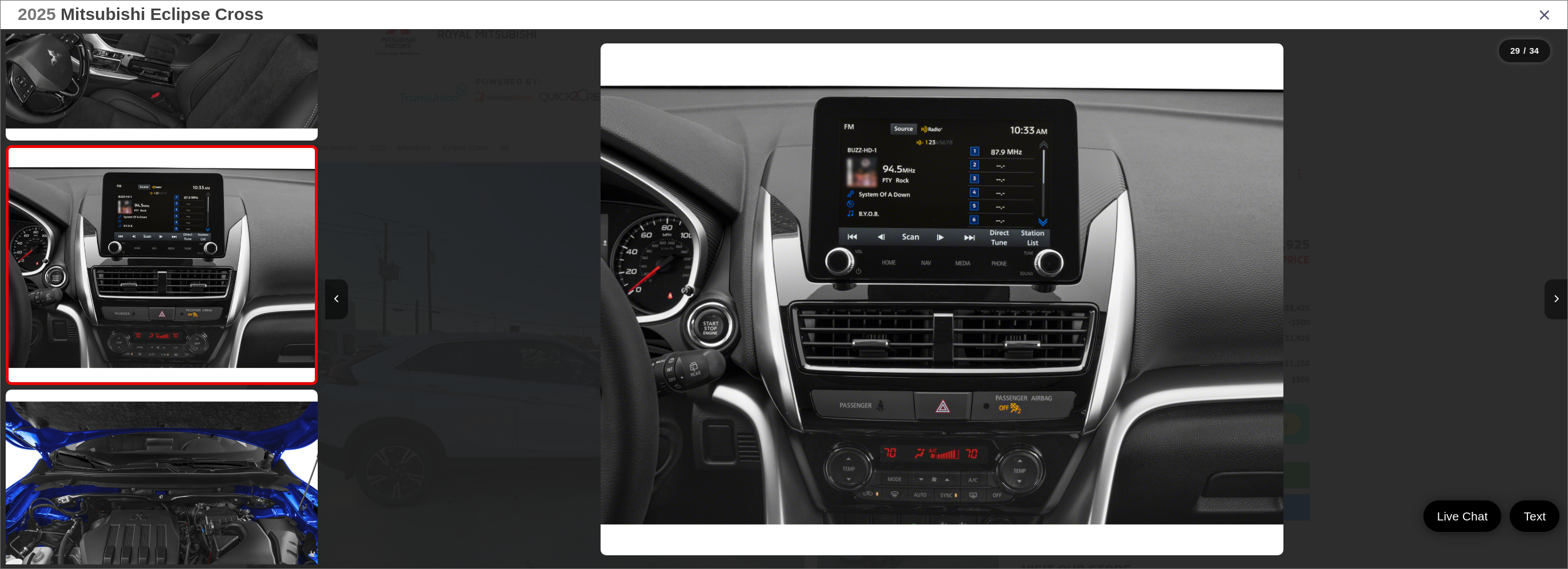
click at [1558, 299] on icon "Next image" at bounding box center [1557, 298] width 6 height 8
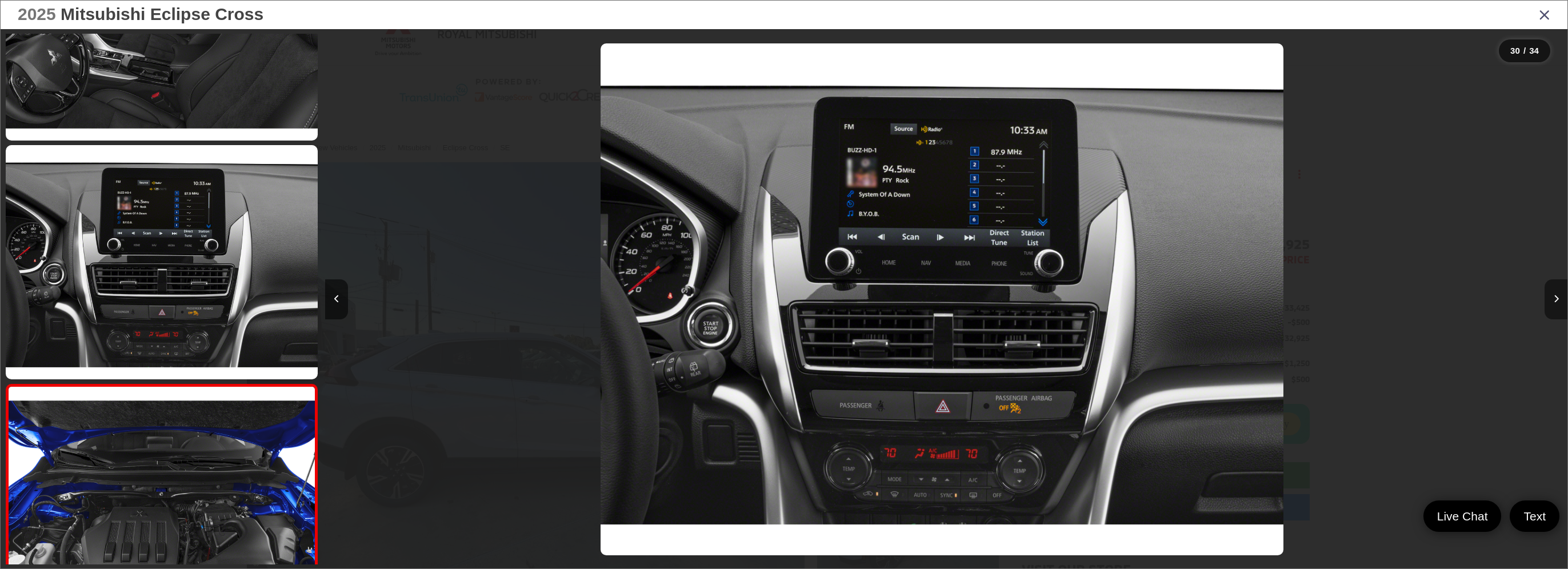
scroll to position [6816, 0]
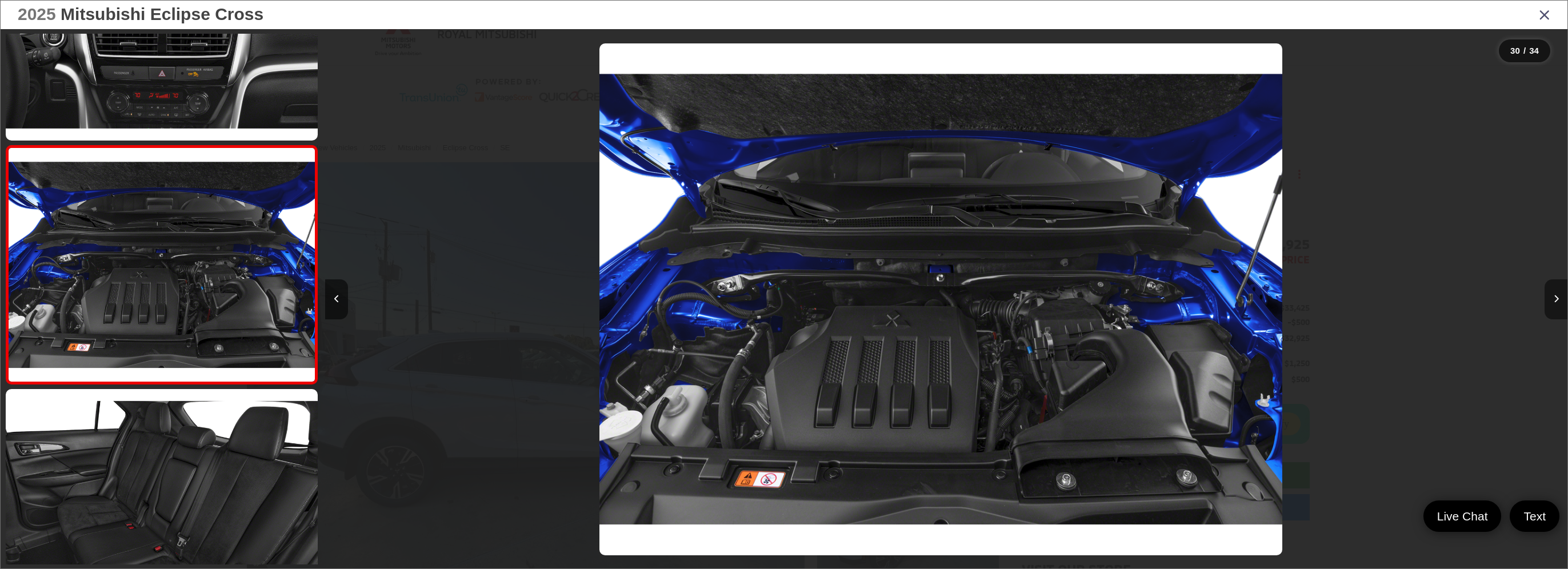
click at [1558, 299] on icon "Next image" at bounding box center [1557, 298] width 6 height 8
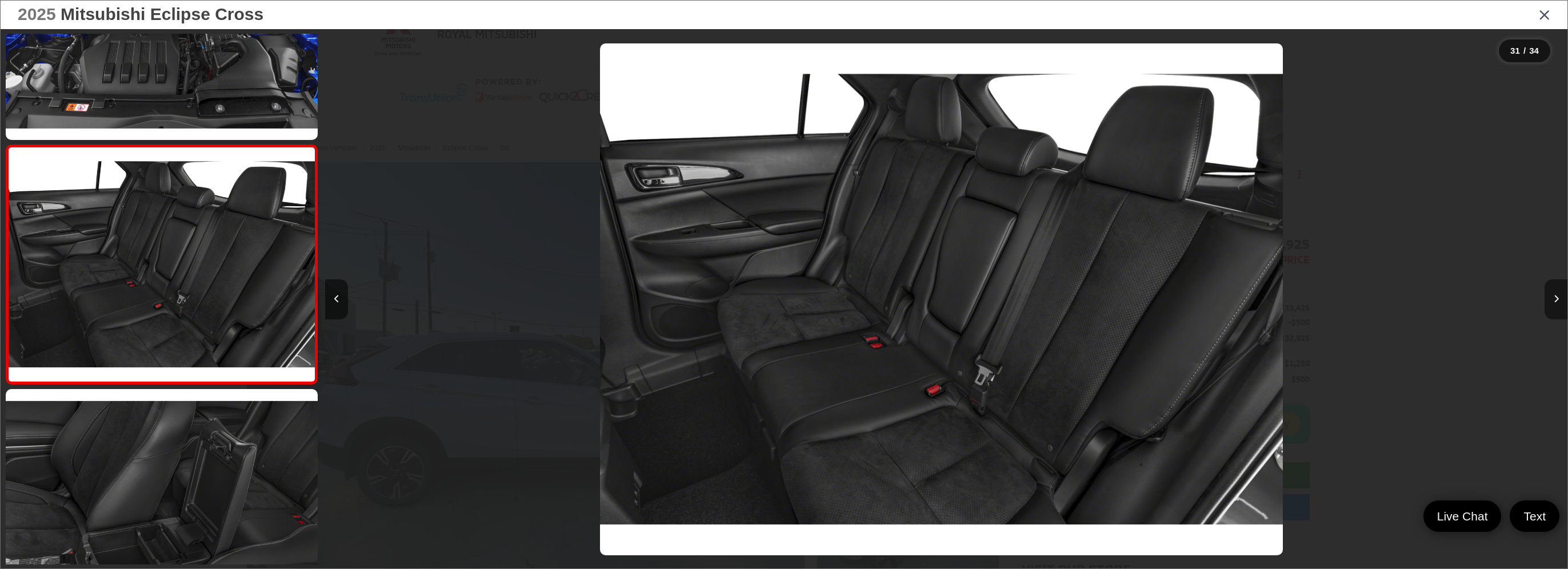
click at [1558, 299] on icon "Next image" at bounding box center [1557, 298] width 6 height 8
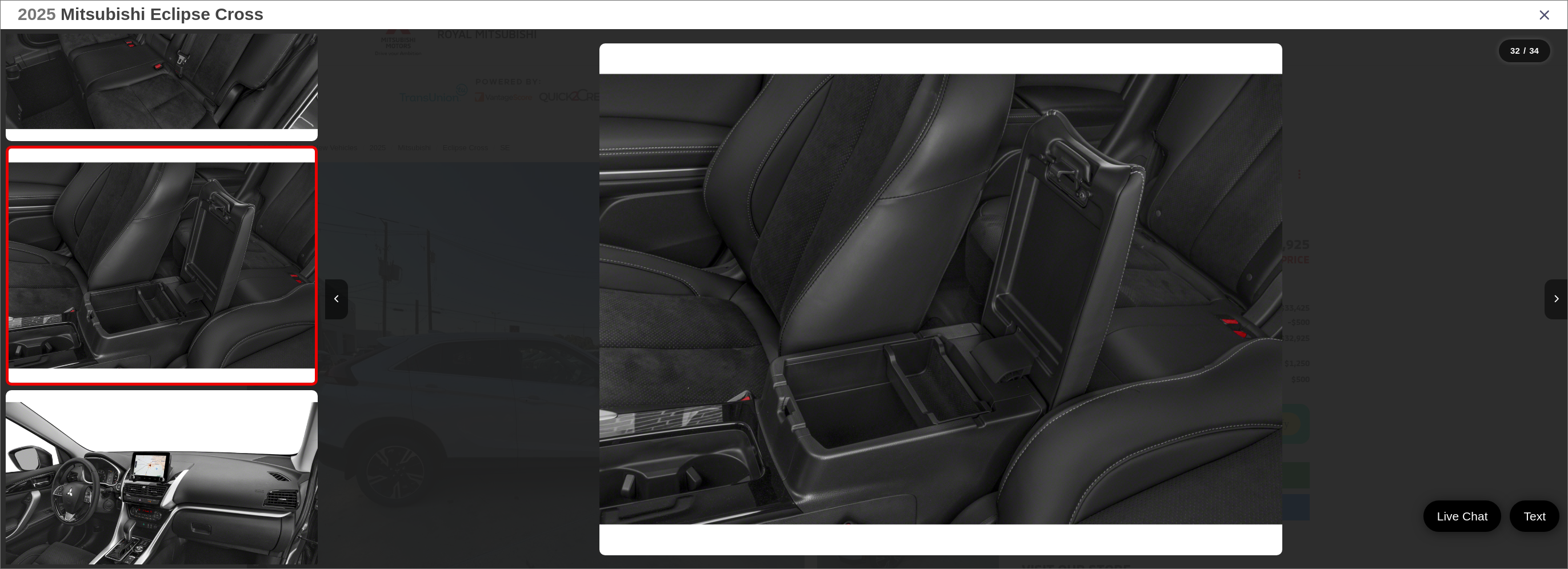
click at [1558, 299] on icon "Next image" at bounding box center [1557, 298] width 6 height 8
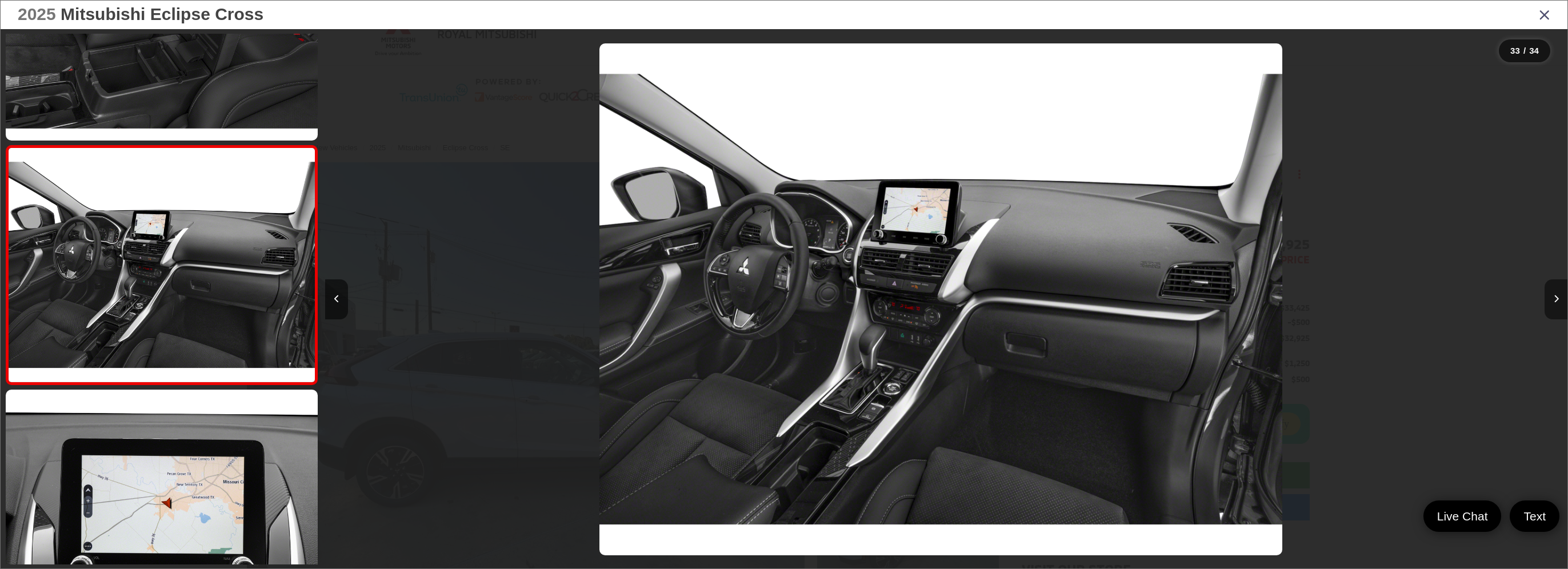
click at [1558, 299] on icon "Next image" at bounding box center [1557, 298] width 6 height 8
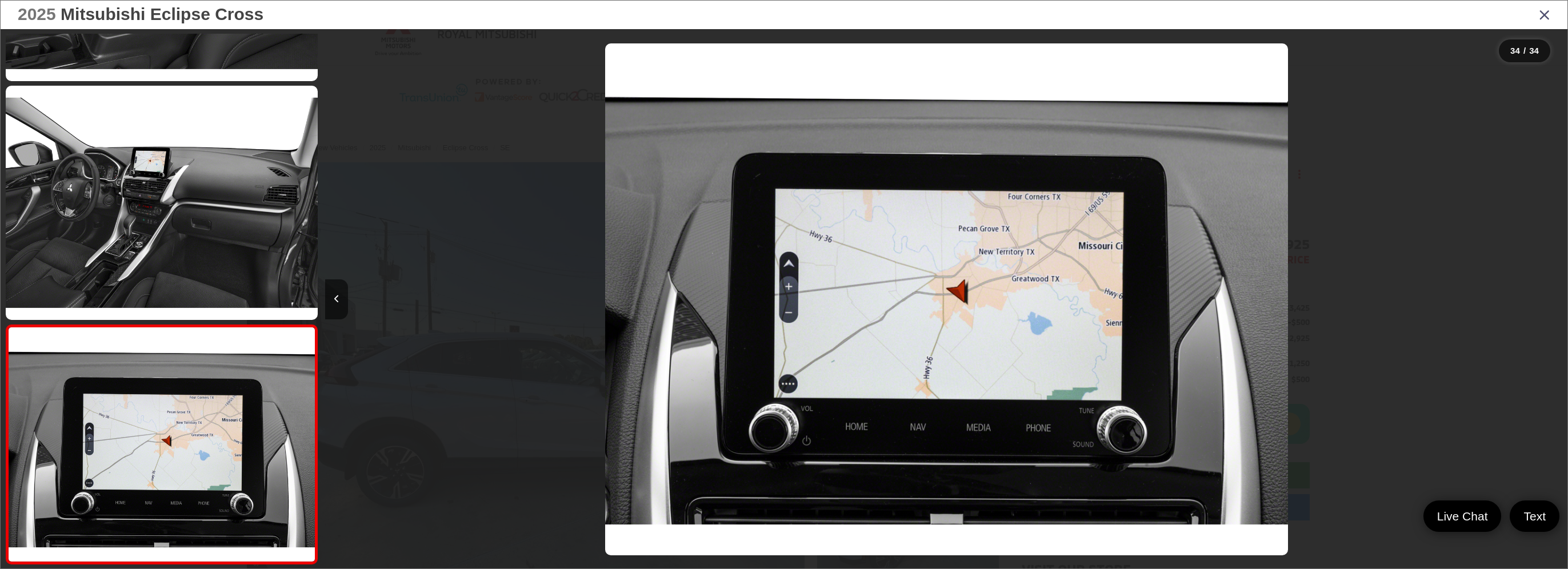
click at [1558, 299] on div at bounding box center [1413, 299] width 310 height 541
click at [1542, 15] on icon "Close gallery" at bounding box center [1545, 14] width 11 height 15
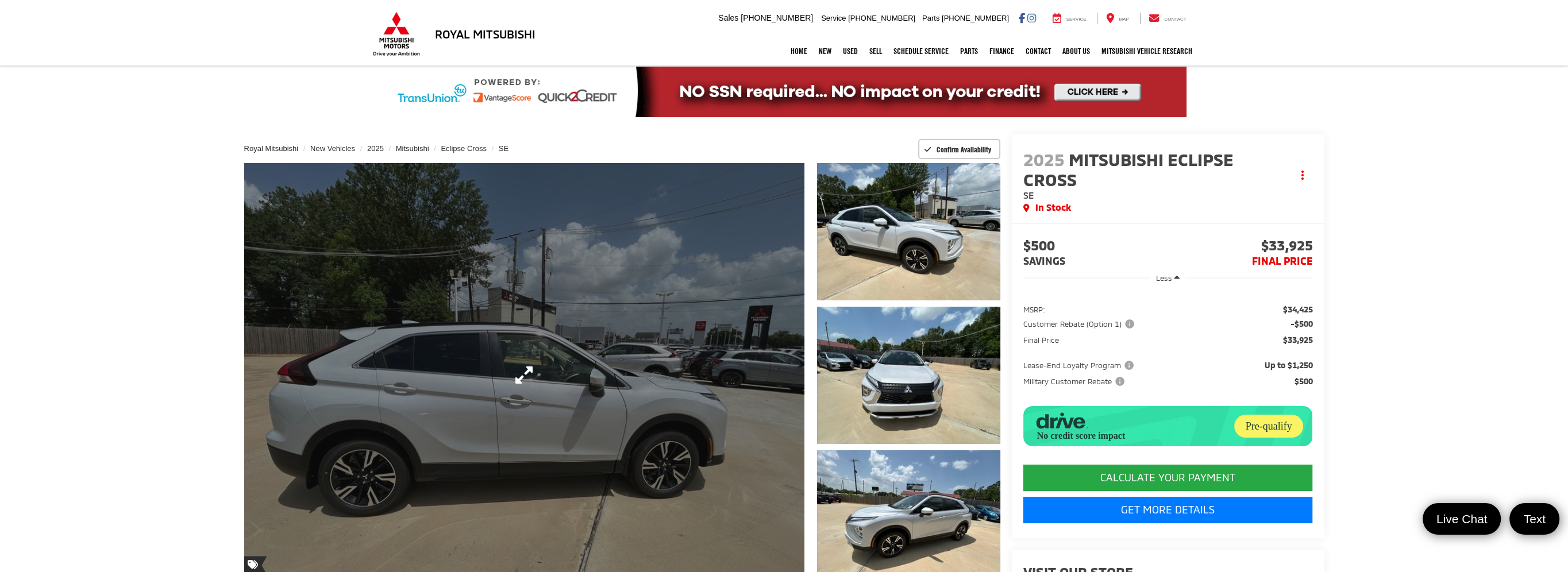
click at [596, 336] on link "Expand Photo 0" at bounding box center [524, 376] width 561 height 424
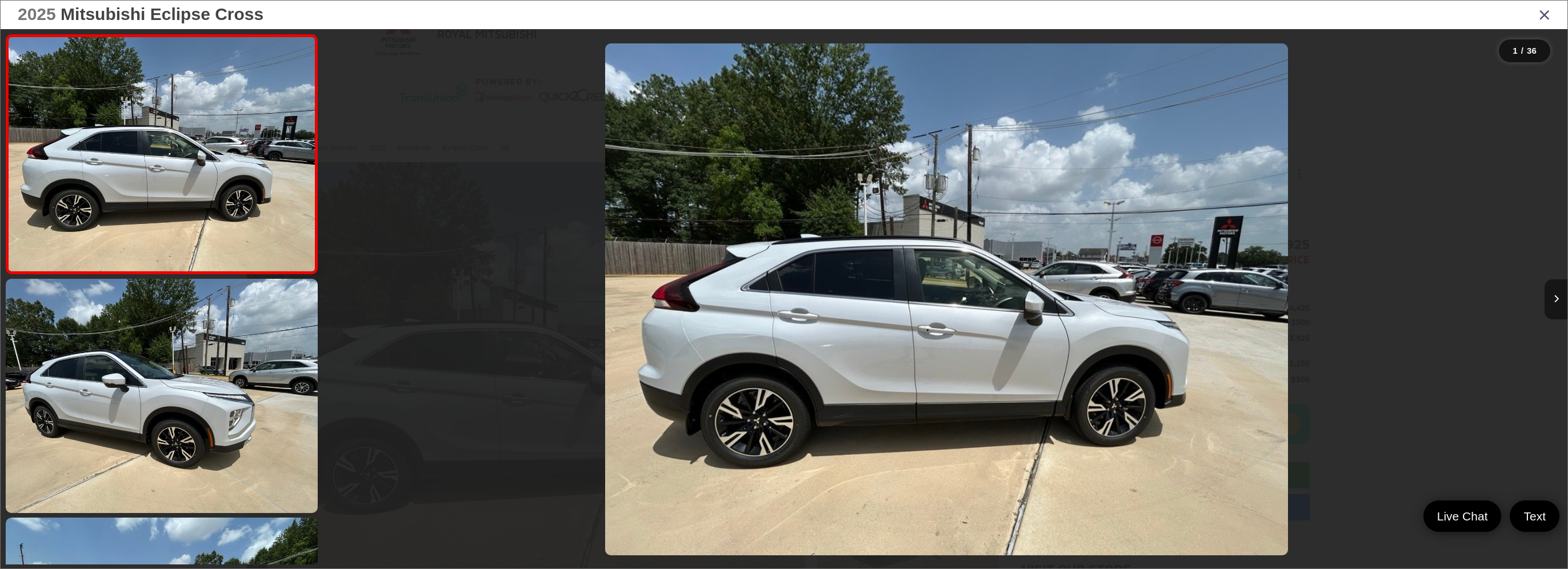
click at [1551, 293] on button "Next image" at bounding box center [1556, 299] width 23 height 40
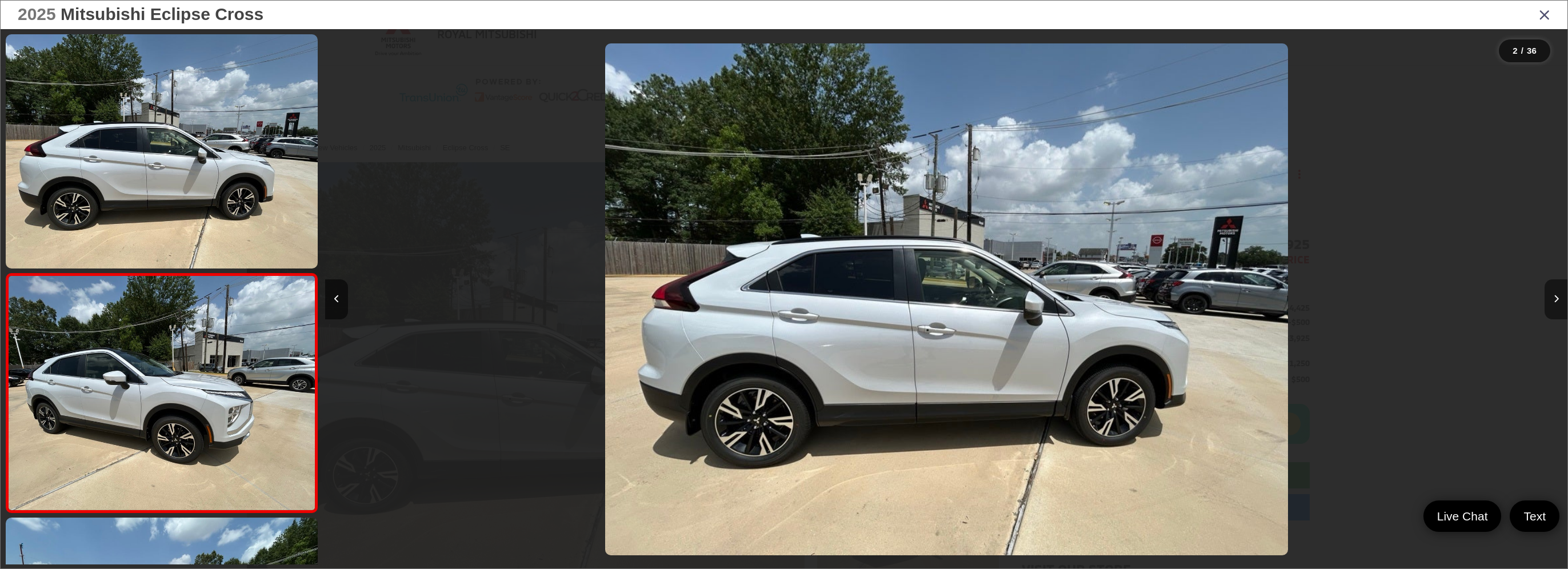
scroll to position [127, 0]
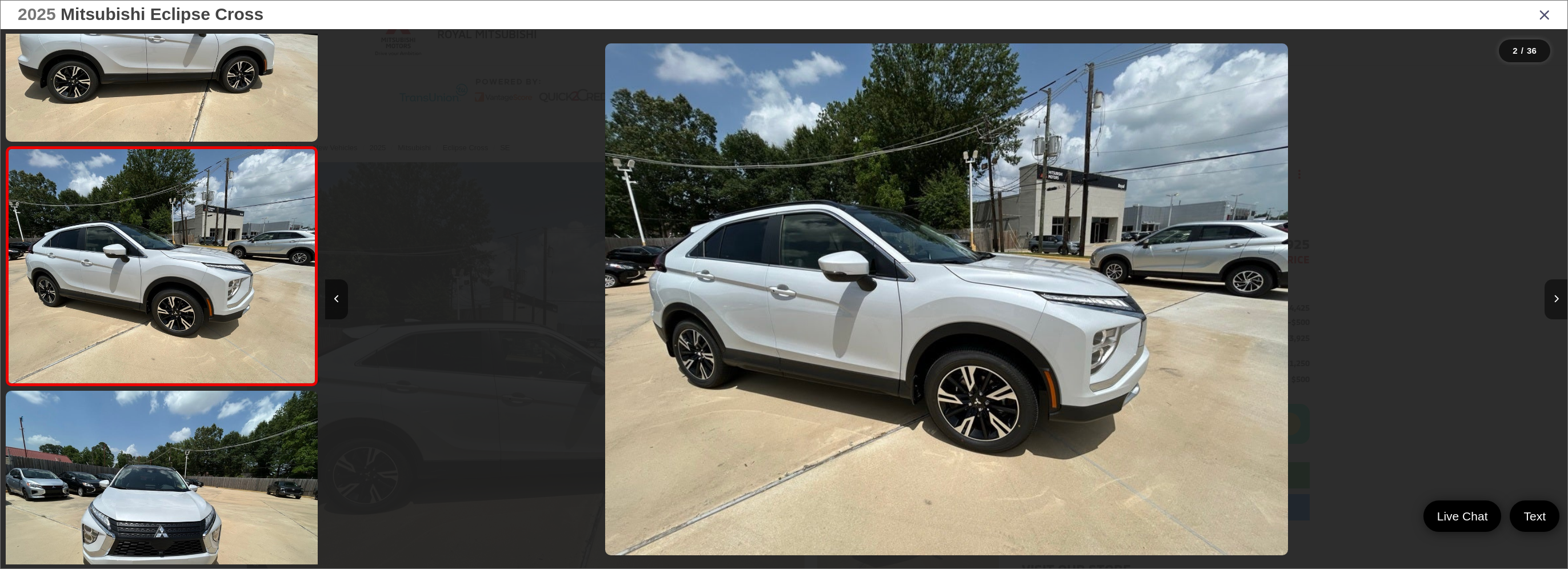
click at [1551, 293] on button "Next image" at bounding box center [1556, 299] width 23 height 40
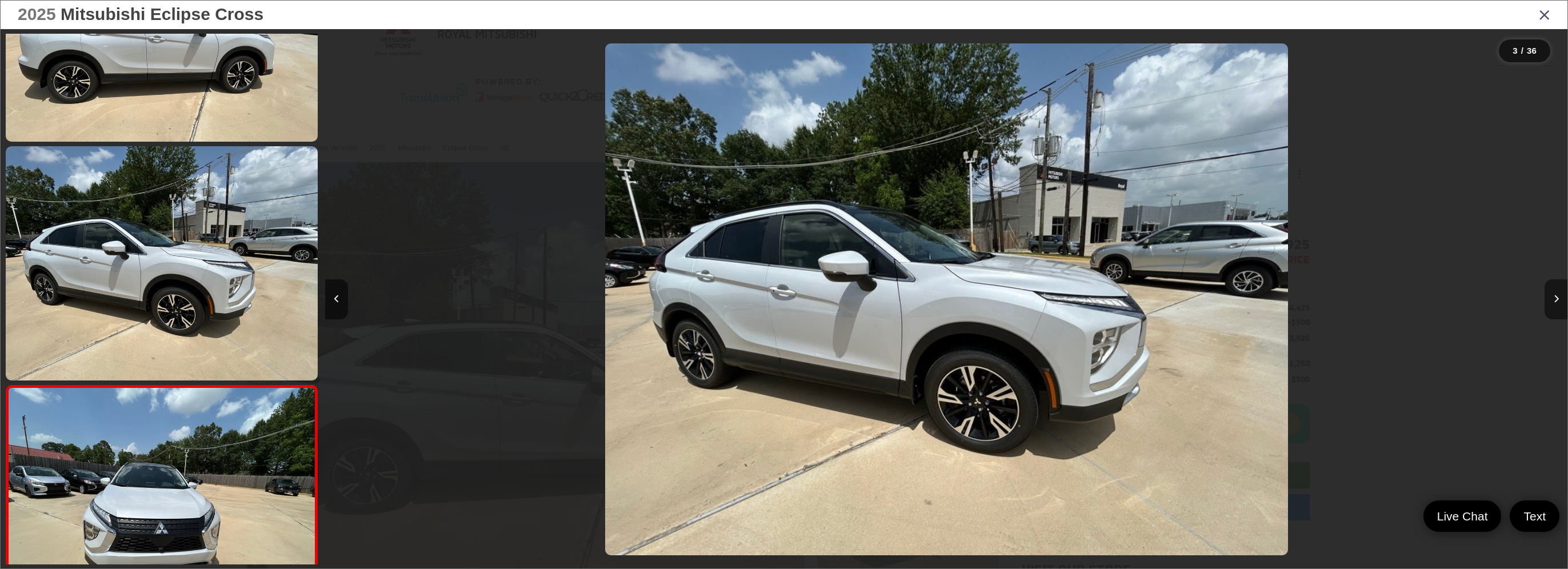
scroll to position [366, 0]
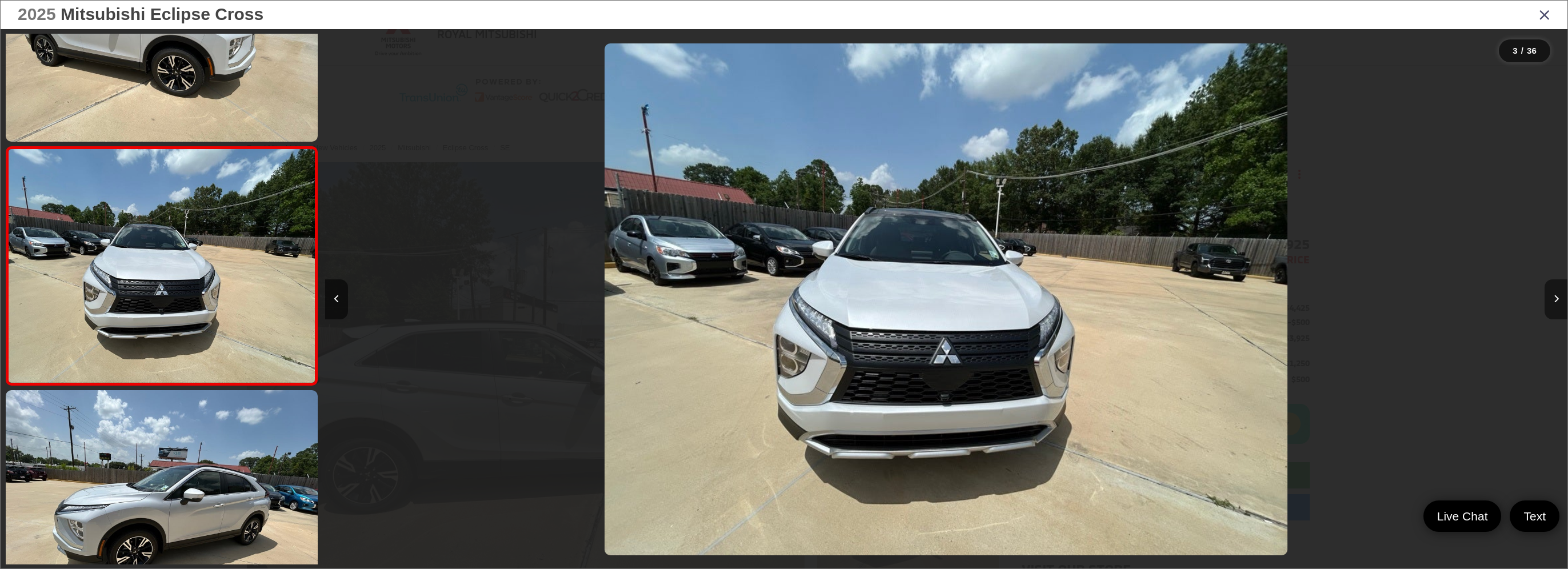
click at [1551, 293] on button "Next image" at bounding box center [1556, 299] width 23 height 40
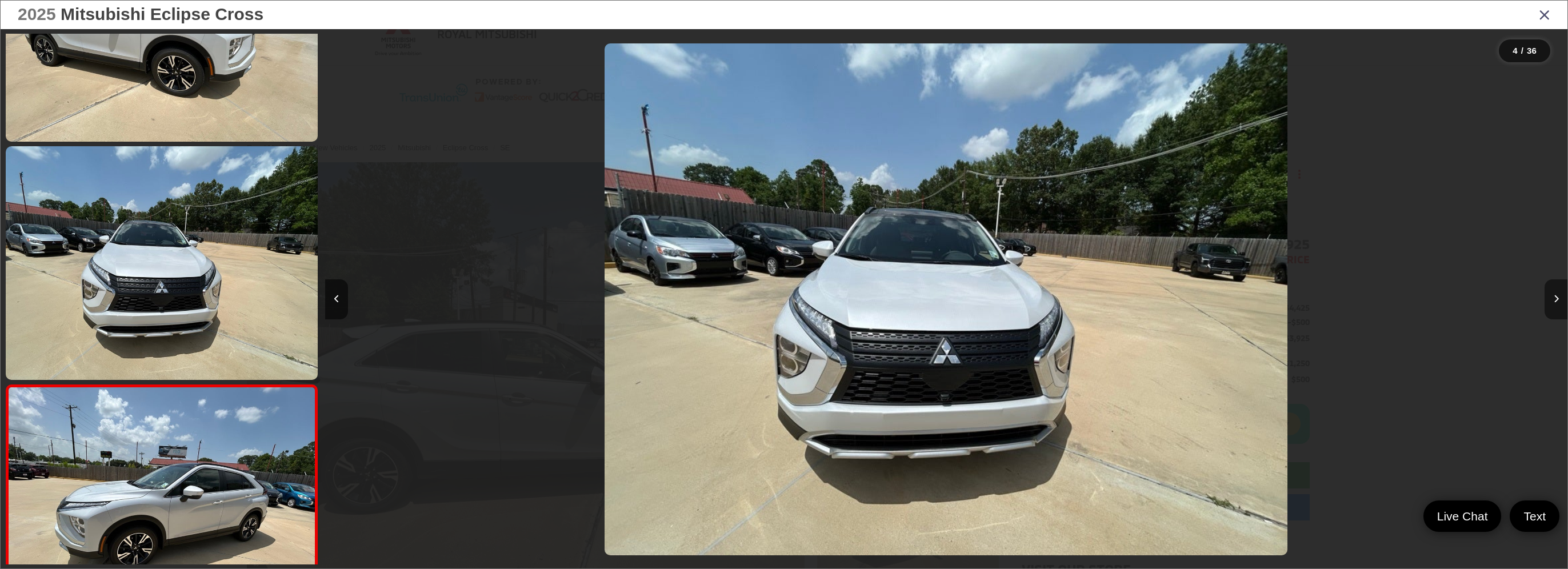
scroll to position [605, 0]
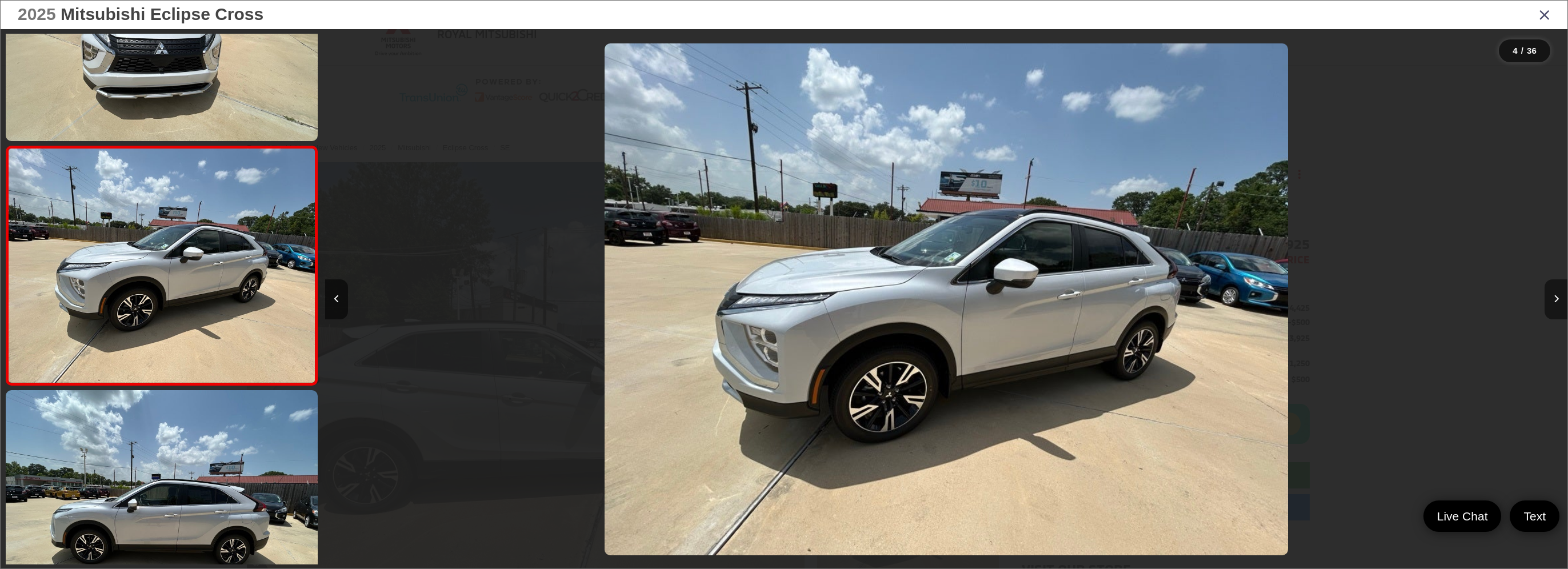
click at [1551, 293] on button "Next image" at bounding box center [1556, 299] width 23 height 40
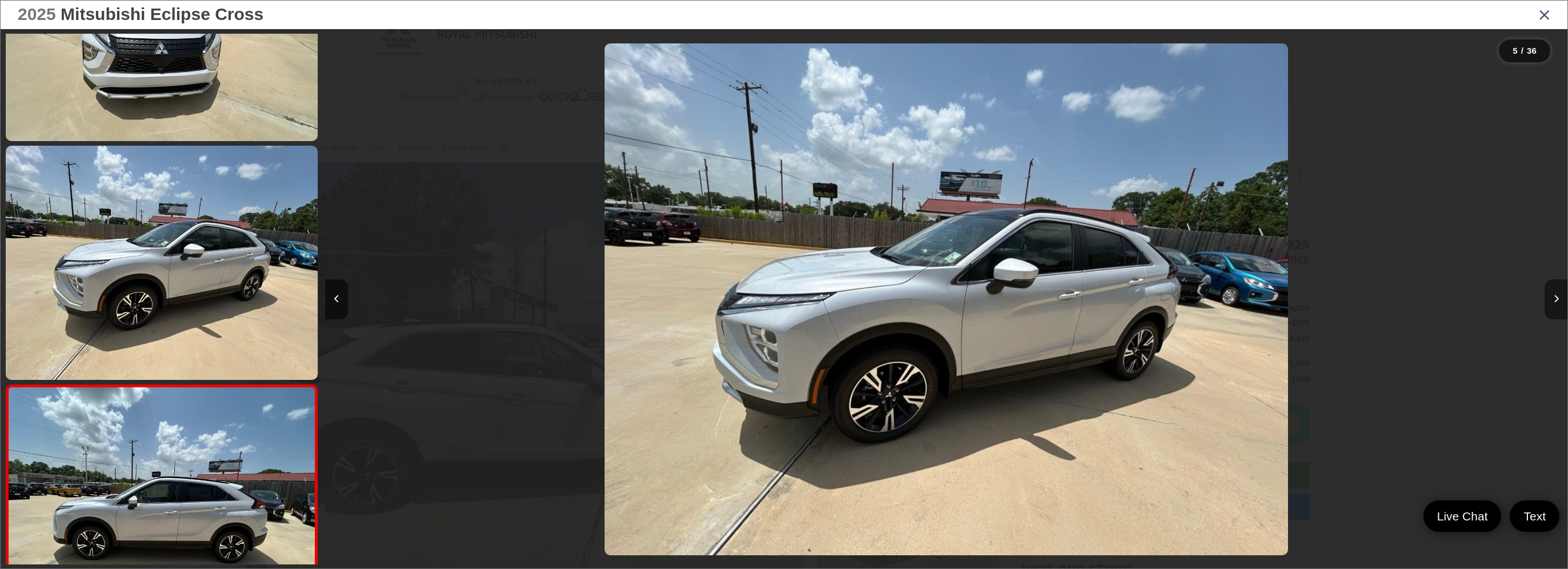
scroll to position [843, 0]
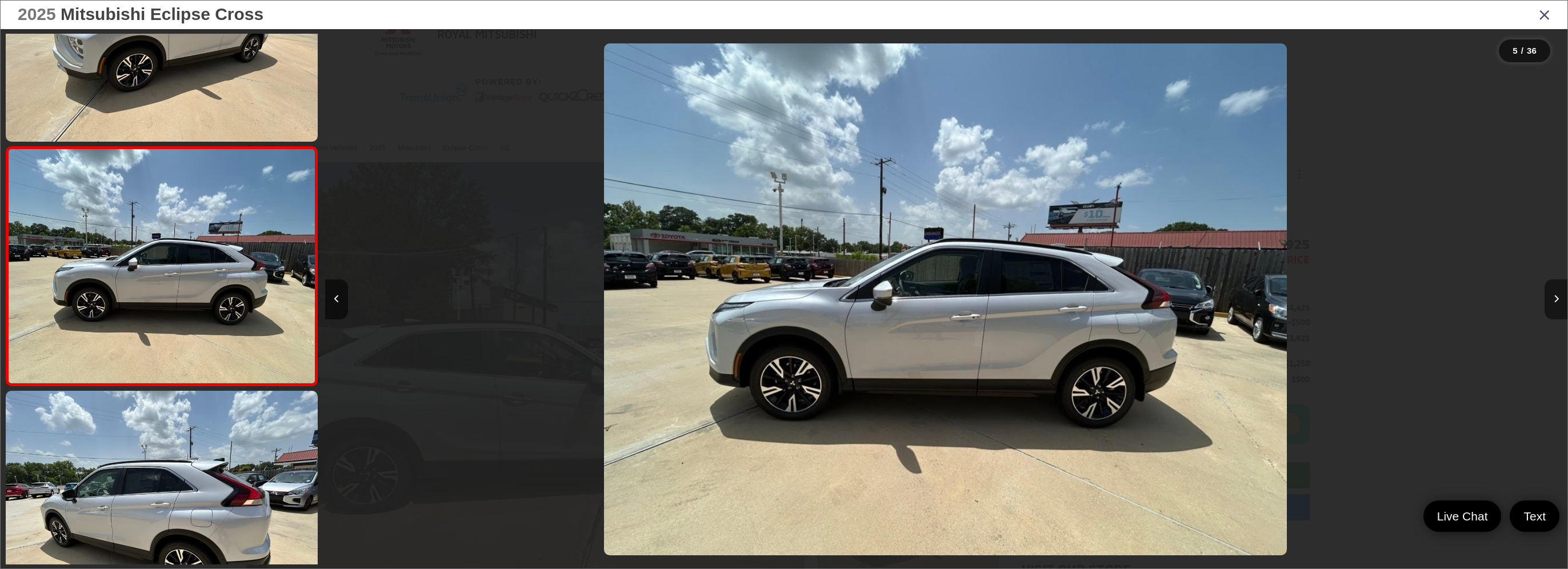
click at [1551, 293] on button "Next image" at bounding box center [1556, 299] width 23 height 40
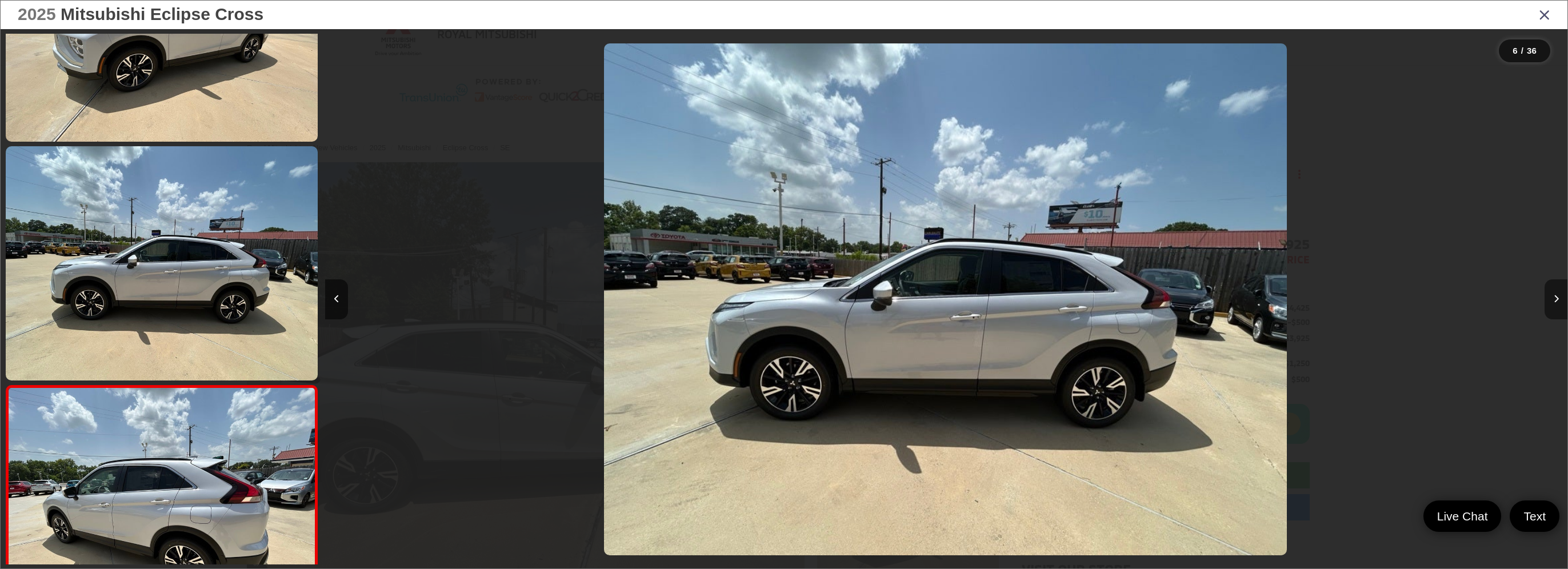
scroll to position [1081, 0]
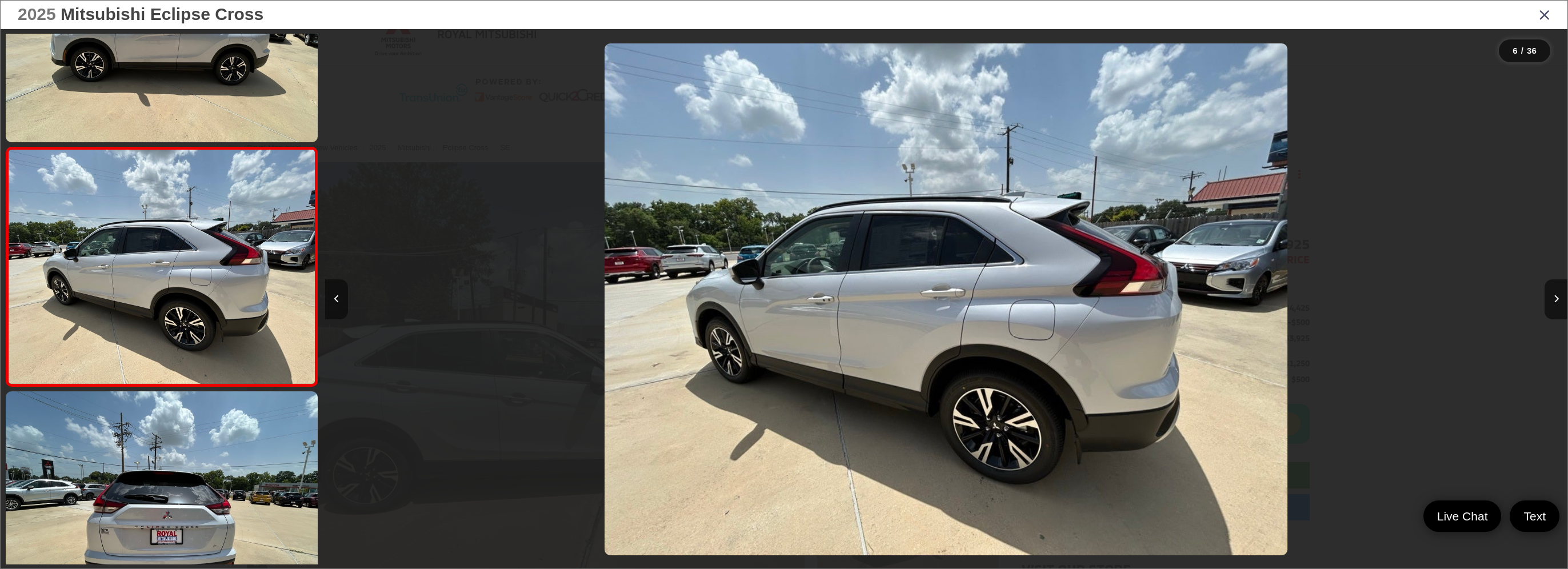
click at [335, 299] on icon "Previous image" at bounding box center [337, 298] width 6 height 8
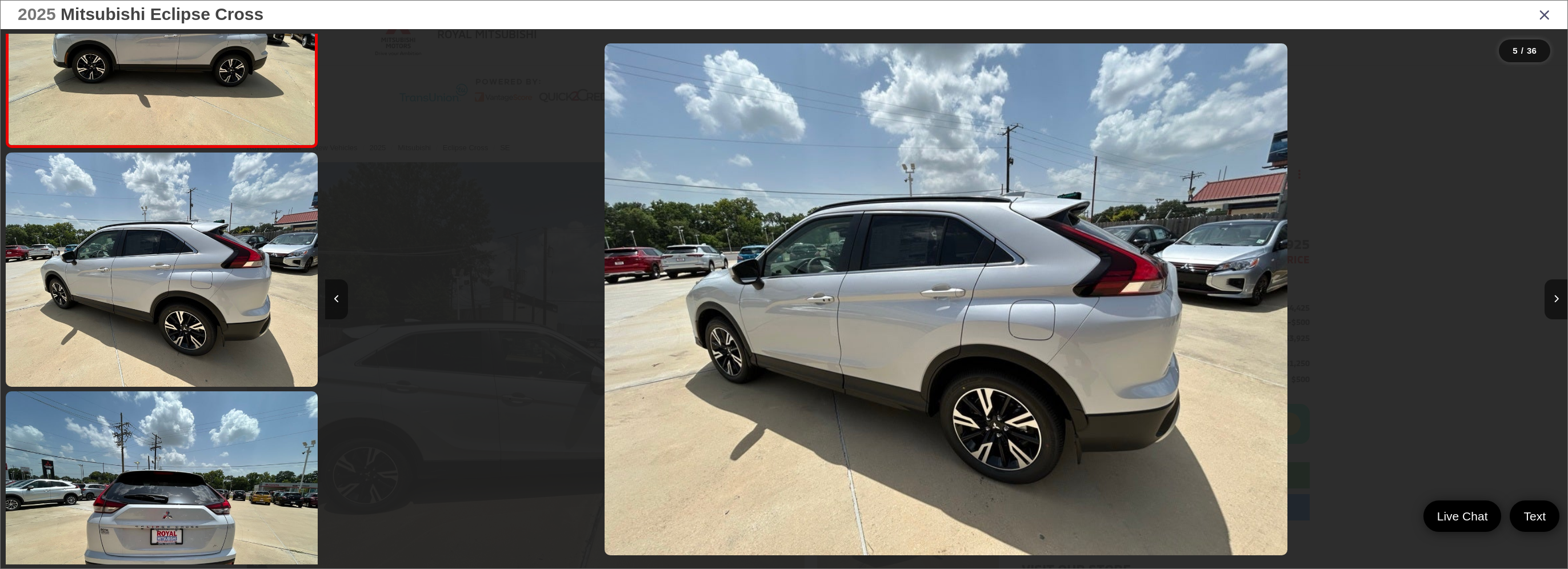
scroll to position [843, 0]
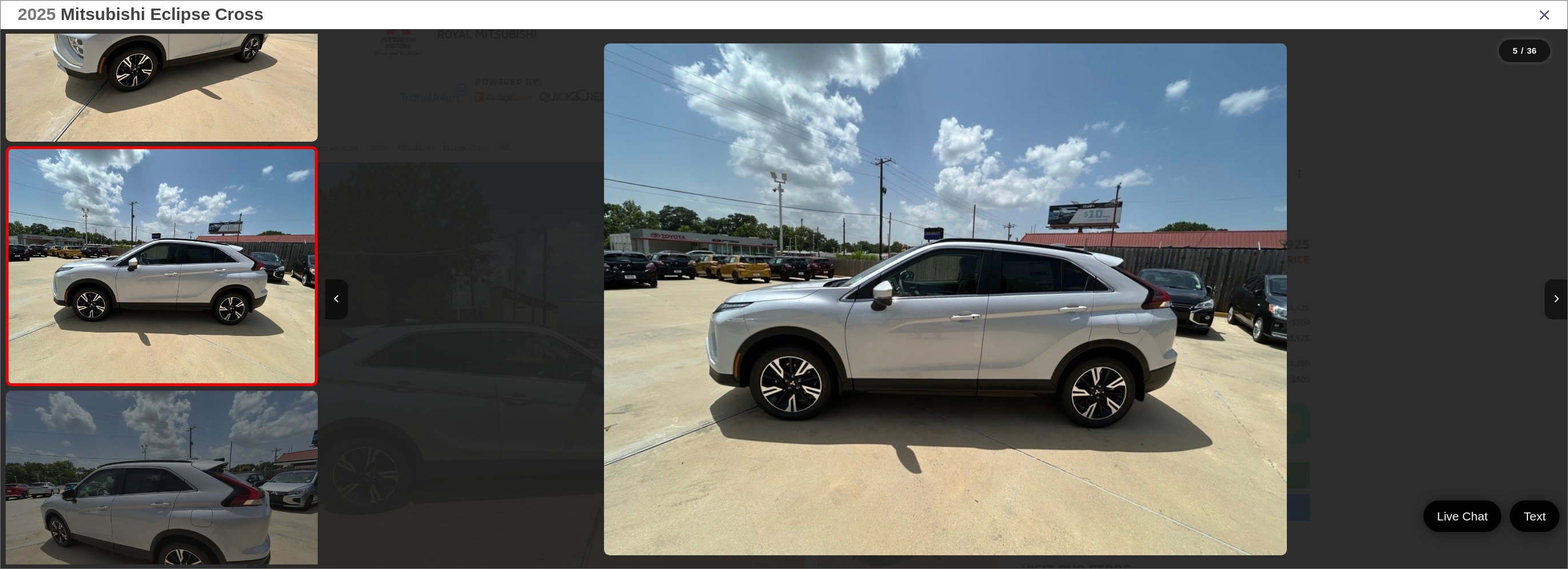
click at [185, 469] on link at bounding box center [162, 509] width 312 height 234
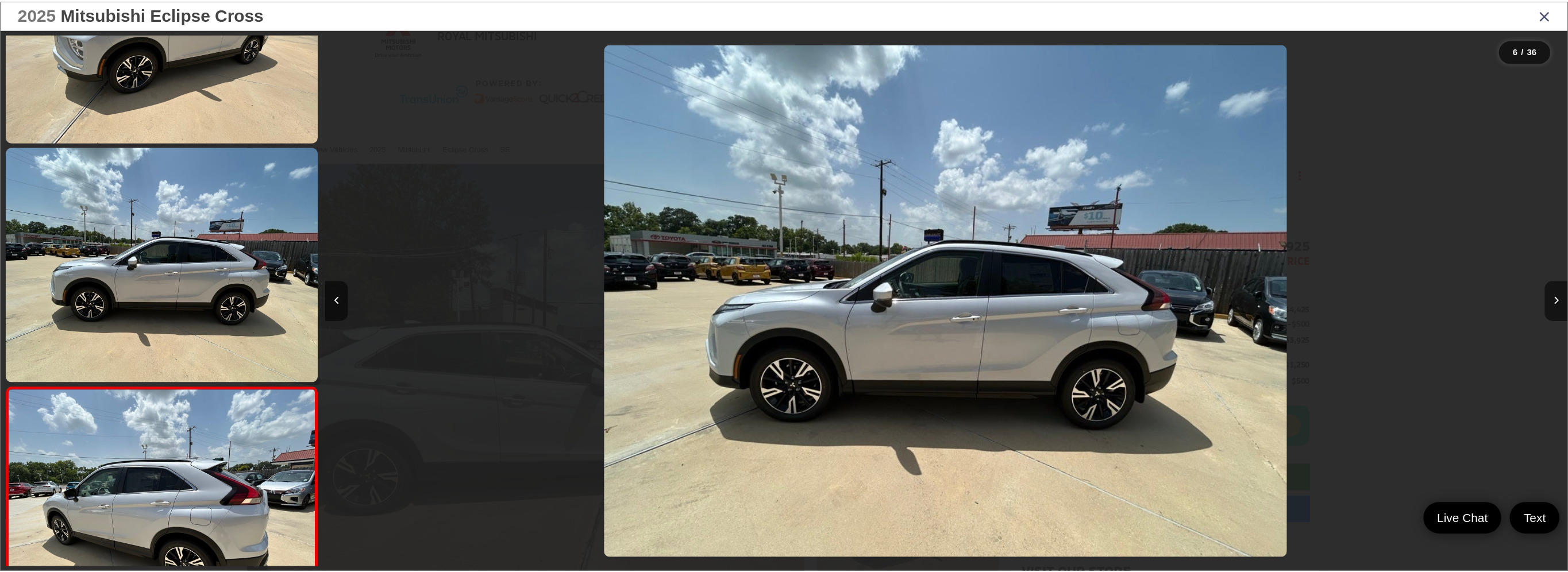
scroll to position [1087, 0]
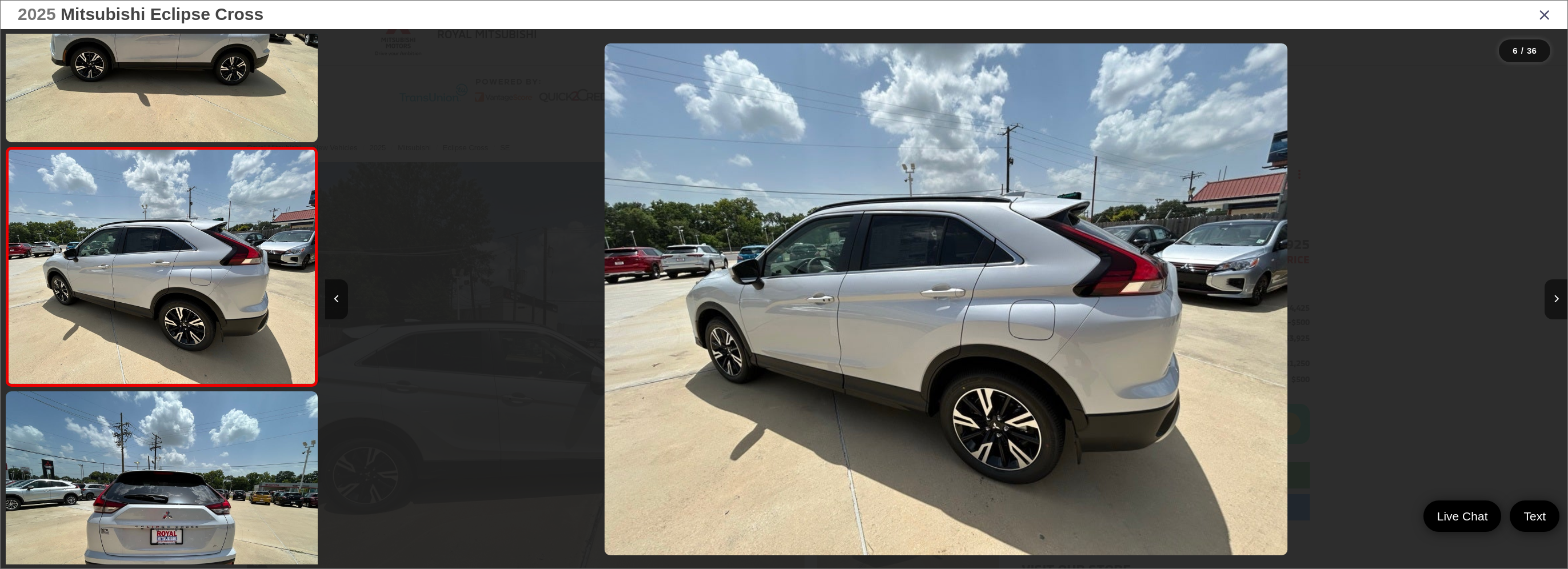
click at [737, 363] on img "2025 Mitsubishi Eclipse Cross SE 5" at bounding box center [946, 299] width 683 height 512
drag, startPoint x: 737, startPoint y: 363, endPoint x: 1545, endPoint y: 13, distance: 880.5
click at [1545, 13] on icon "Close gallery" at bounding box center [1545, 14] width 11 height 15
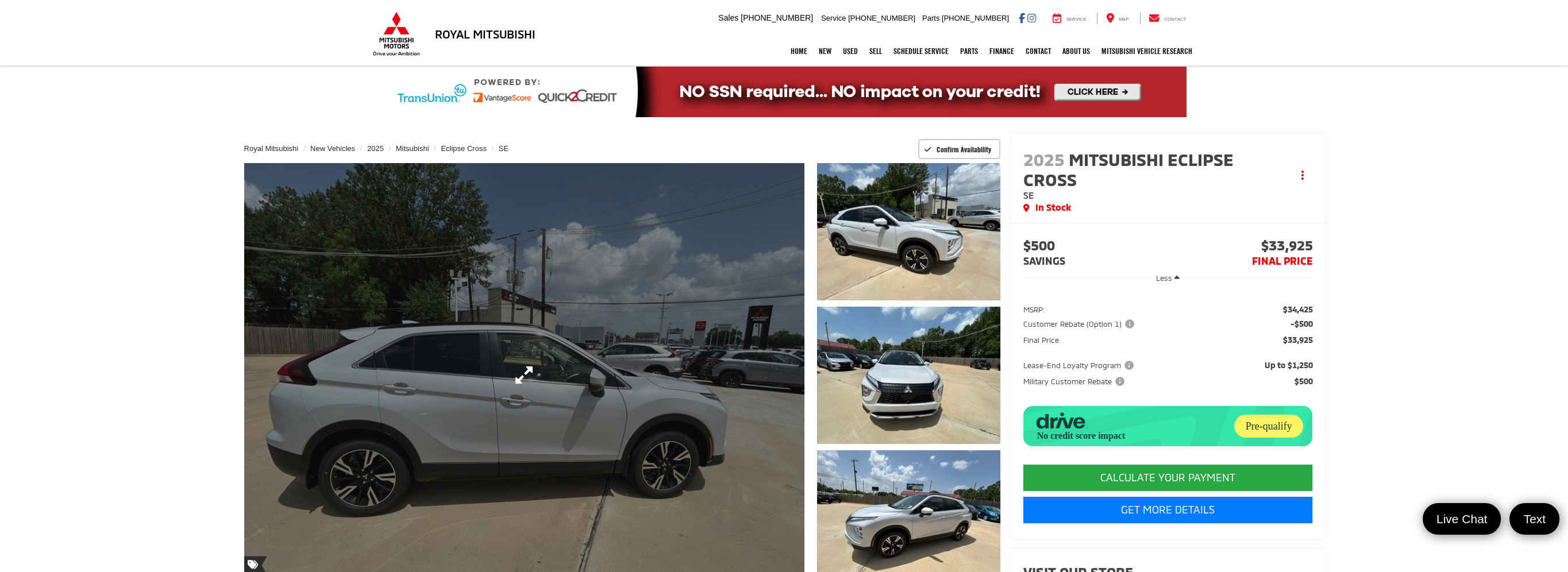
click at [682, 379] on link "Expand Photo 0" at bounding box center [524, 376] width 561 height 424
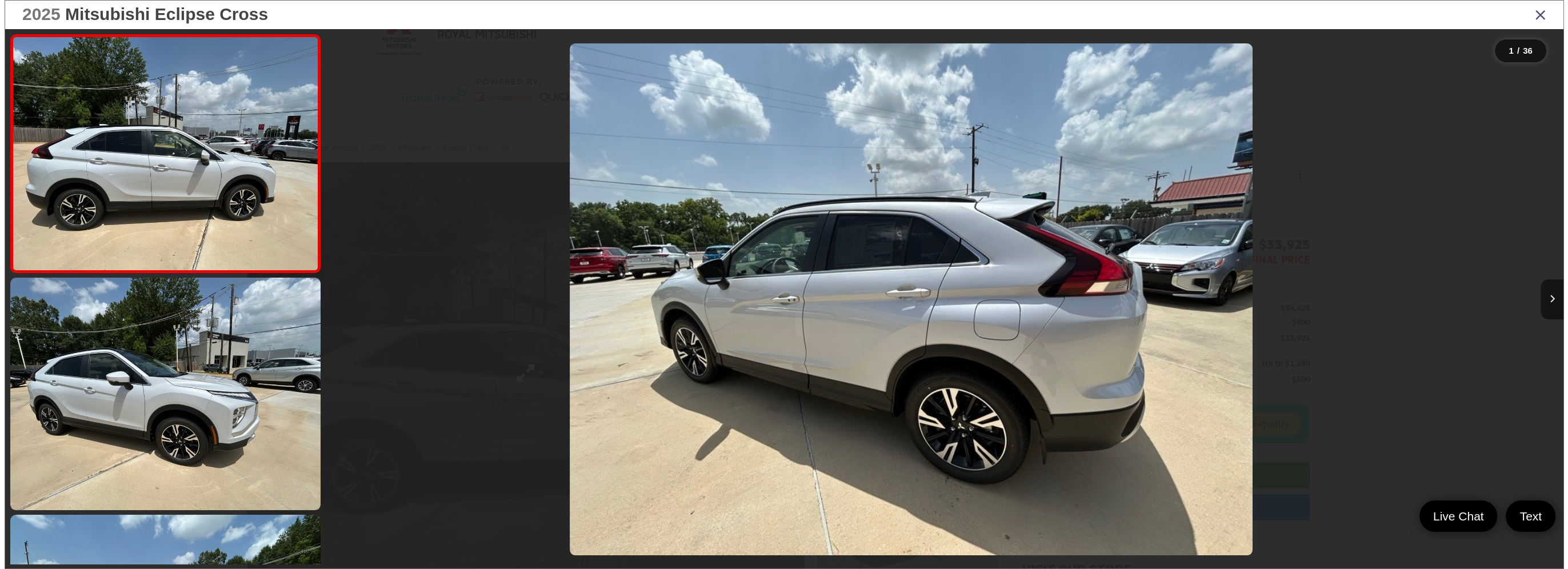
scroll to position [0, 0]
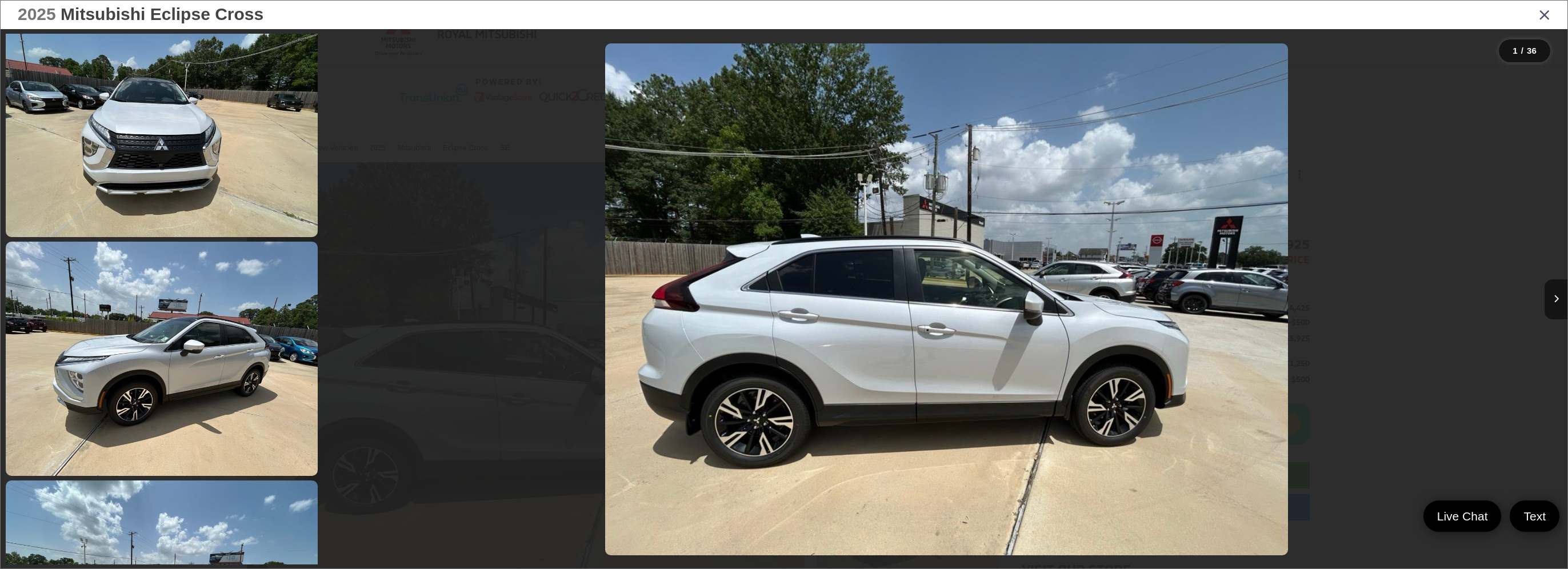
click at [194, 382] on link at bounding box center [162, 359] width 312 height 234
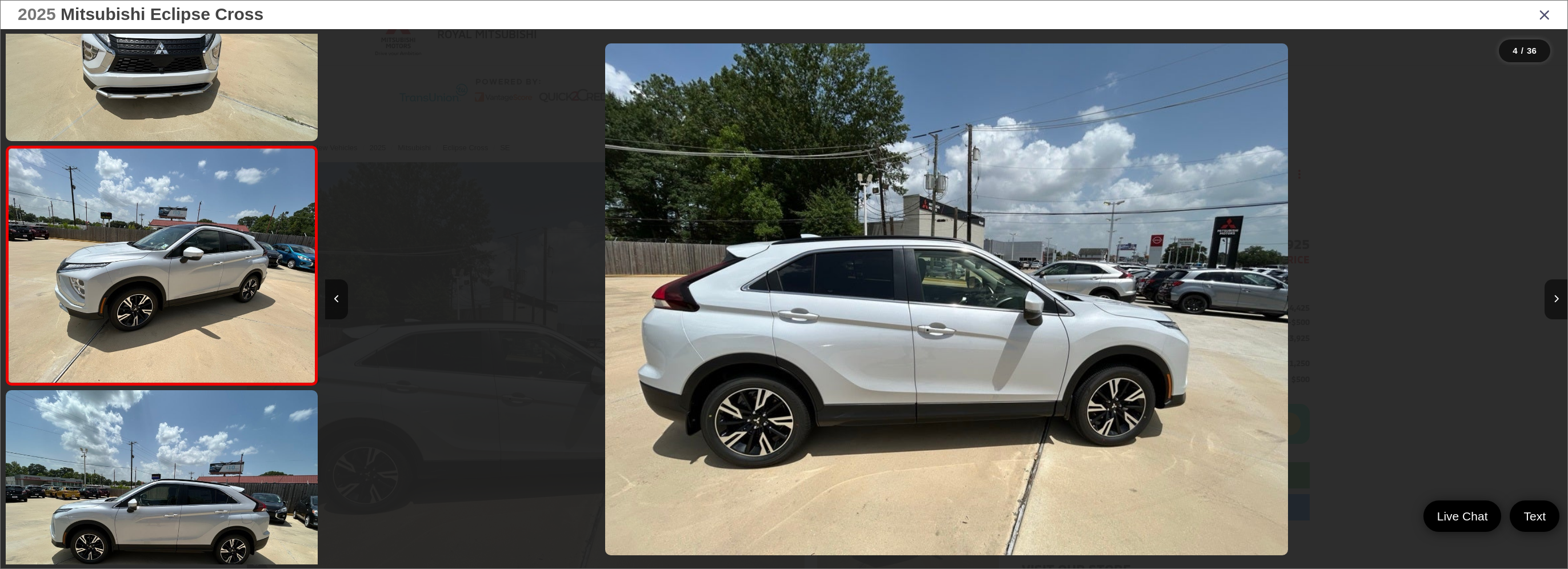
scroll to position [605, 0]
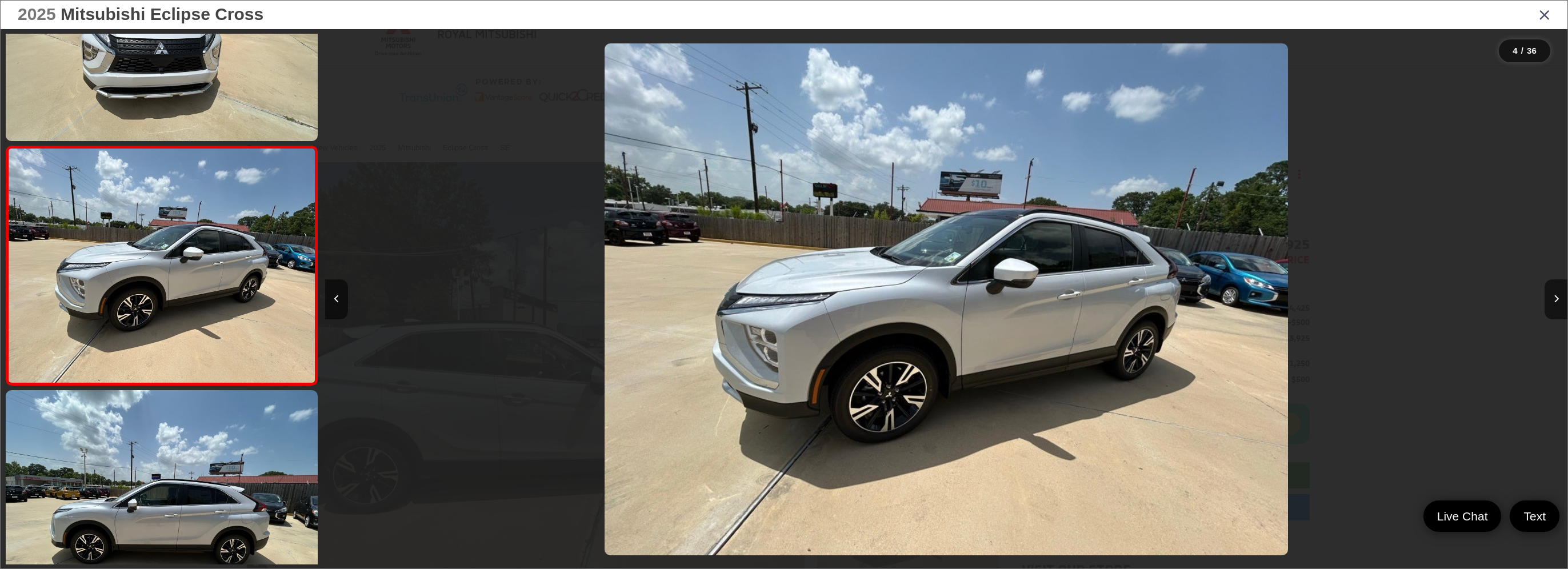
click at [897, 284] on img "2025 Mitsubishi Eclipse Cross SE 3" at bounding box center [946, 299] width 683 height 512
drag, startPoint x: 897, startPoint y: 284, endPoint x: 1553, endPoint y: 10, distance: 710.9
click at [1553, 10] on div "2025 Mitsubishi Eclipse Cross" at bounding box center [784, 15] width 1567 height 29
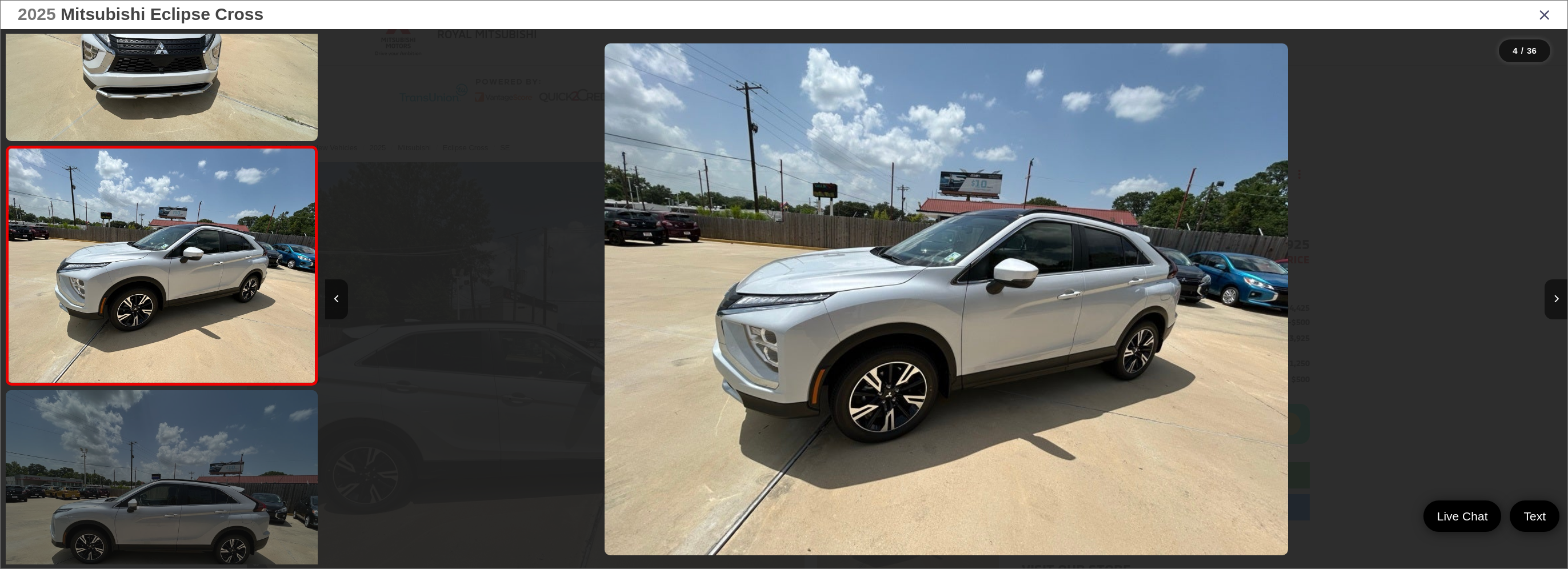
scroll to position [662, 0]
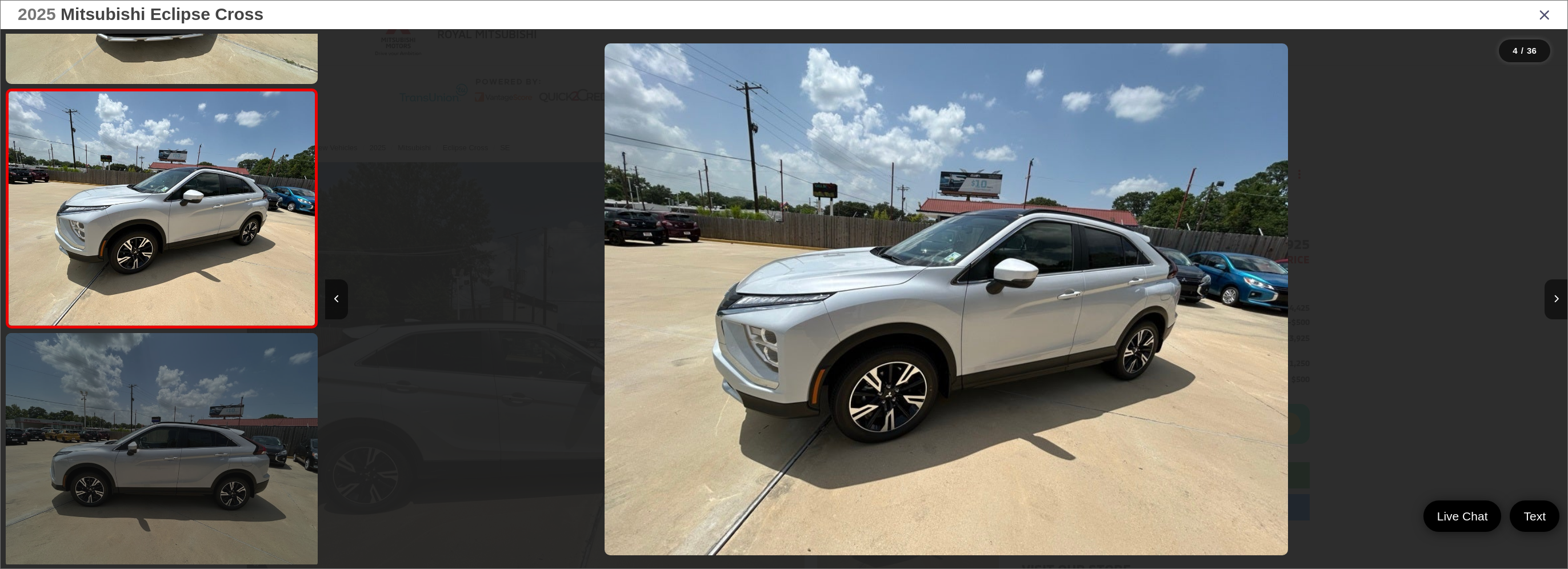
click at [198, 390] on link at bounding box center [162, 450] width 312 height 234
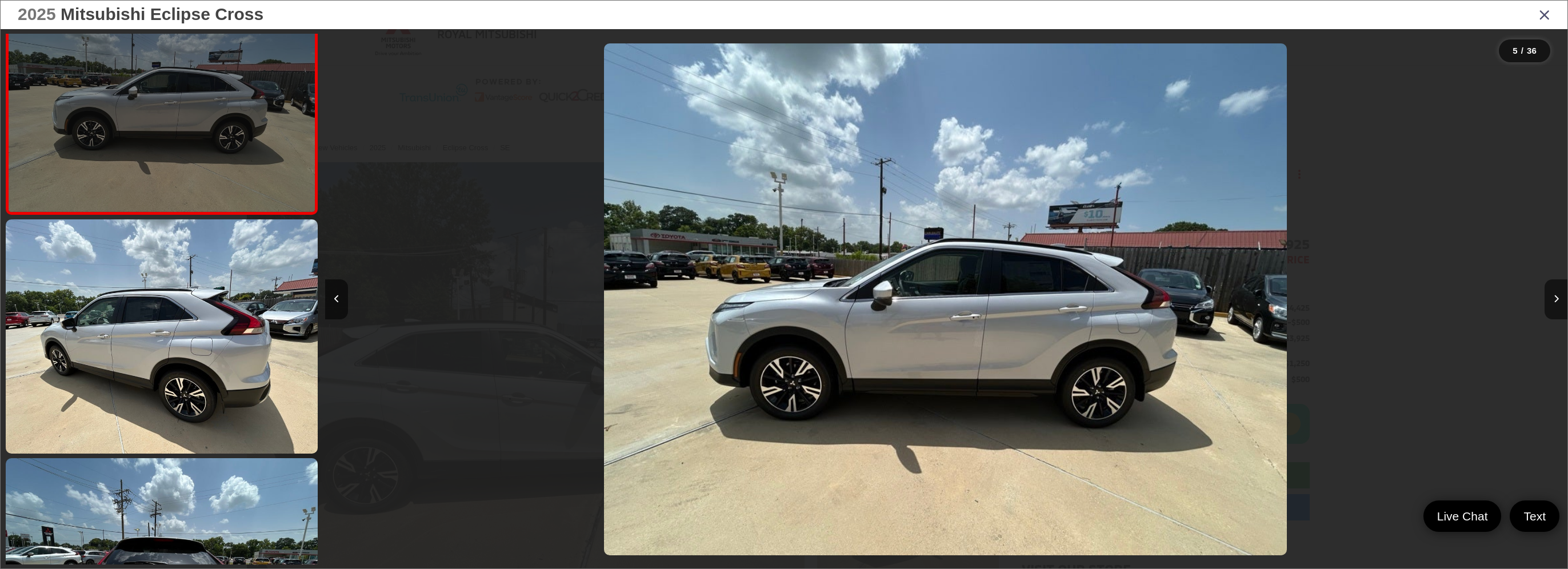
scroll to position [1129, 0]
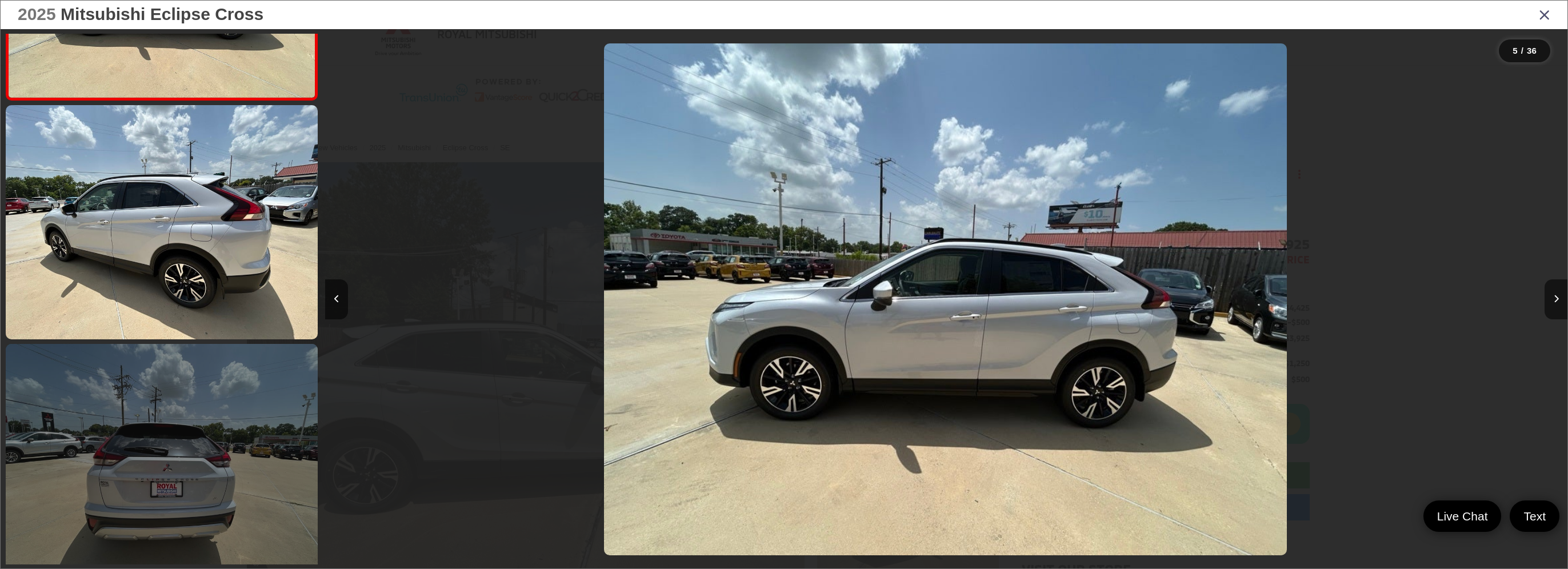
click at [186, 455] on link at bounding box center [162, 461] width 312 height 234
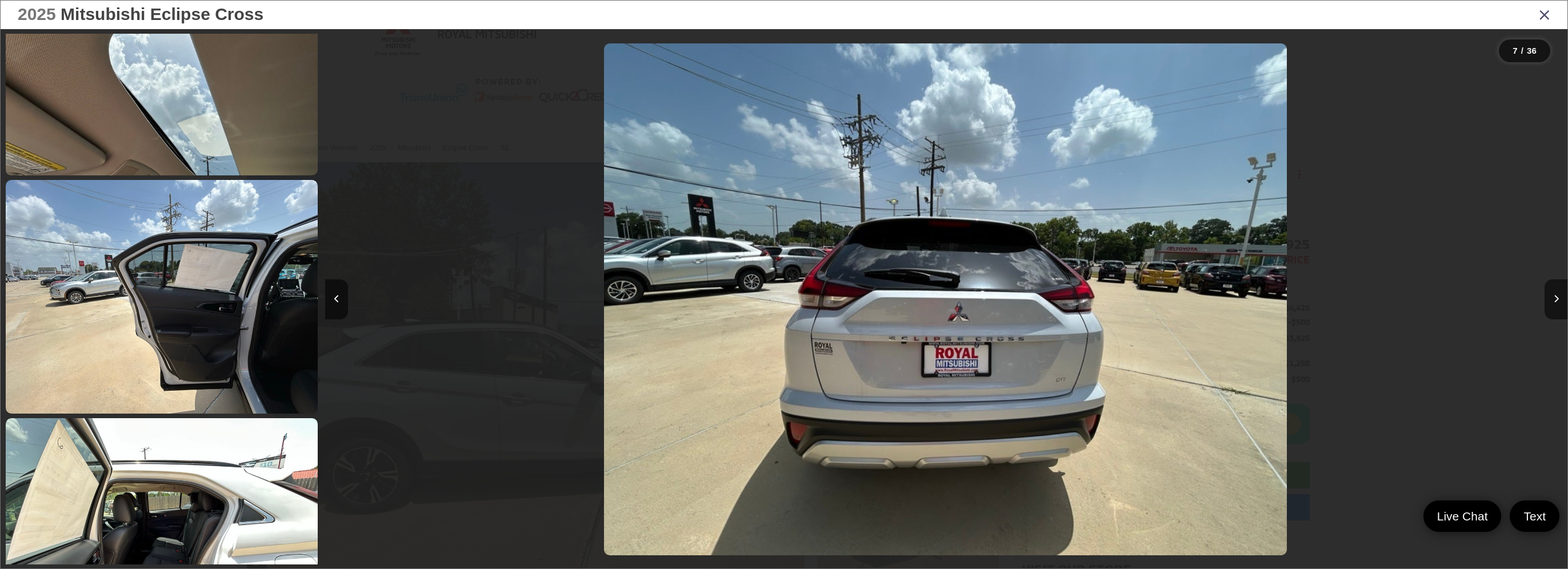
scroll to position [4923, 0]
